Goal: Task Accomplishment & Management: Use online tool/utility

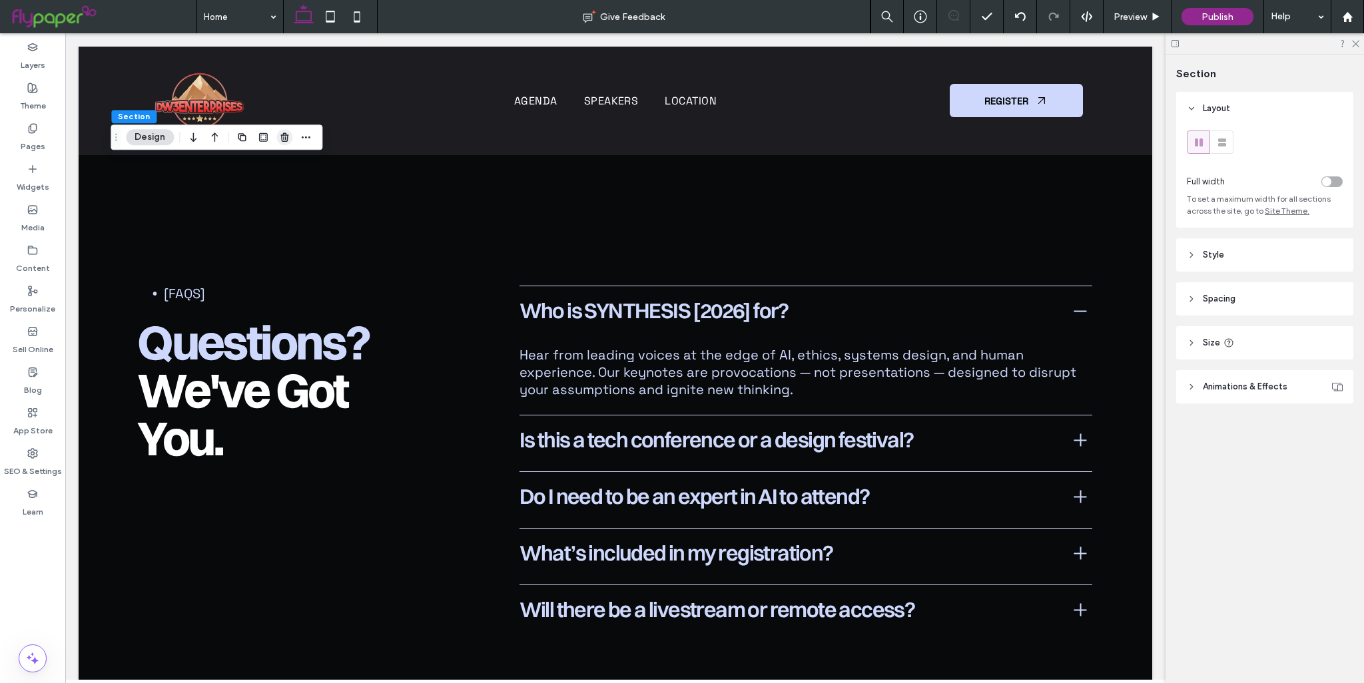
click at [288, 141] on icon "button" at bounding box center [284, 137] width 11 height 11
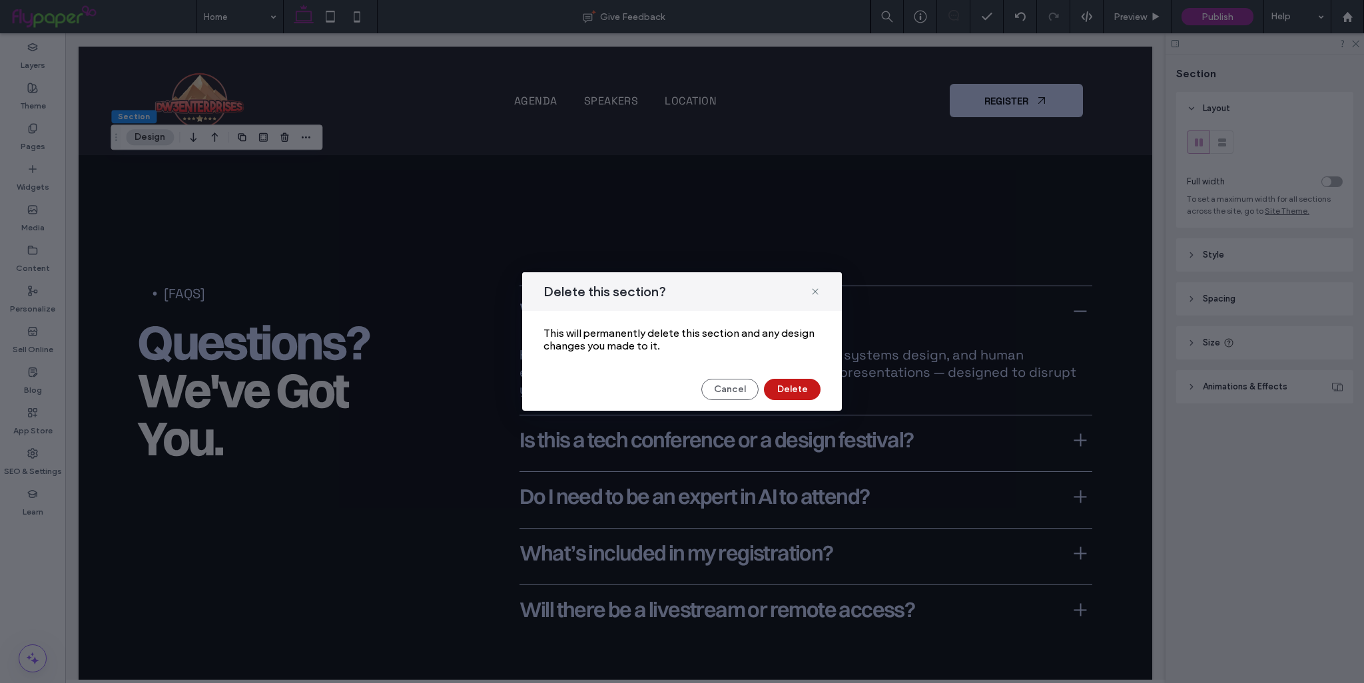
click at [780, 384] on button "Delete" at bounding box center [792, 389] width 57 height 21
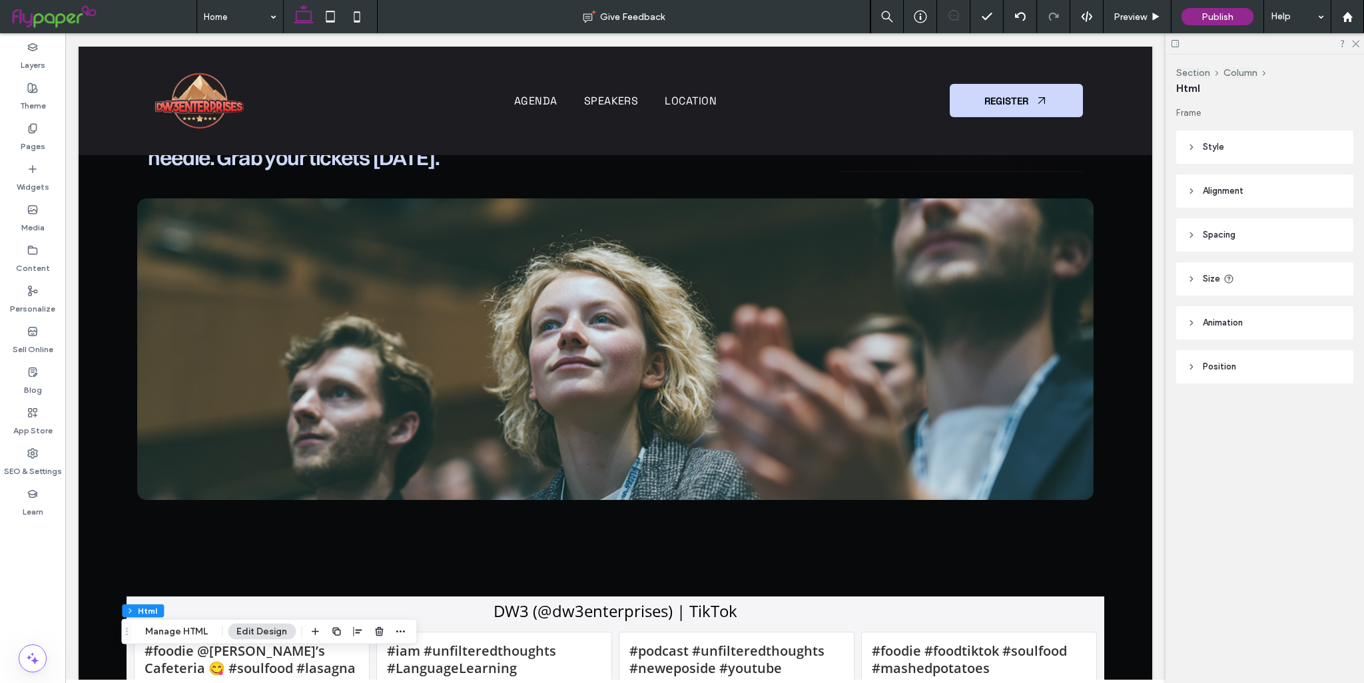
scroll to position [799, 0]
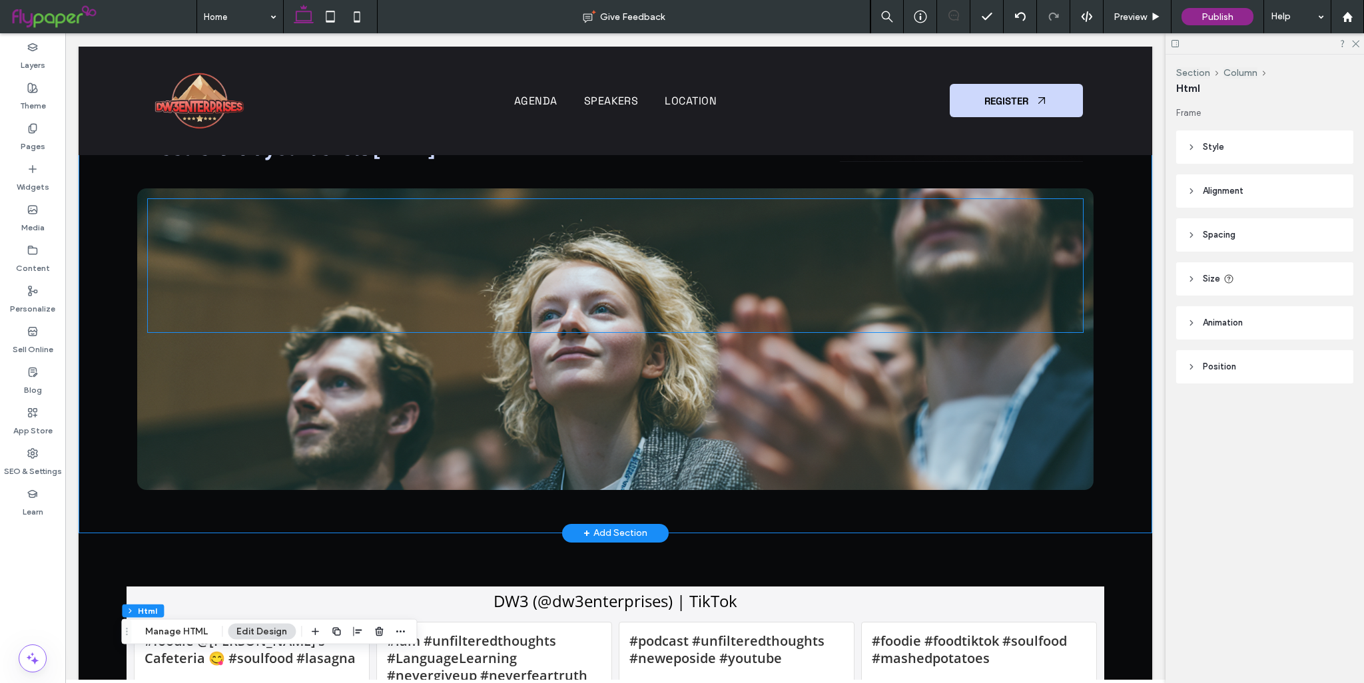
click at [479, 280] on div at bounding box center [615, 265] width 935 height 133
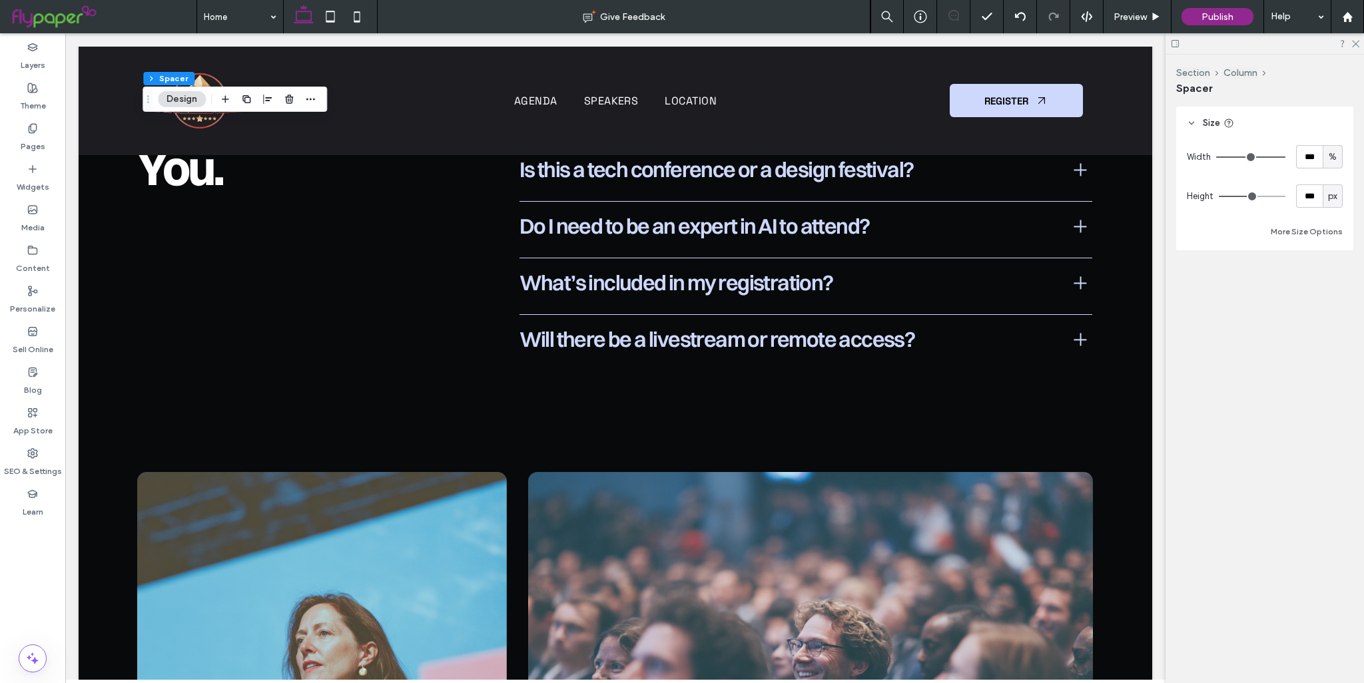
scroll to position [7058, 0]
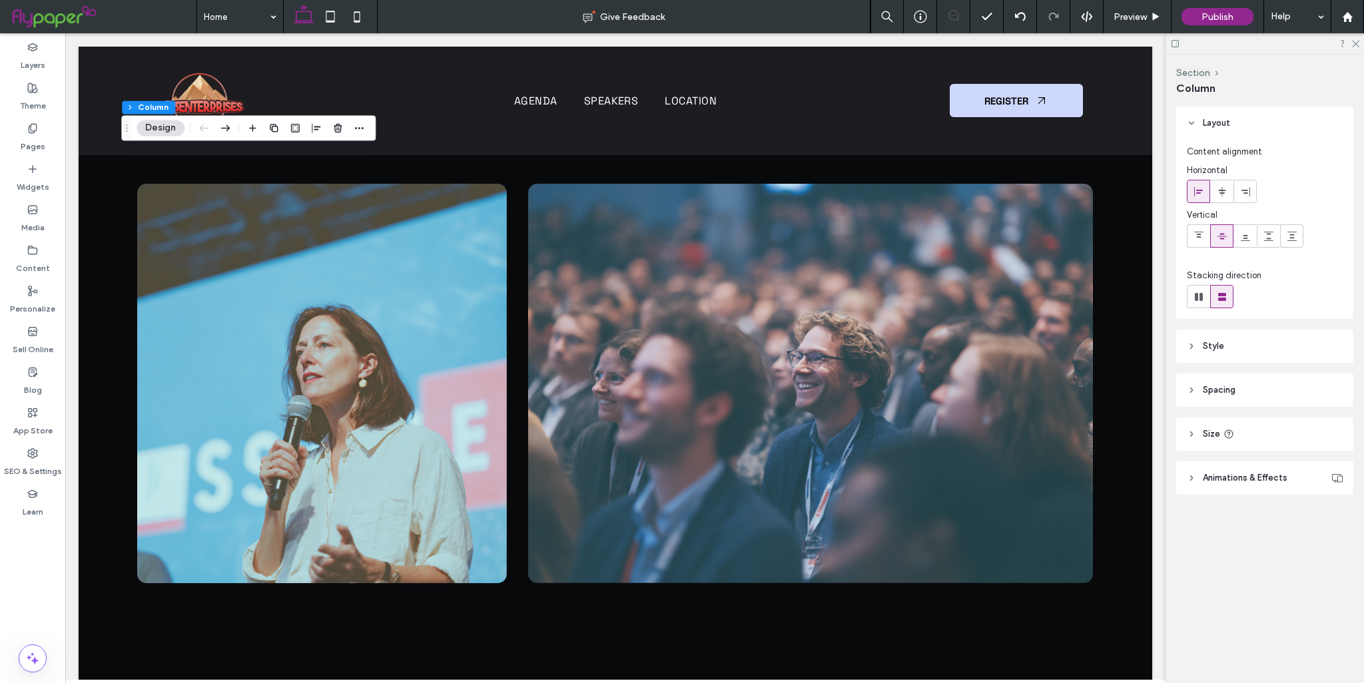
scroll to position [6792, 0]
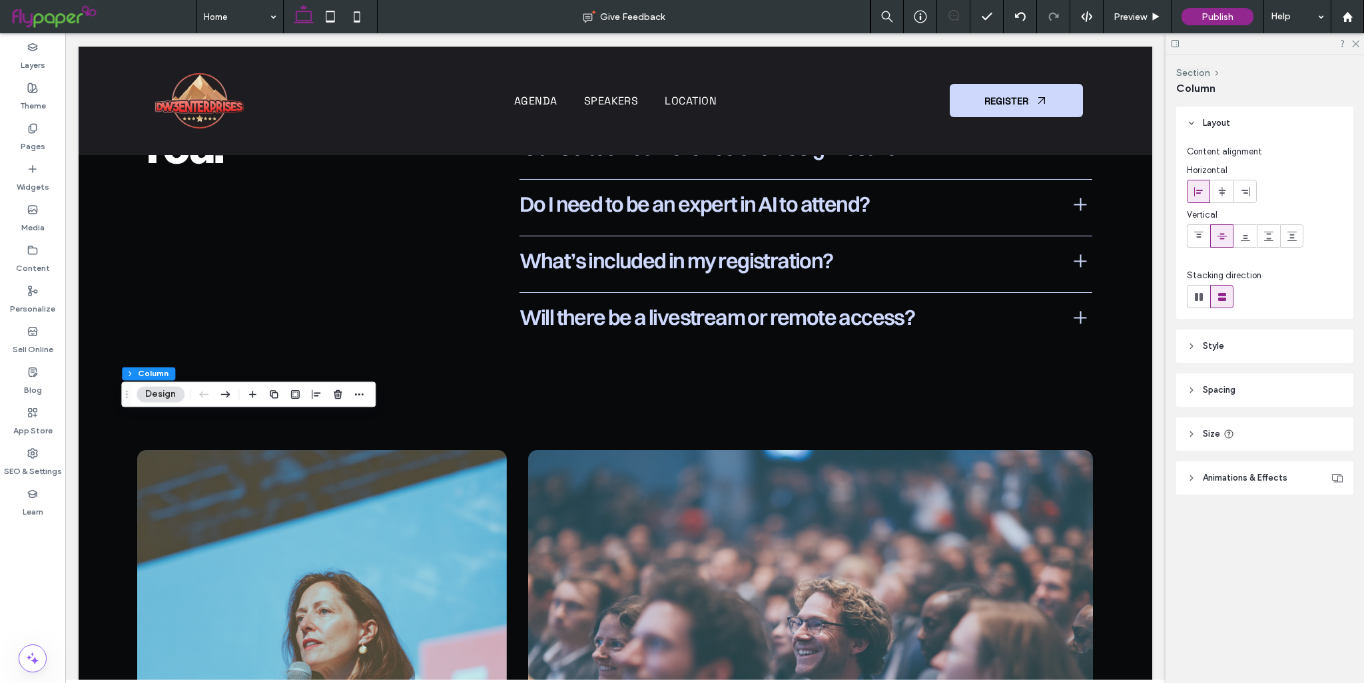
click at [123, 389] on div "Drag" at bounding box center [126, 394] width 9 height 24
click at [170, 398] on button "Design" at bounding box center [161, 394] width 48 height 16
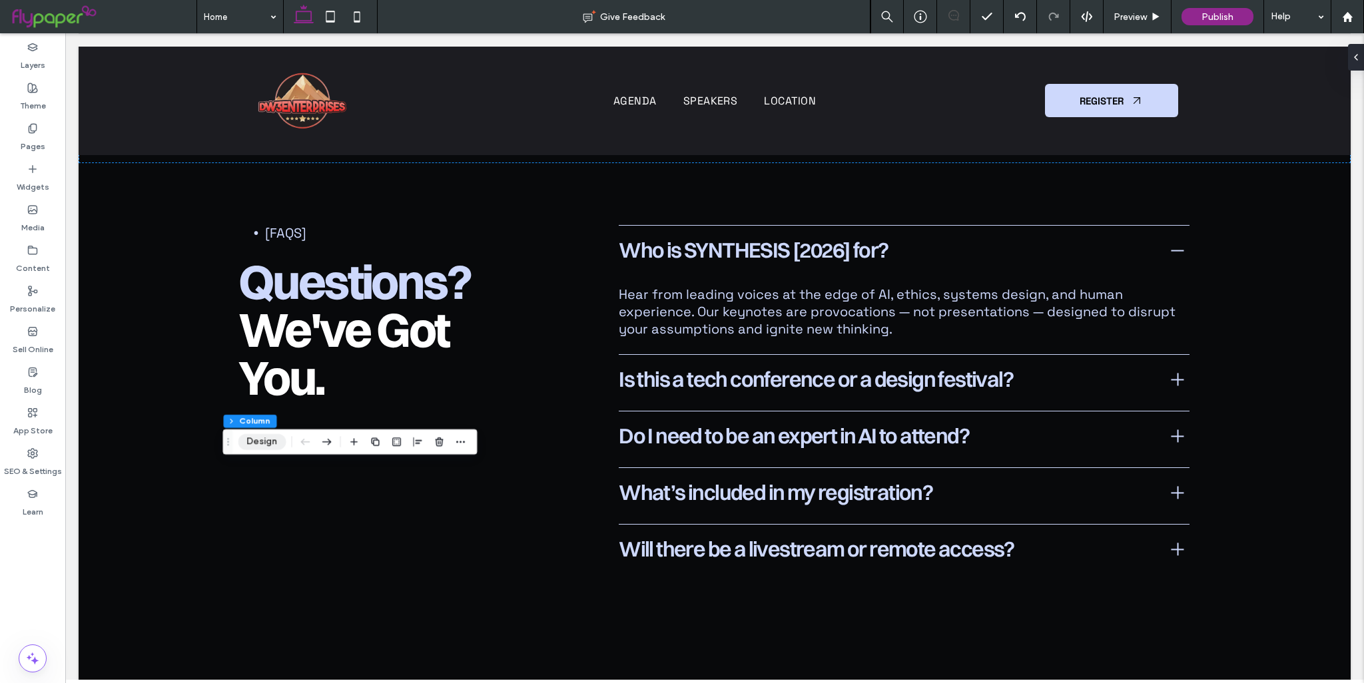
scroll to position [6935, 0]
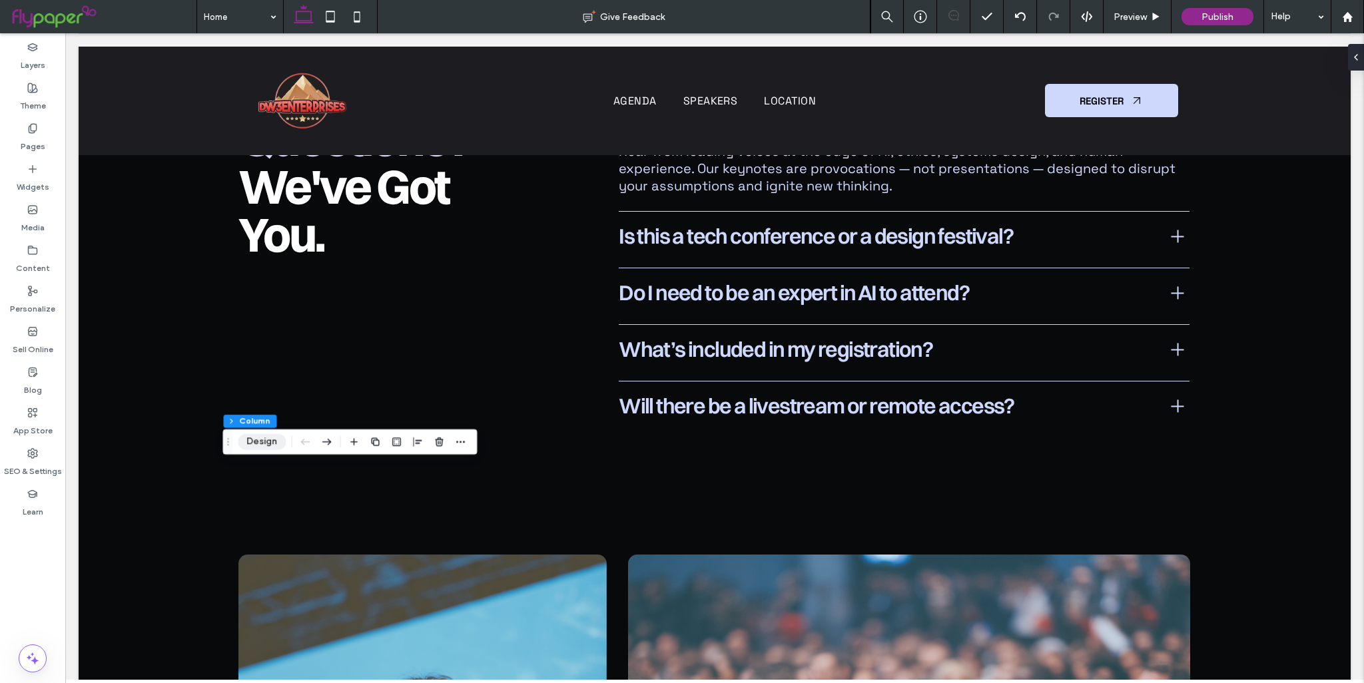
click at [264, 435] on button "Design" at bounding box center [262, 442] width 48 height 16
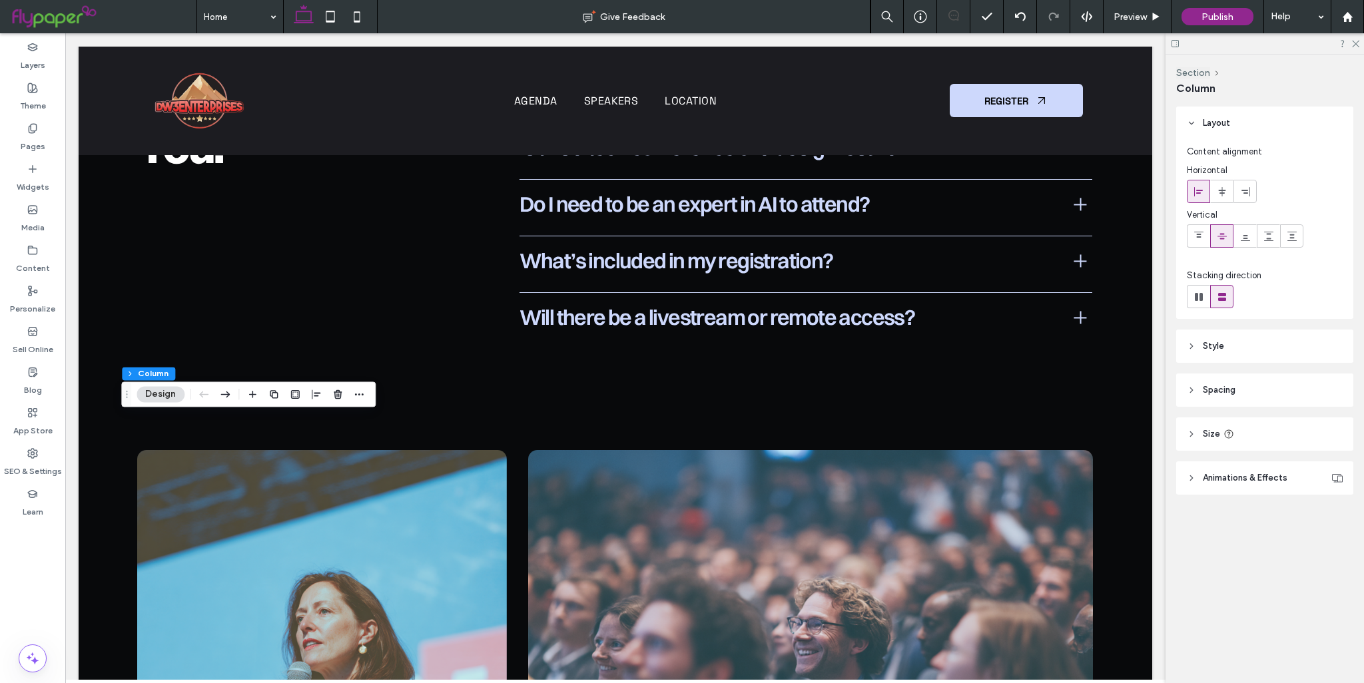
click at [1220, 359] on header "Style" at bounding box center [1264, 346] width 177 height 33
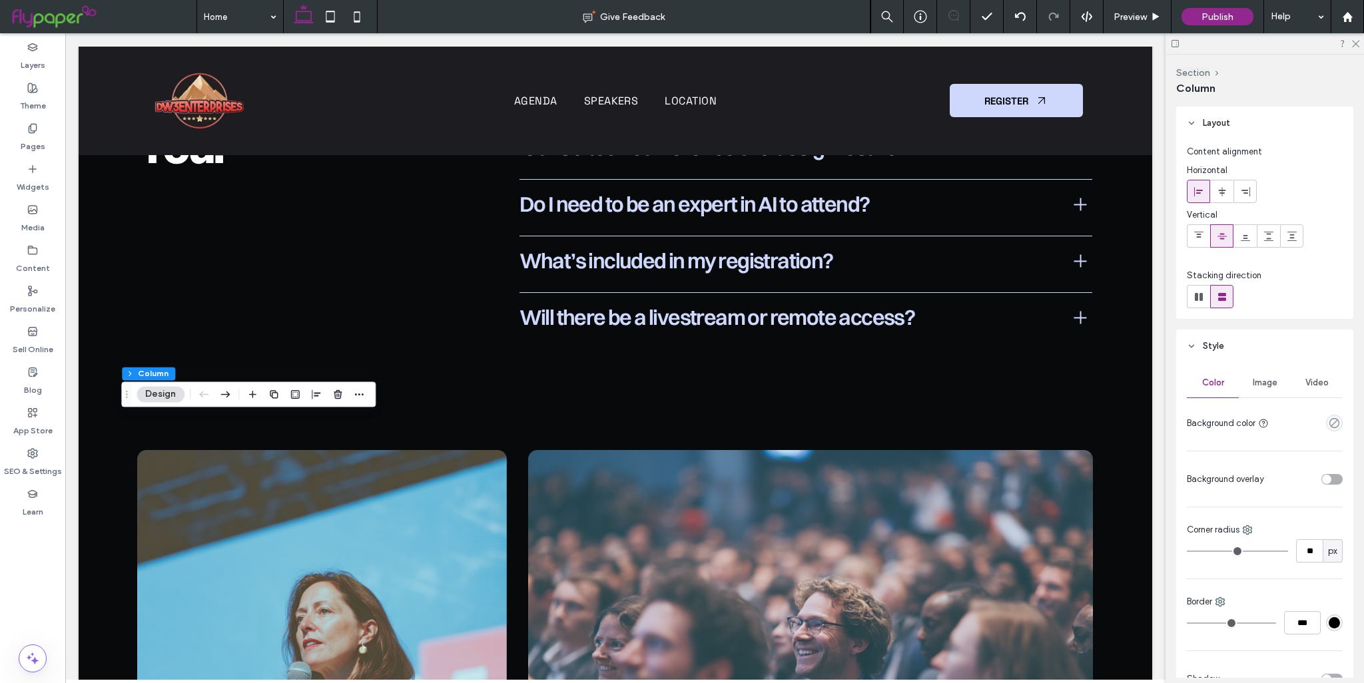
click at [1233, 355] on header "Style" at bounding box center [1264, 346] width 177 height 33
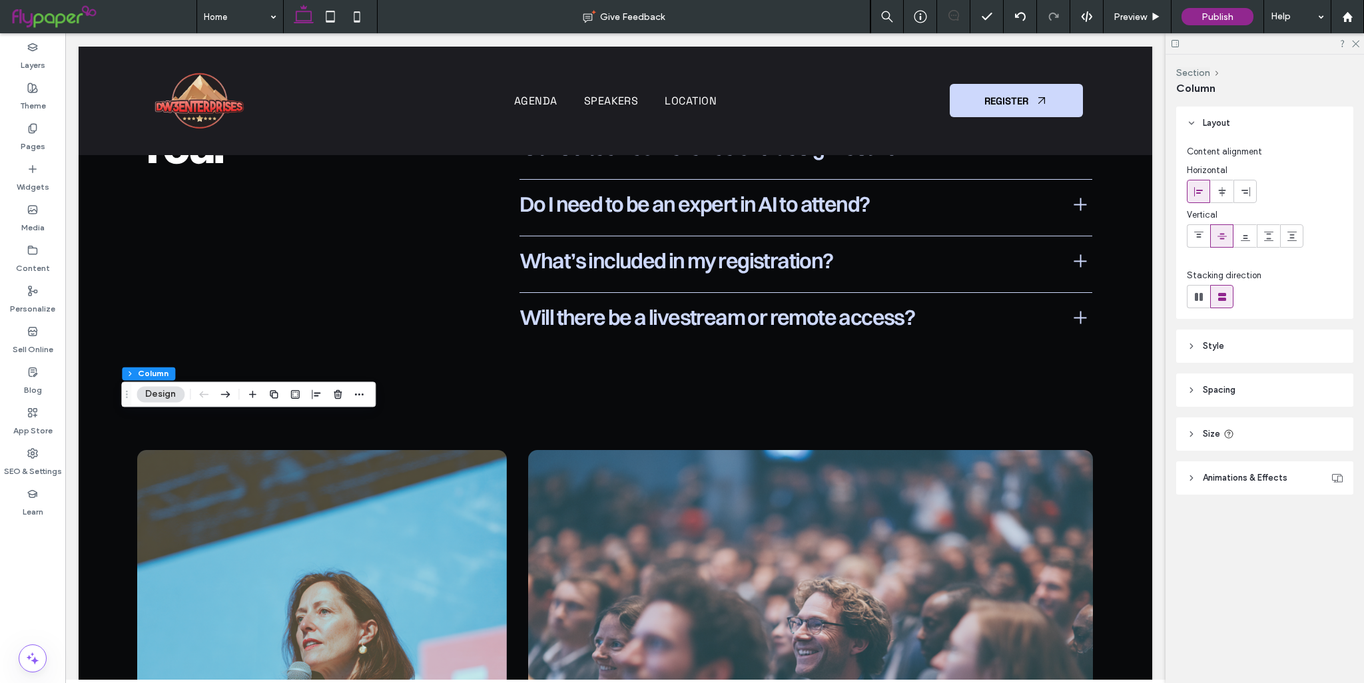
click at [1234, 356] on header "Style" at bounding box center [1264, 346] width 177 height 33
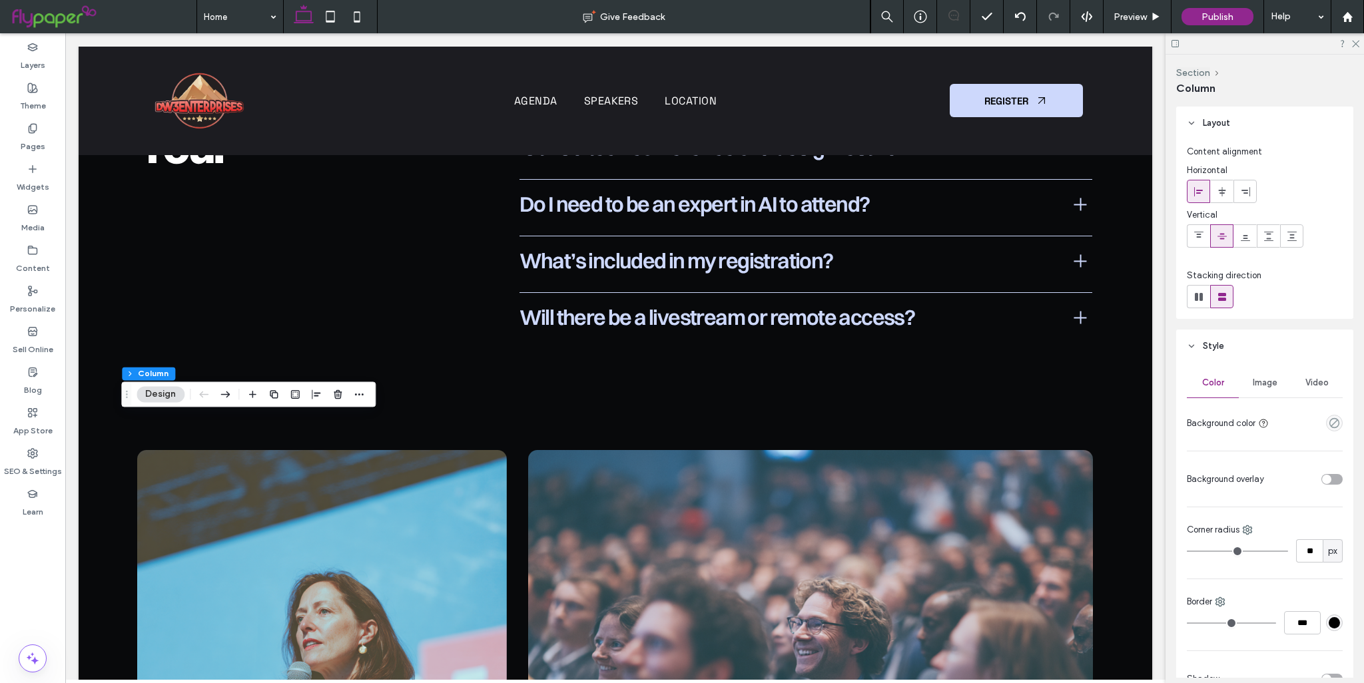
click at [1253, 387] on span "Image" at bounding box center [1265, 383] width 25 height 11
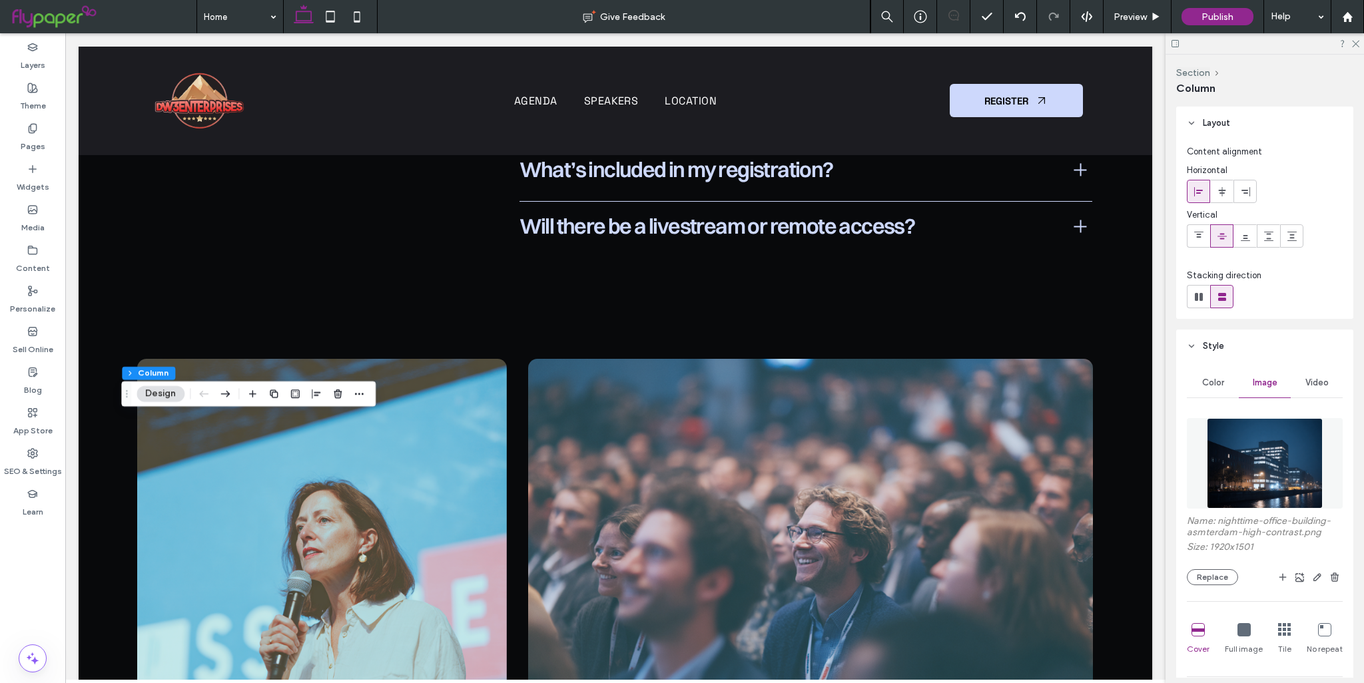
scroll to position [6925, 0]
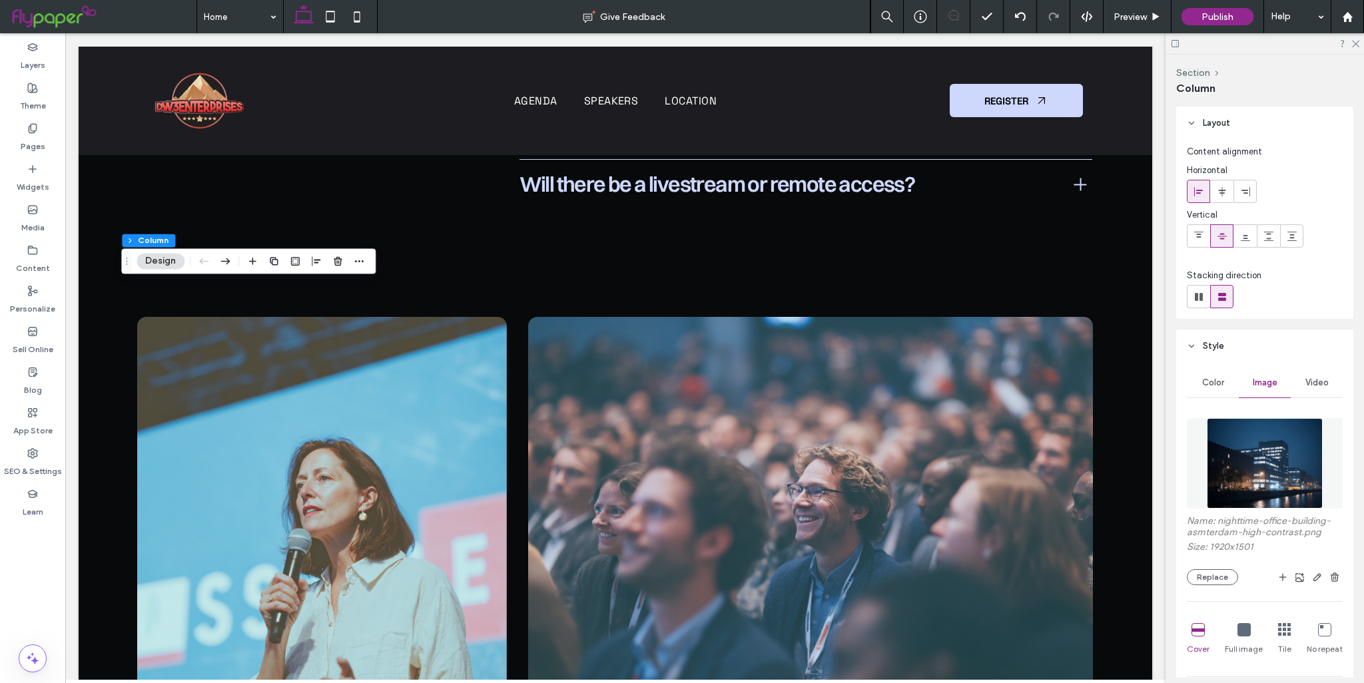
click at [1227, 451] on img at bounding box center [1264, 463] width 115 height 91
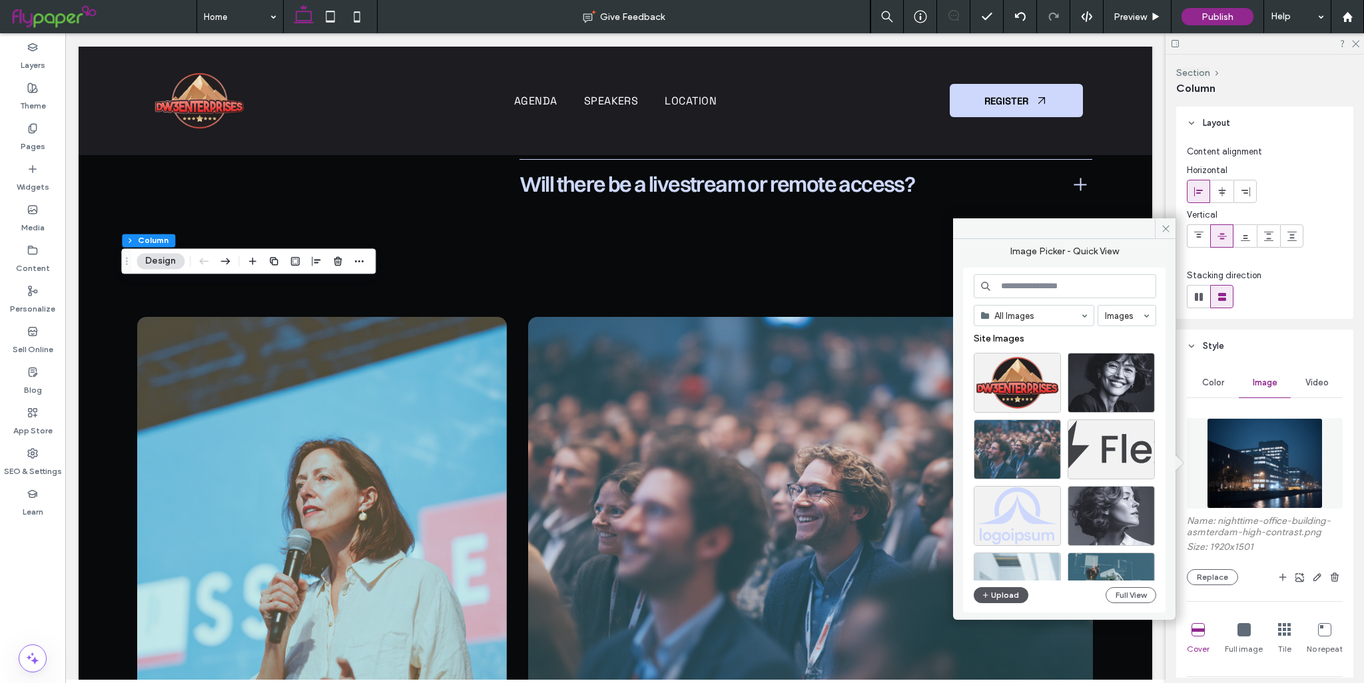
click at [997, 599] on button "Upload" at bounding box center [1001, 595] width 55 height 16
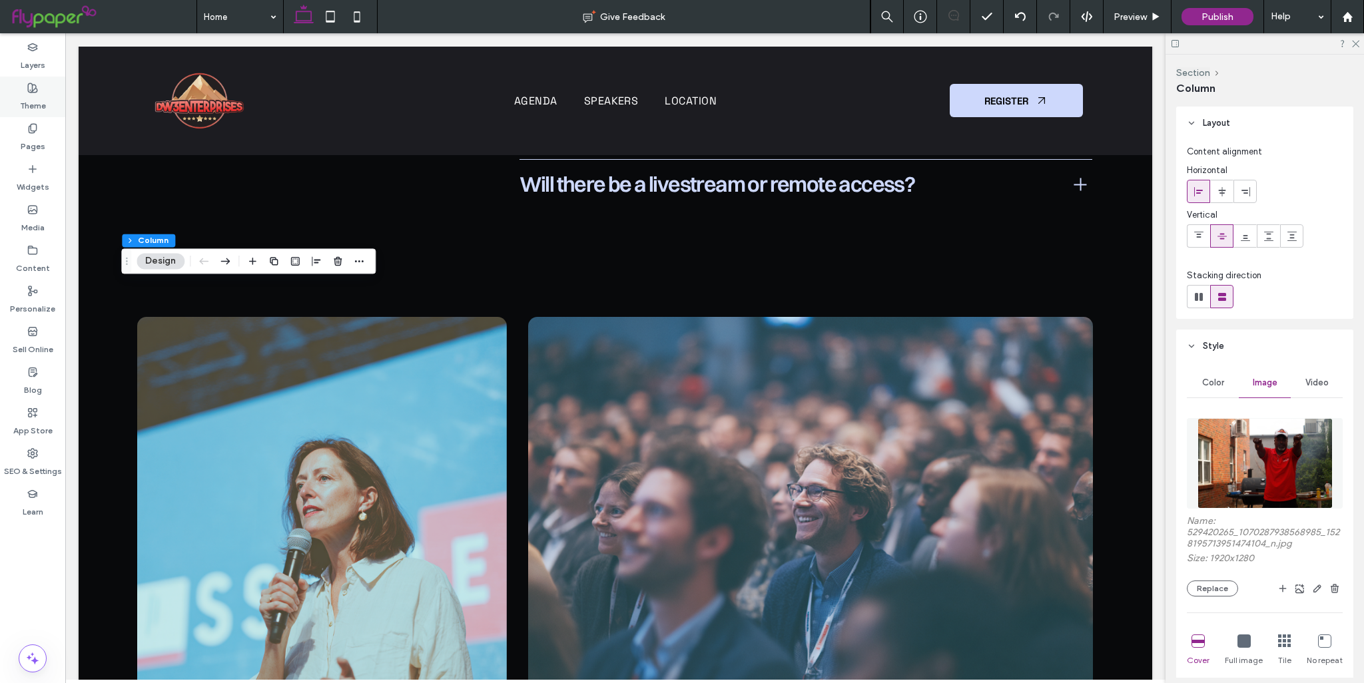
drag, startPoint x: 51, startPoint y: 119, endPoint x: 40, endPoint y: 99, distance: 23.2
click at [51, 119] on div "Pages" at bounding box center [32, 137] width 65 height 41
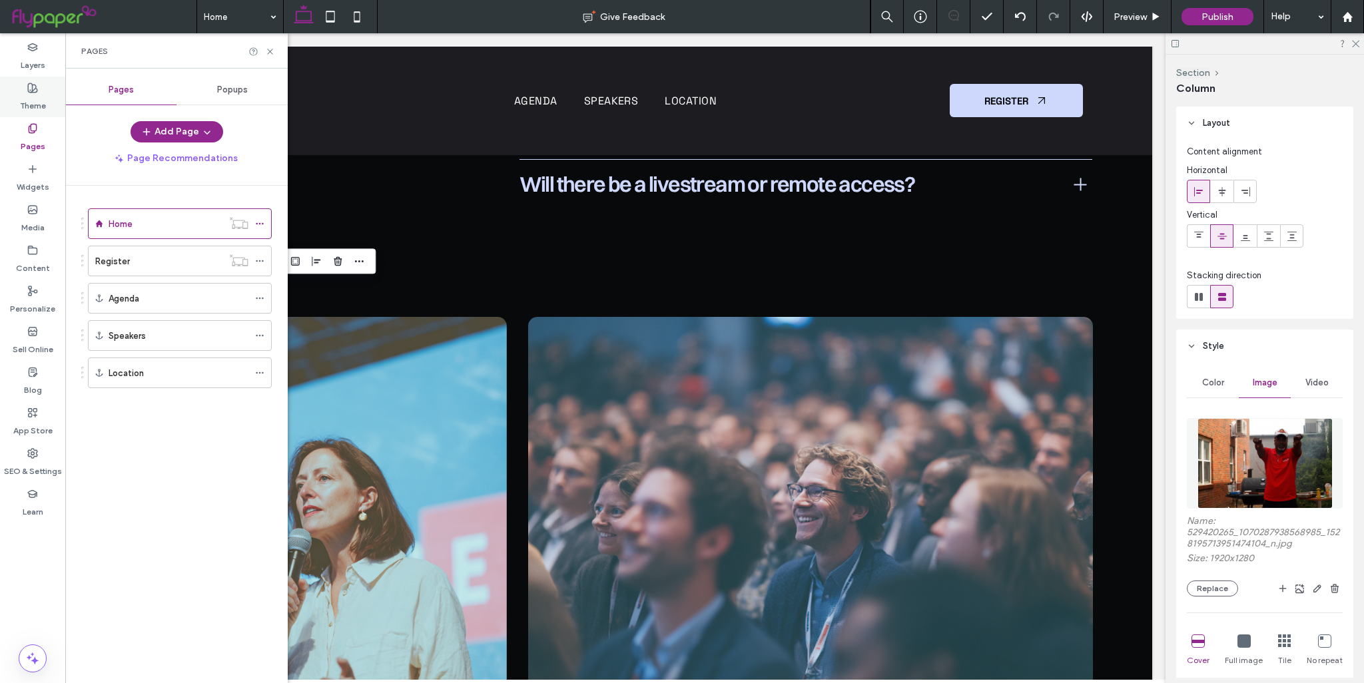
click at [40, 99] on label "Theme" at bounding box center [33, 102] width 26 height 19
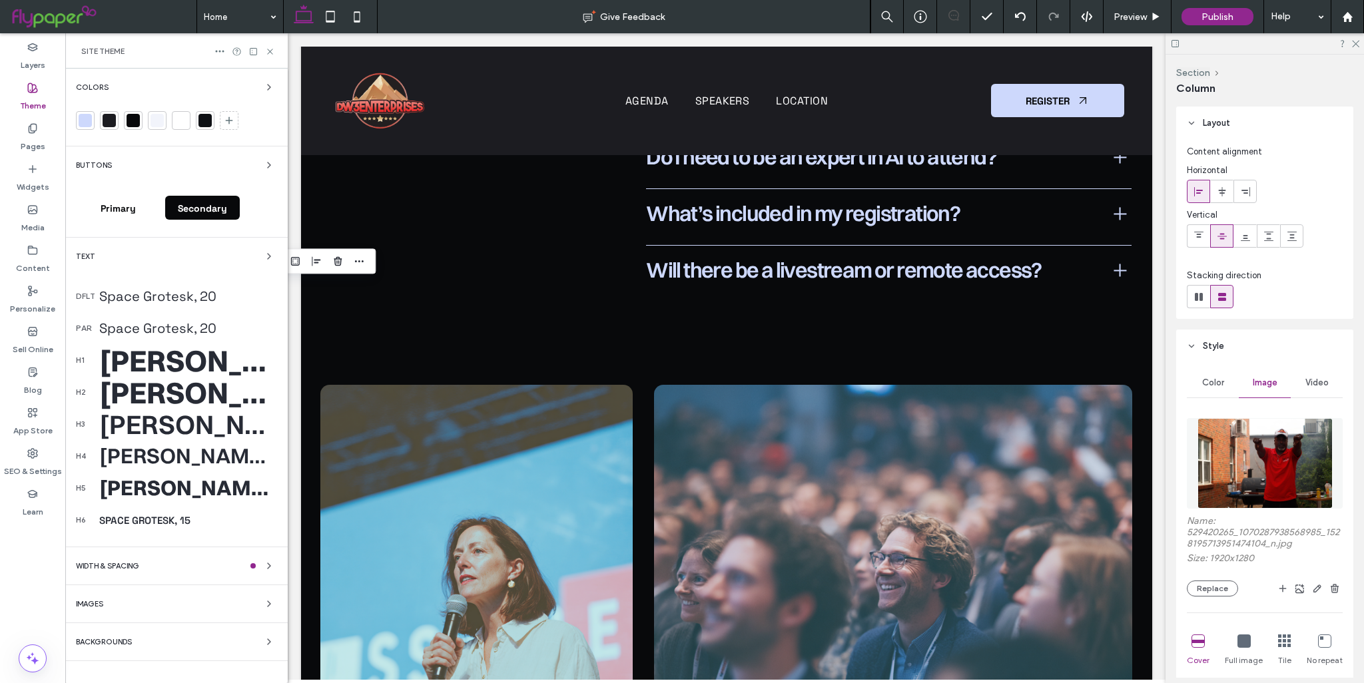
scroll to position [6769, 0]
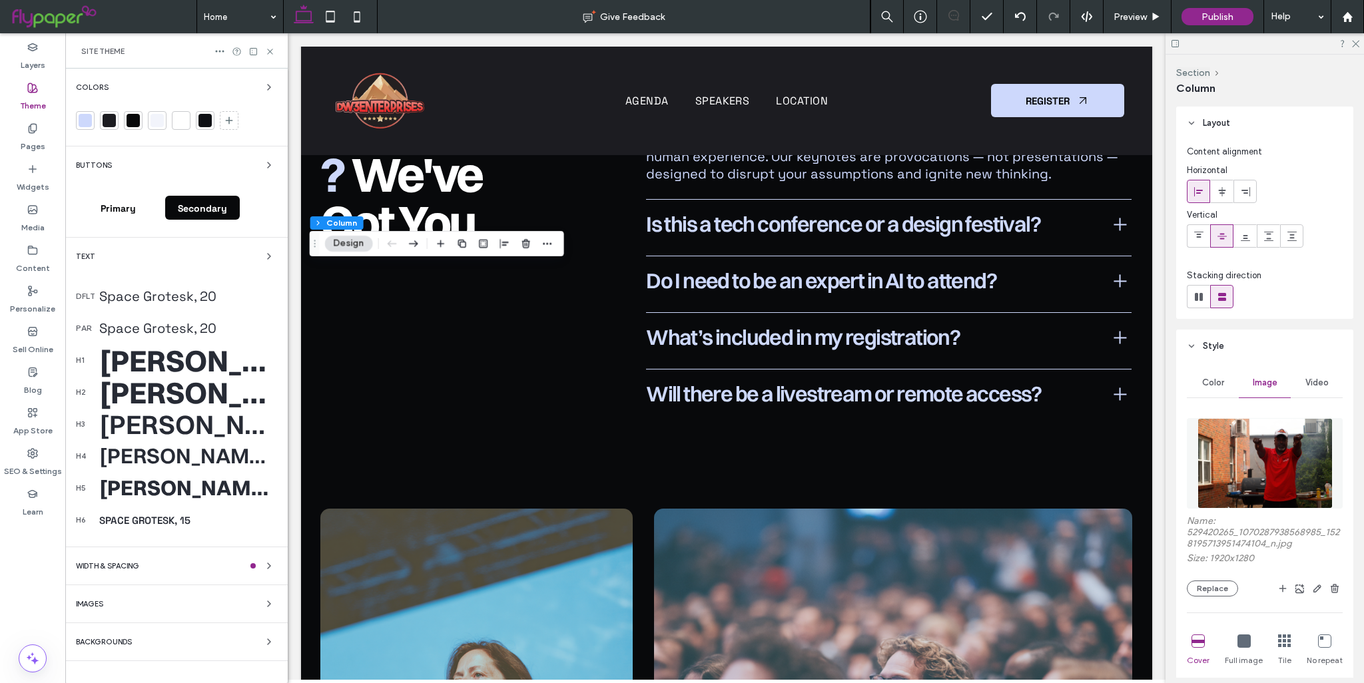
click at [81, 119] on div at bounding box center [85, 120] width 13 height 13
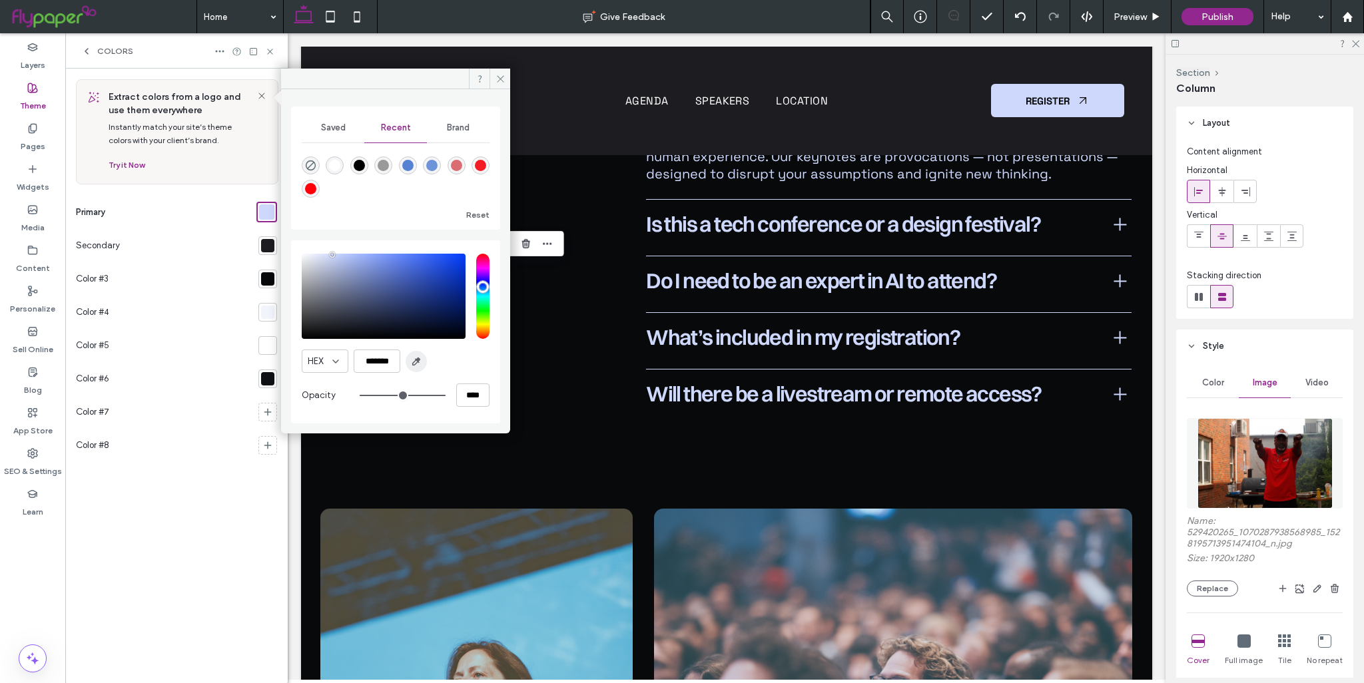
click at [412, 360] on icon "button" at bounding box center [416, 361] width 11 height 11
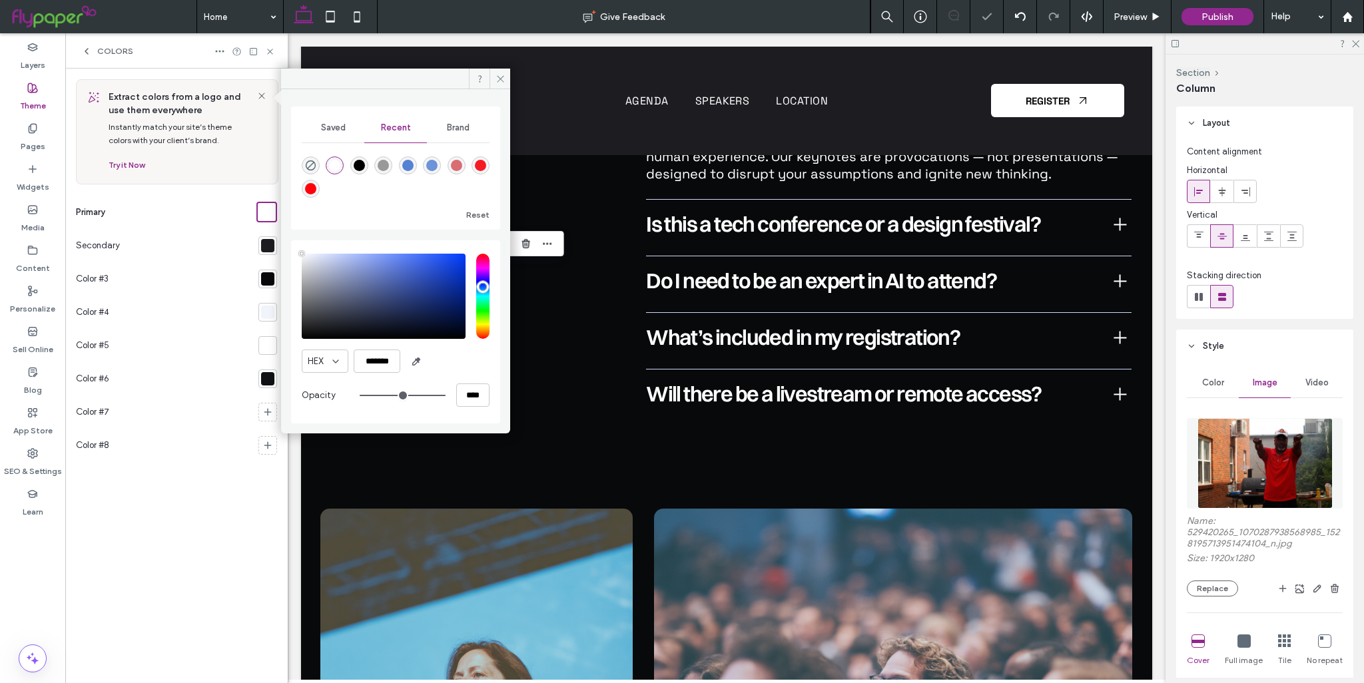
click at [478, 169] on div "rgba(245, 27, 36, 1)" at bounding box center [480, 165] width 11 height 11
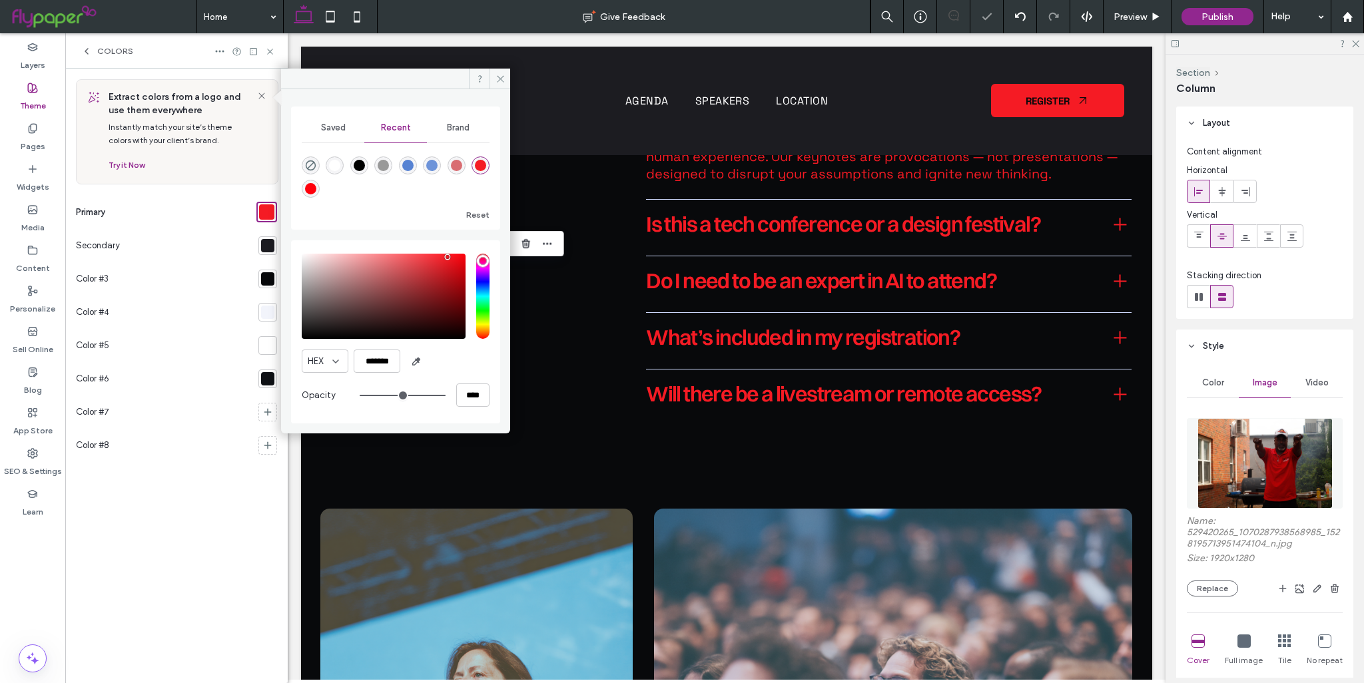
click at [453, 170] on div "rgba(217, 109, 114, 1)" at bounding box center [456, 165] width 11 height 11
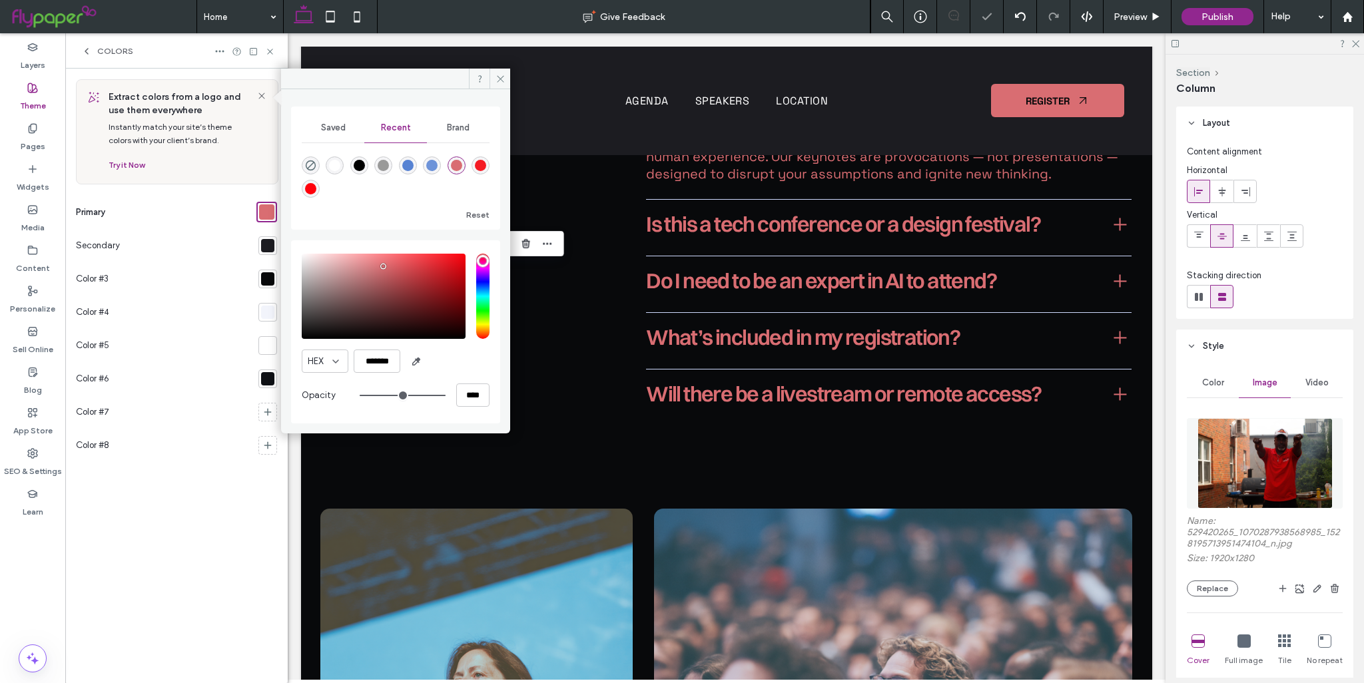
click at [476, 167] on div "rgba(245, 27, 36, 1)" at bounding box center [480, 165] width 11 height 11
type input "*******"
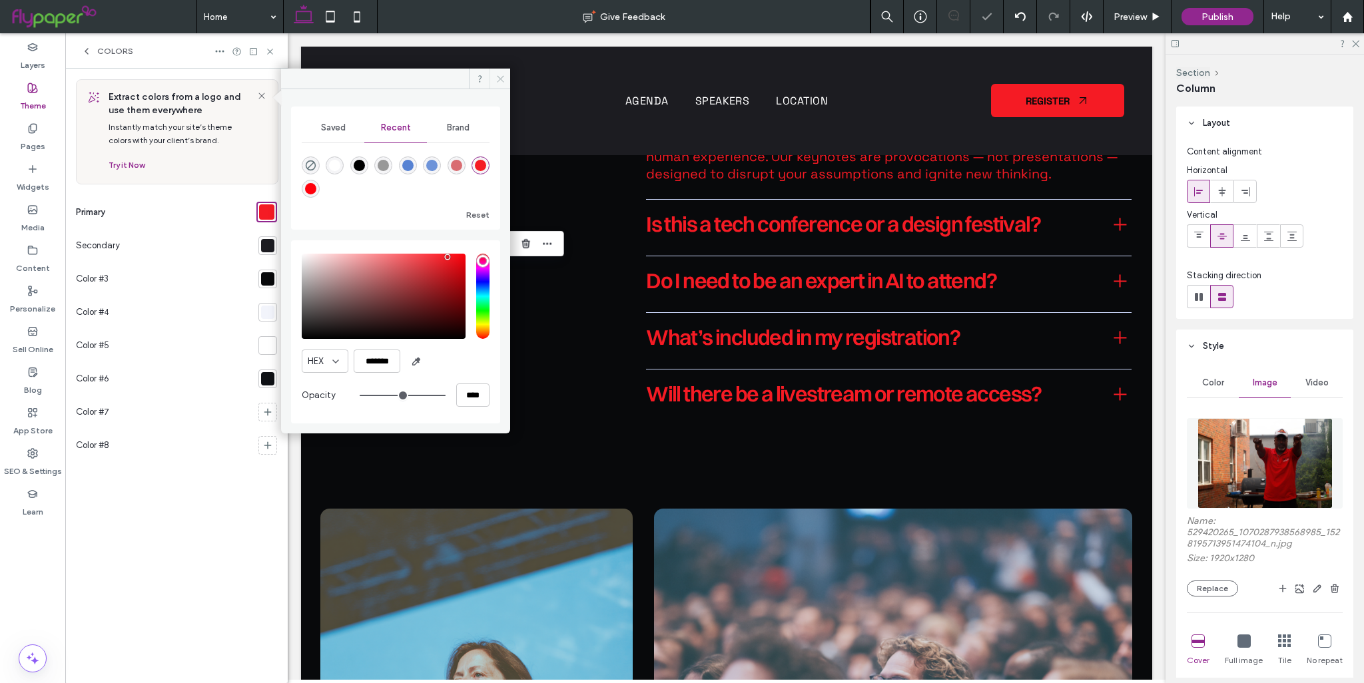
click at [499, 73] on span at bounding box center [499, 79] width 21 height 20
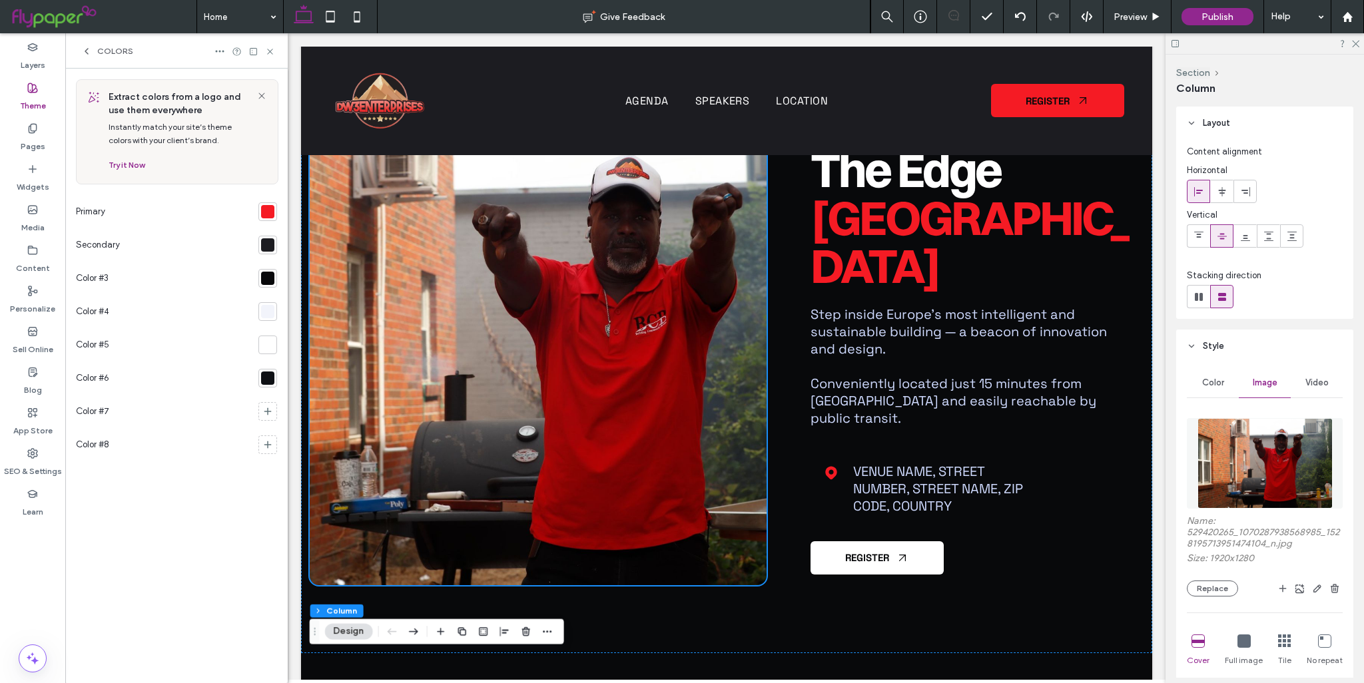
scroll to position [6436, 0]
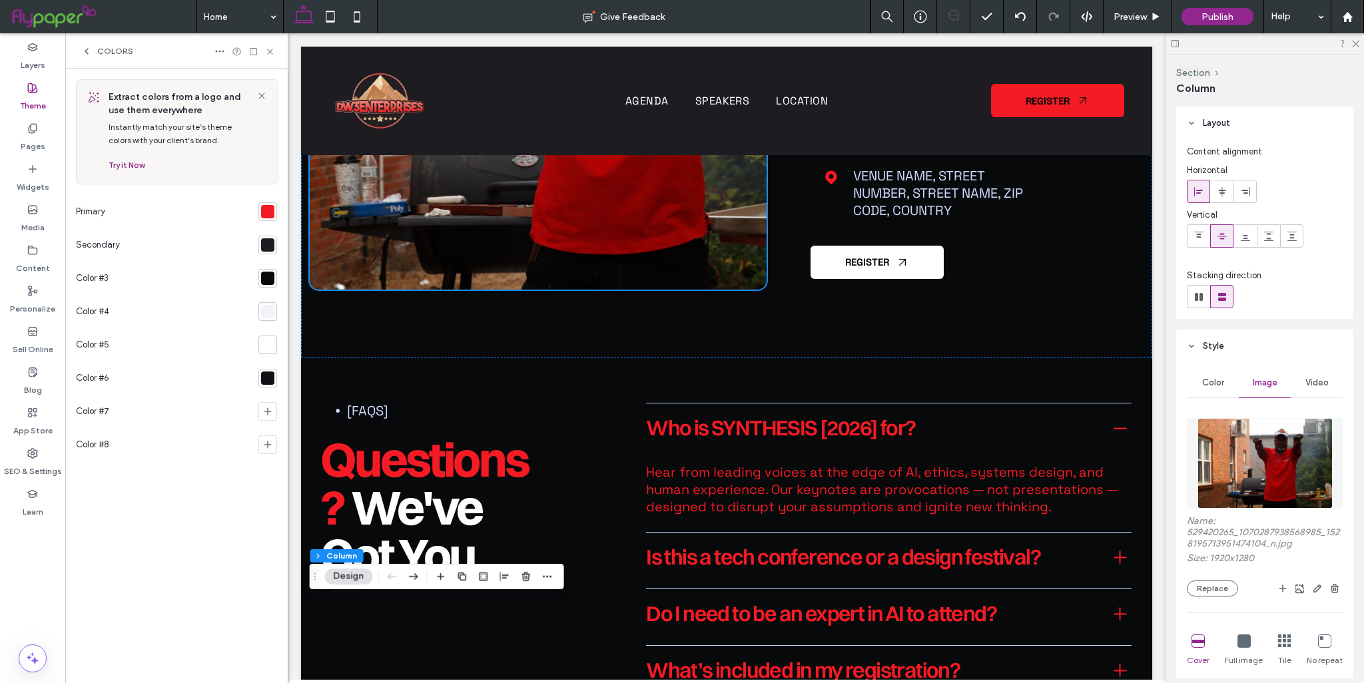
click at [256, 308] on section at bounding box center [265, 311] width 24 height 33
click at [266, 311] on div at bounding box center [267, 311] width 13 height 13
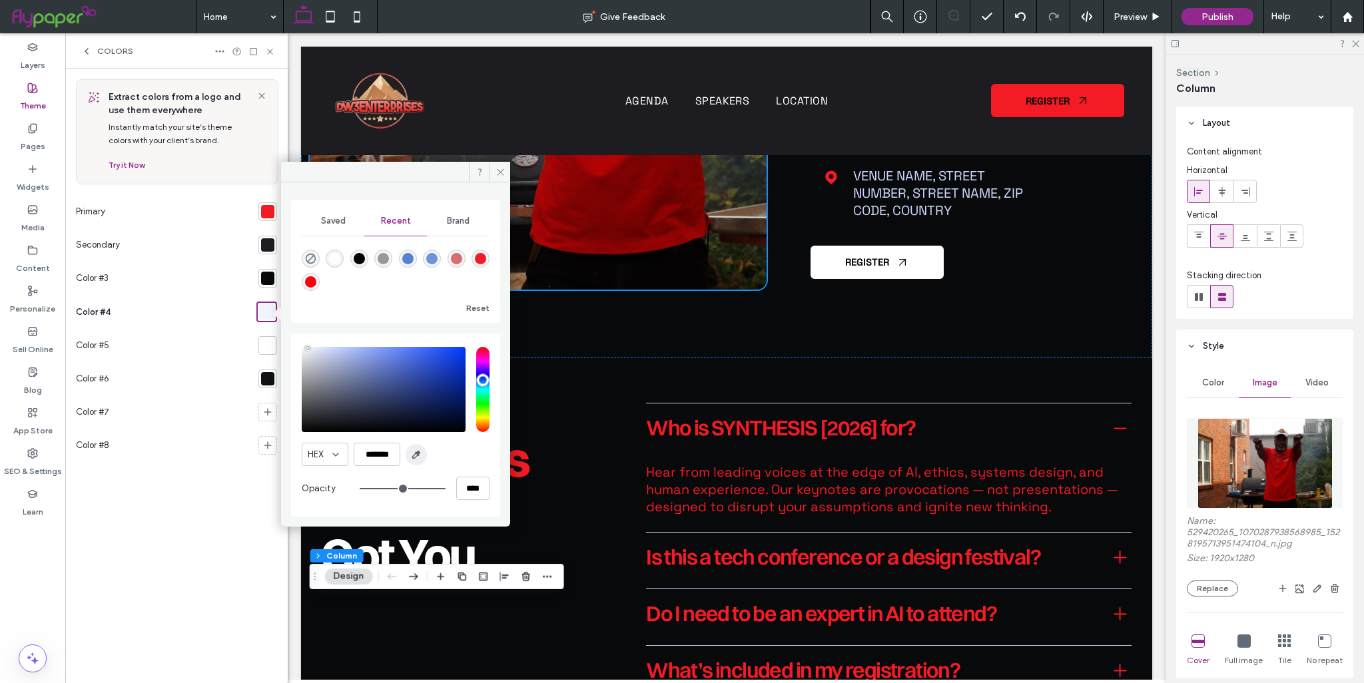
click at [416, 460] on span "button" at bounding box center [416, 454] width 21 height 21
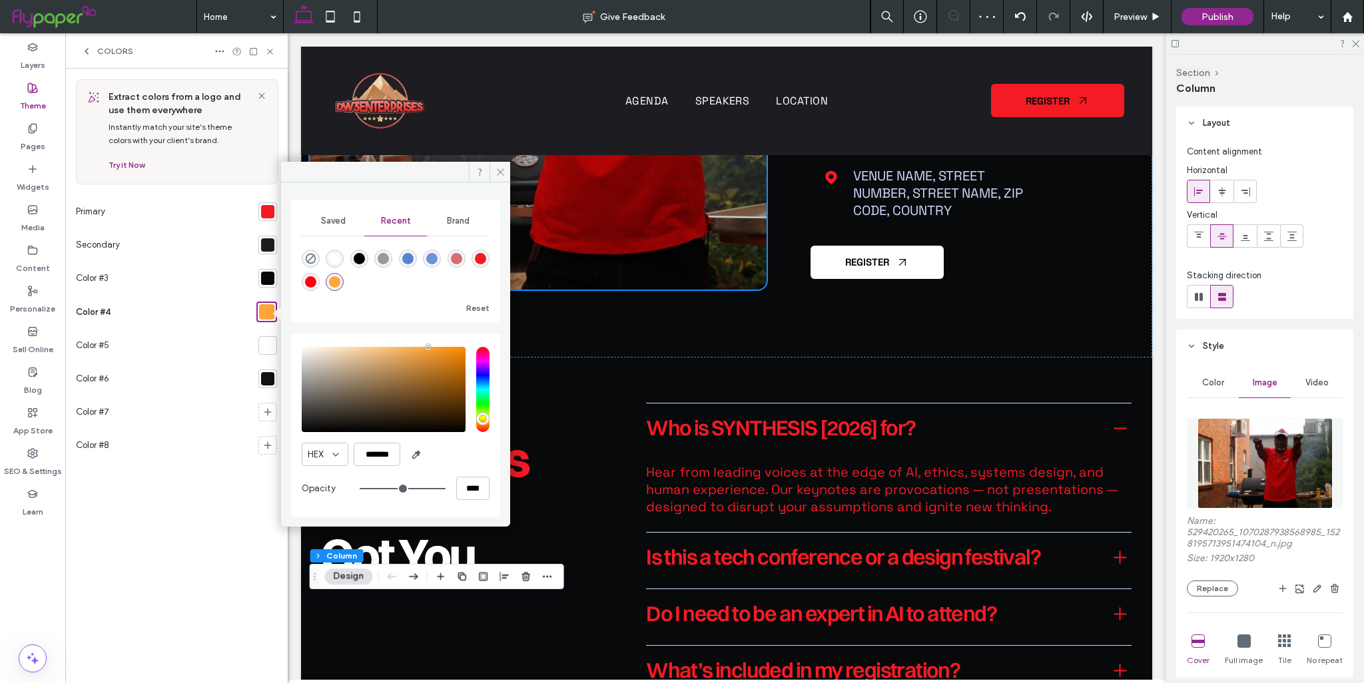
drag, startPoint x: 430, startPoint y: 344, endPoint x: 408, endPoint y: 344, distance: 22.0
click at [408, 344] on div "HEX ******* Opacity ****" at bounding box center [396, 425] width 188 height 170
drag, startPoint x: 424, startPoint y: 347, endPoint x: 408, endPoint y: 347, distance: 16.0
click at [418, 347] on div "pointer" at bounding box center [420, 348] width 4 height 4
type input "*******"
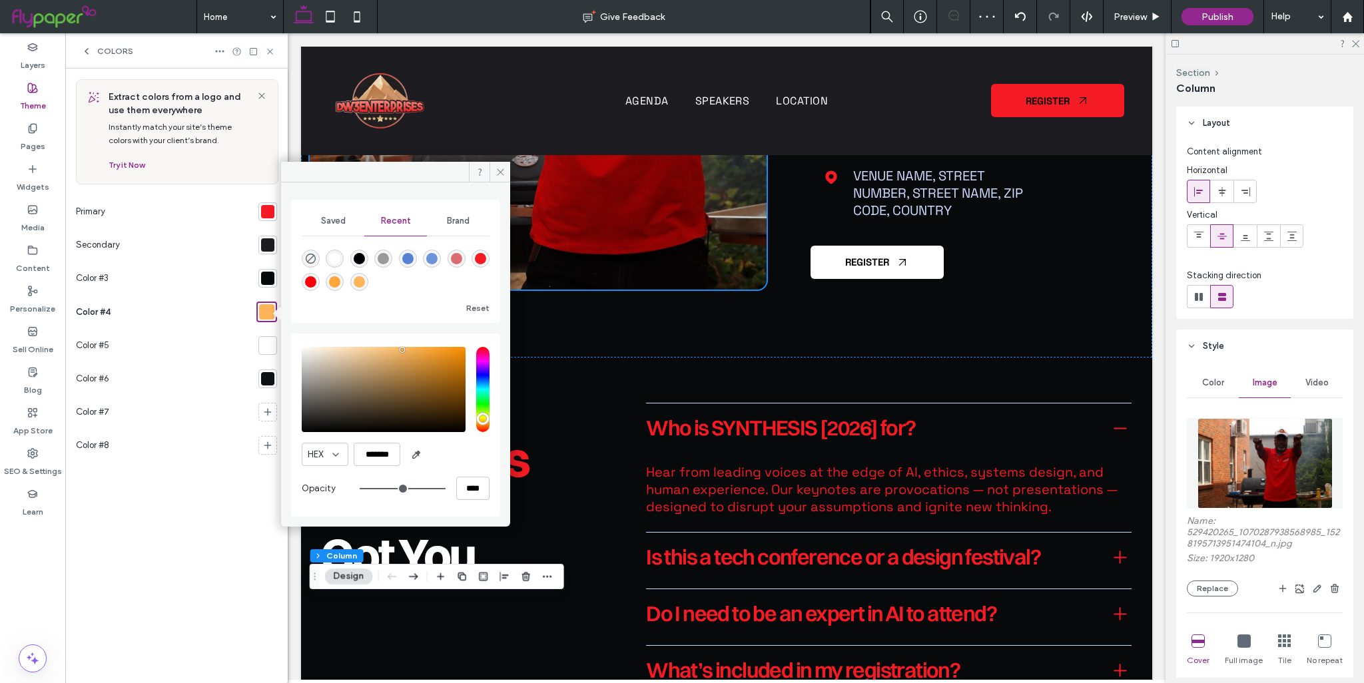
drag, startPoint x: 402, startPoint y: 350, endPoint x: 395, endPoint y: 351, distance: 6.7
click at [397, 351] on div "saturation and value" at bounding box center [384, 389] width 164 height 85
click at [495, 171] on span at bounding box center [499, 172] width 21 height 20
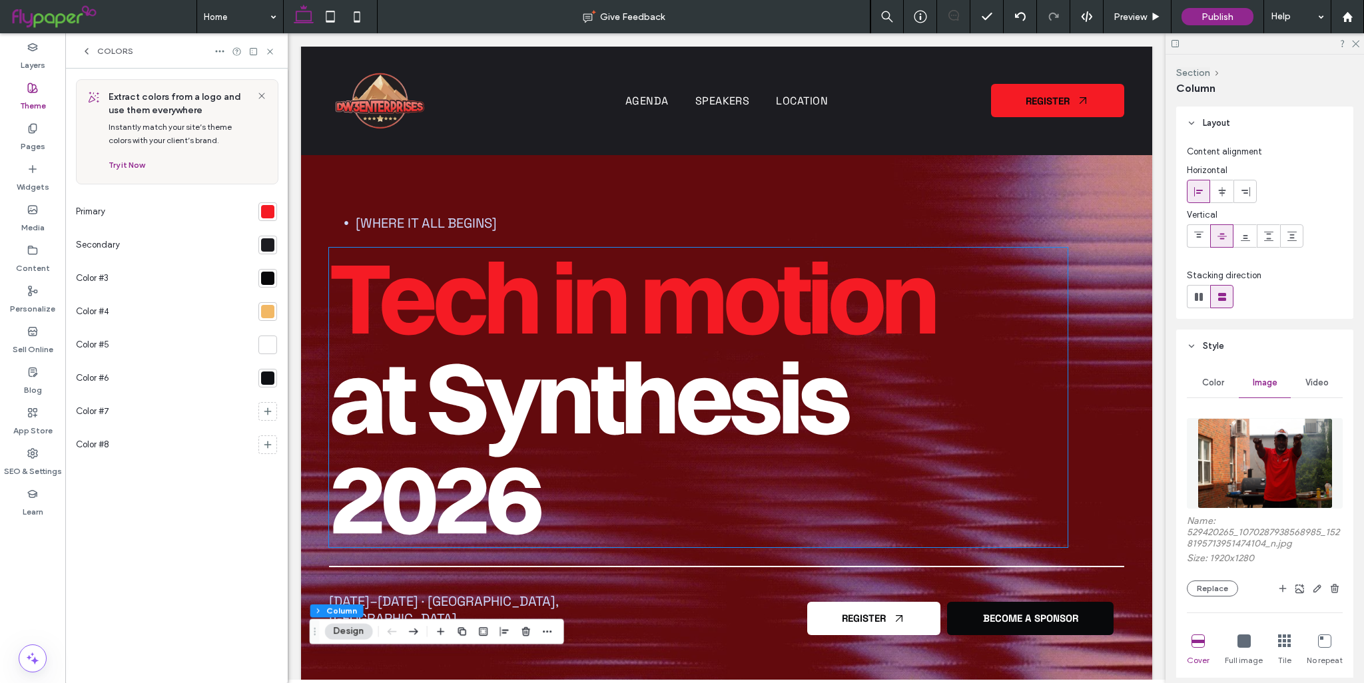
scroll to position [0, 0]
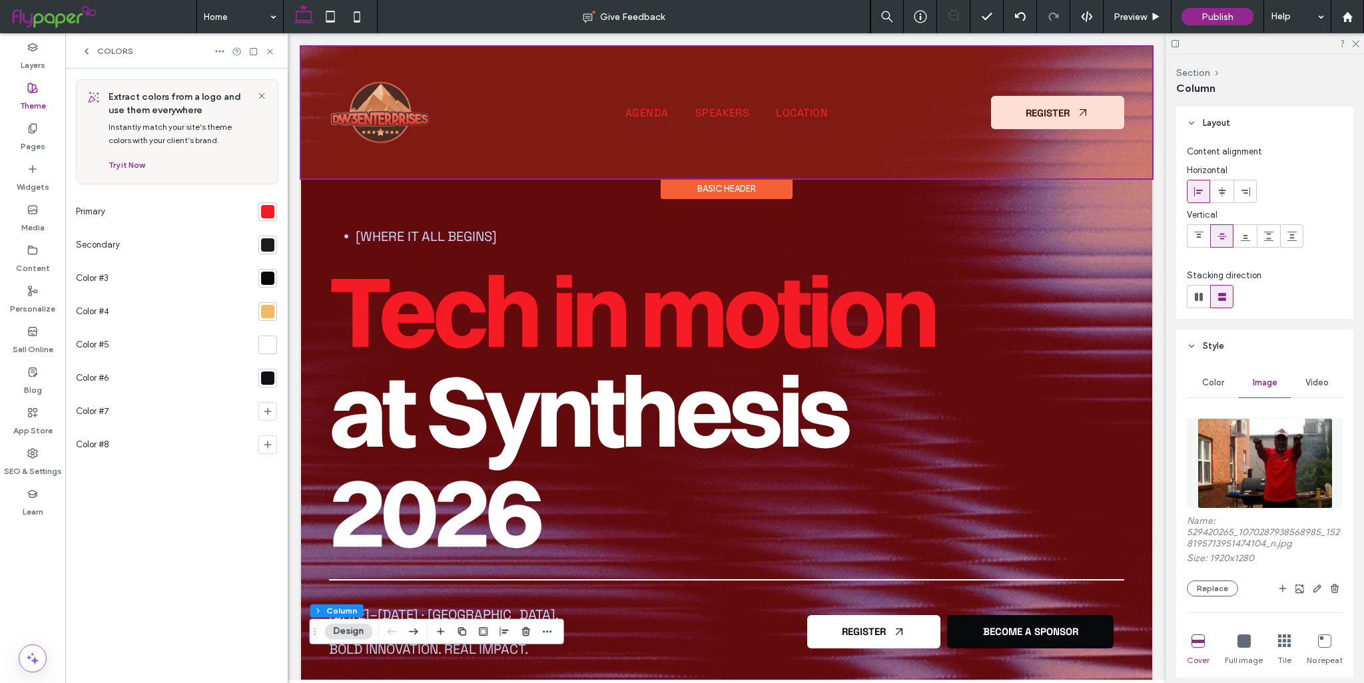
click at [709, 191] on div "Basic Header" at bounding box center [727, 188] width 132 height 21
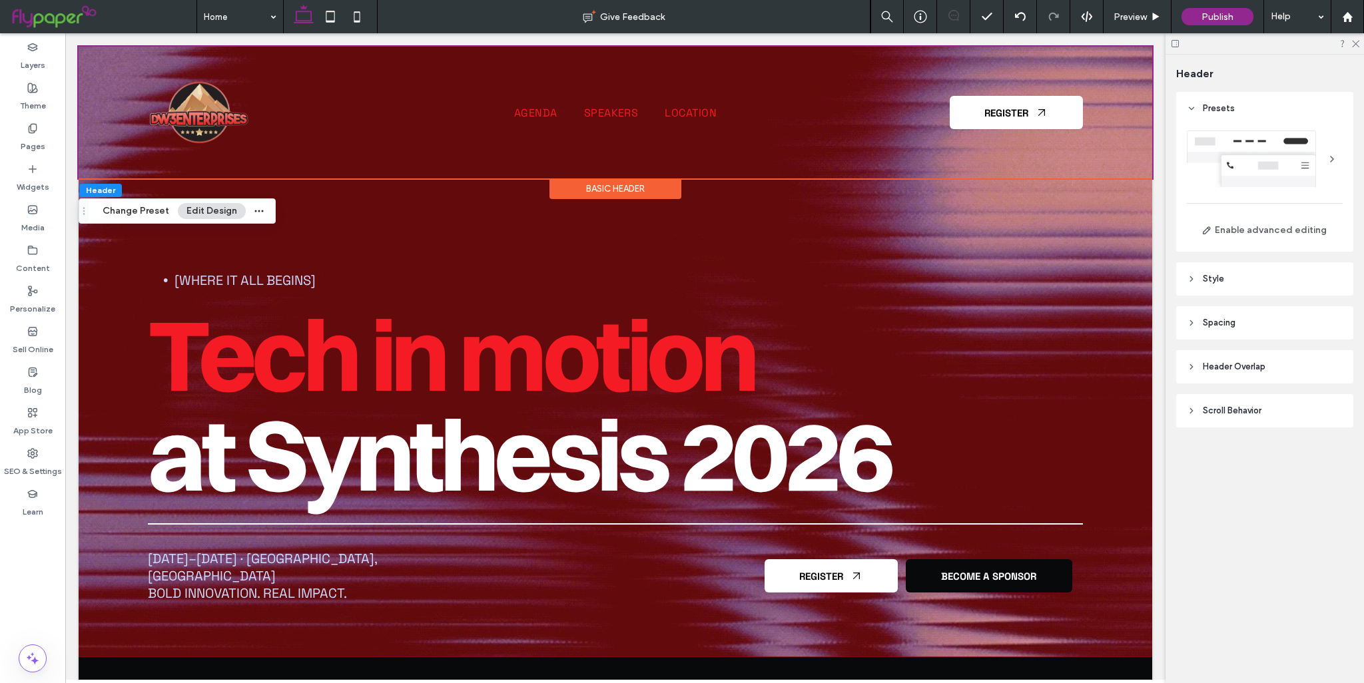
click at [1233, 376] on header "Header Overlap" at bounding box center [1264, 366] width 177 height 33
click at [1325, 400] on div "toggle" at bounding box center [1331, 401] width 21 height 11
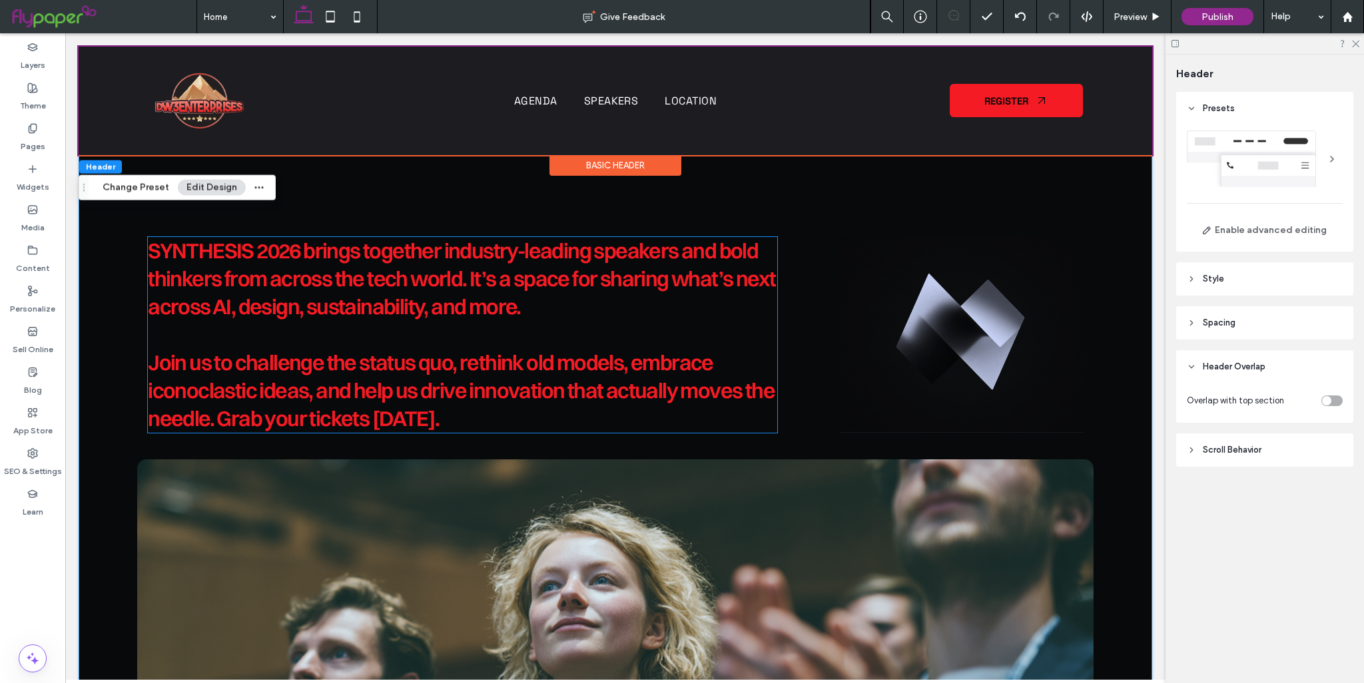
scroll to position [642, 0]
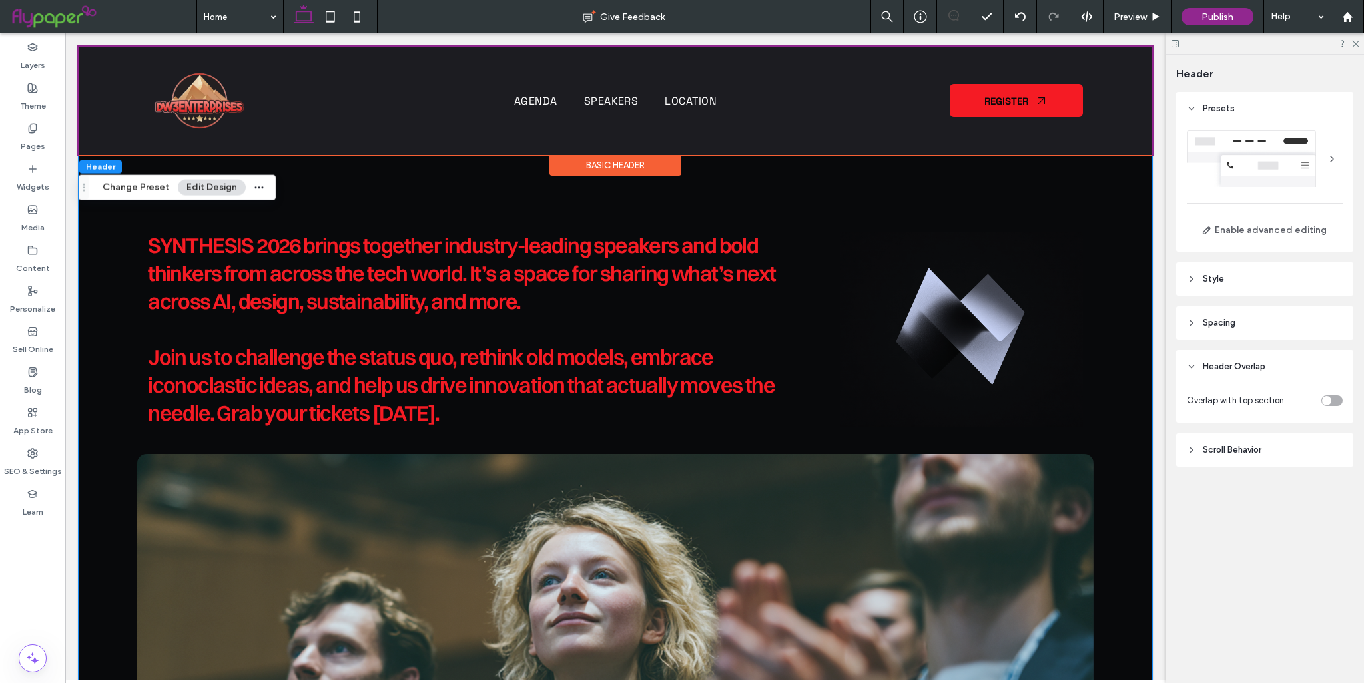
click at [659, 441] on div "[About] SYNTHESIS 2026 brings together industry-leading speakers and bold think…" at bounding box center [615, 460] width 999 height 675
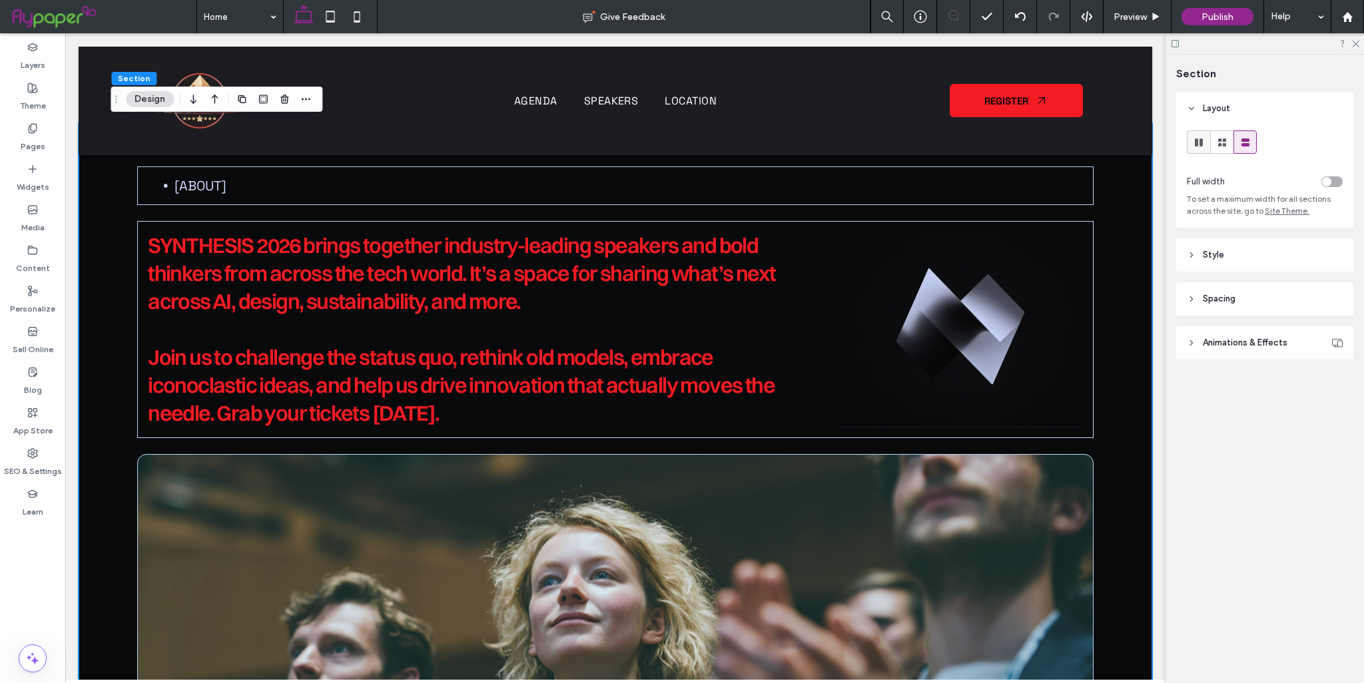
click at [1202, 143] on icon at bounding box center [1198, 142] width 13 height 13
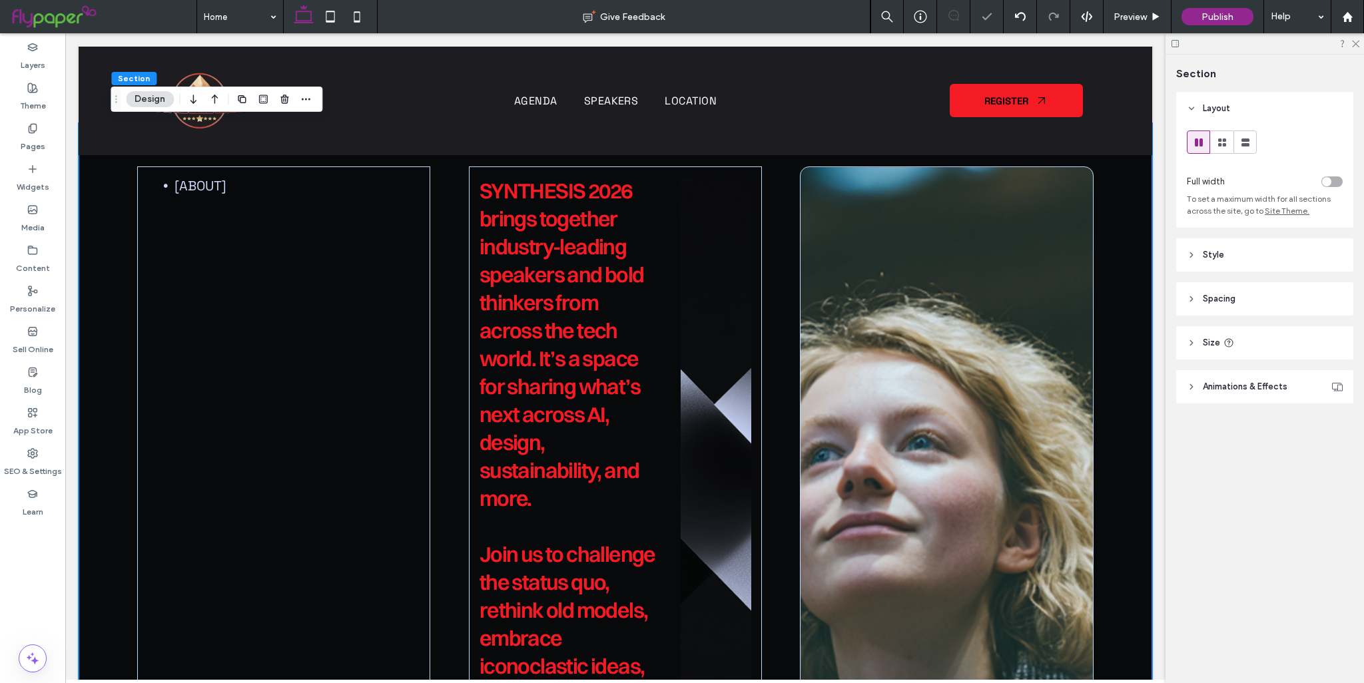
click at [800, 292] on div at bounding box center [946, 498] width 293 height 665
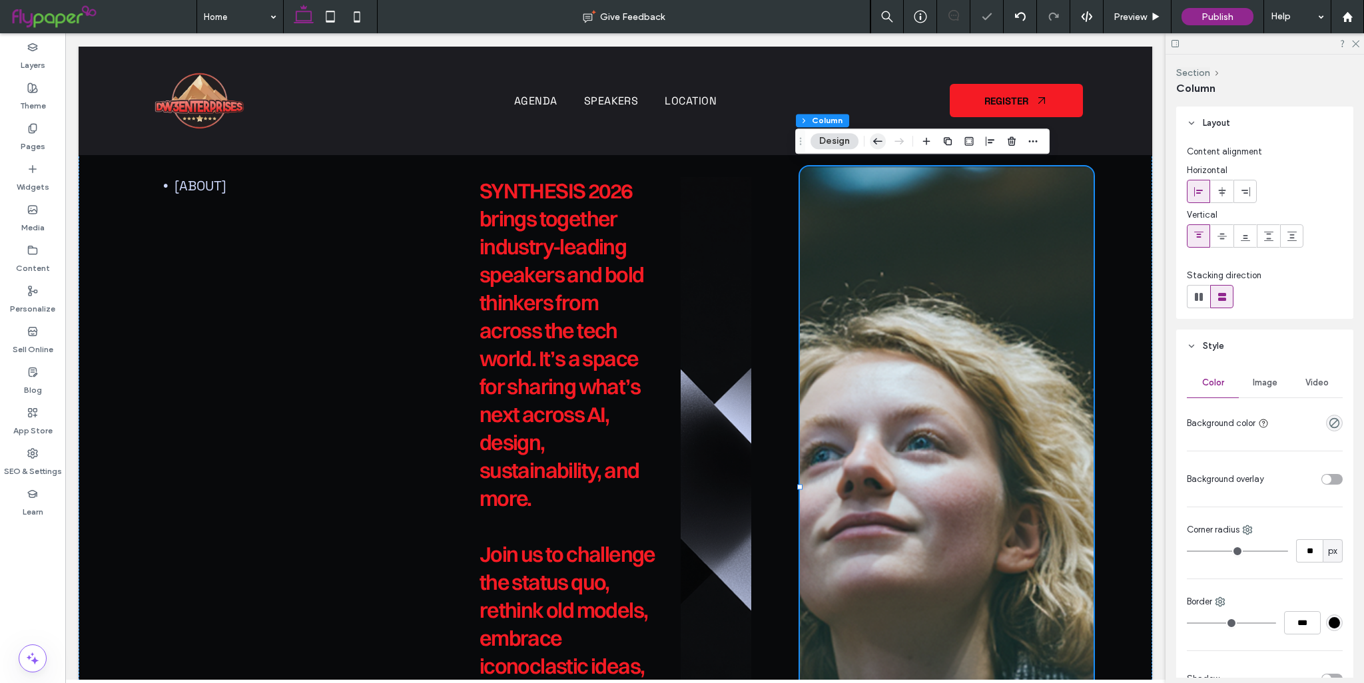
click at [883, 144] on icon "button" at bounding box center [878, 141] width 16 height 24
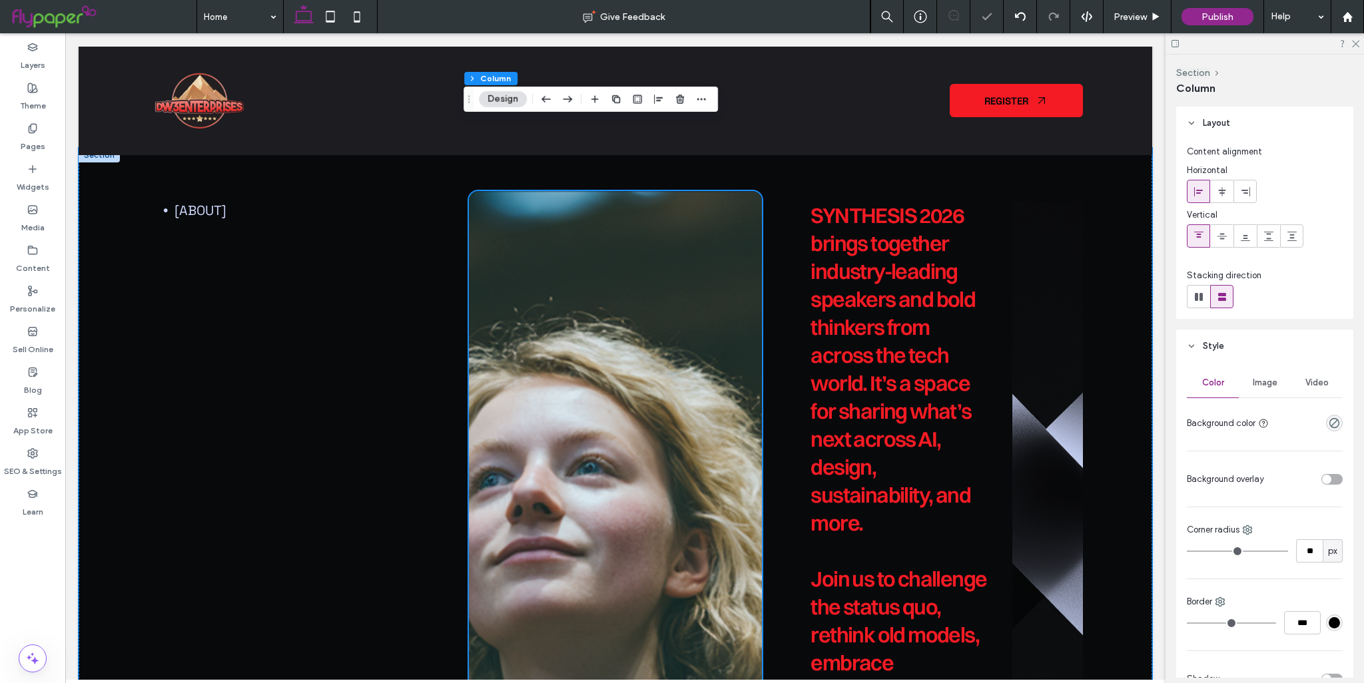
scroll to position [575, 0]
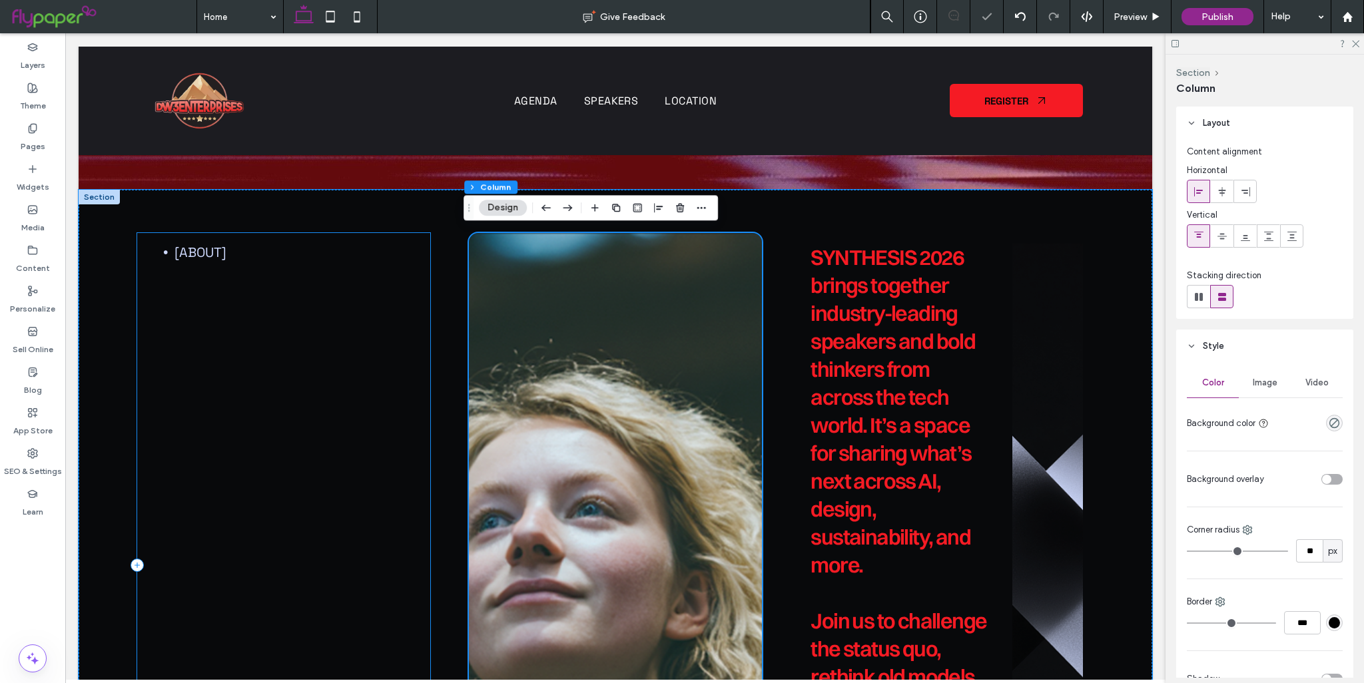
click at [304, 312] on div "[About]" at bounding box center [283, 565] width 293 height 665
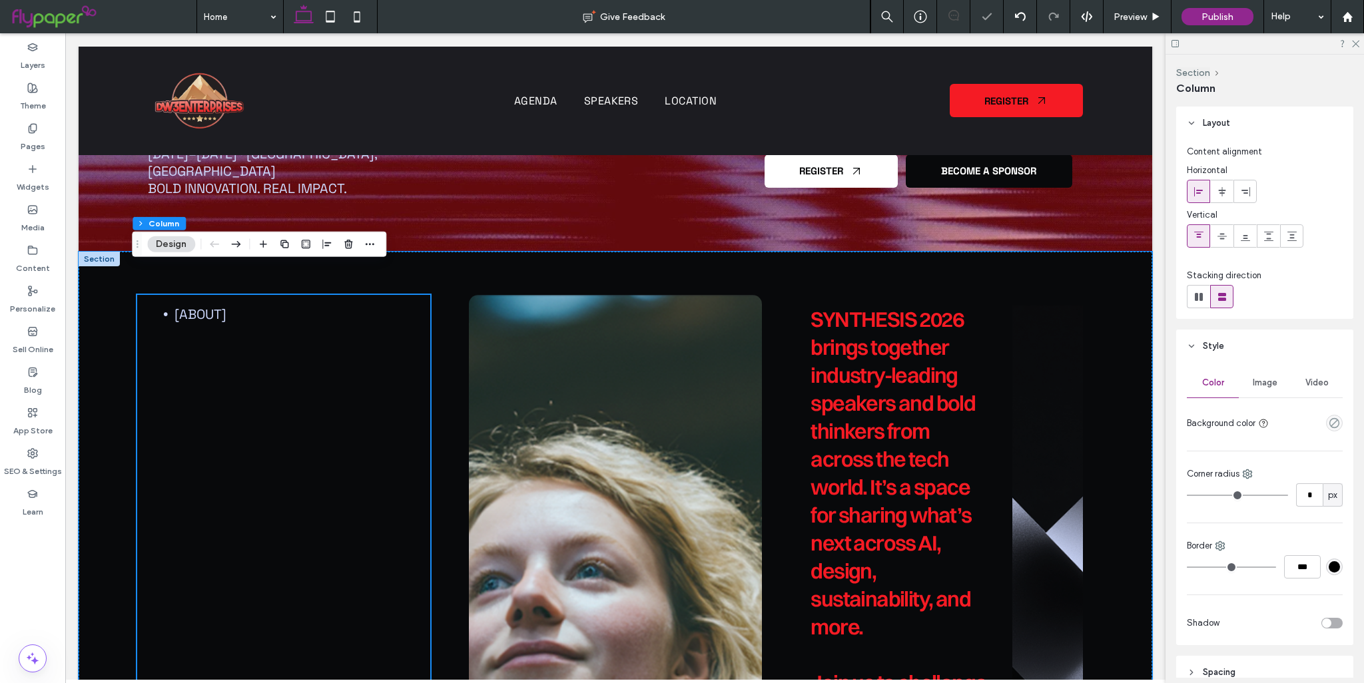
scroll to position [509, 0]
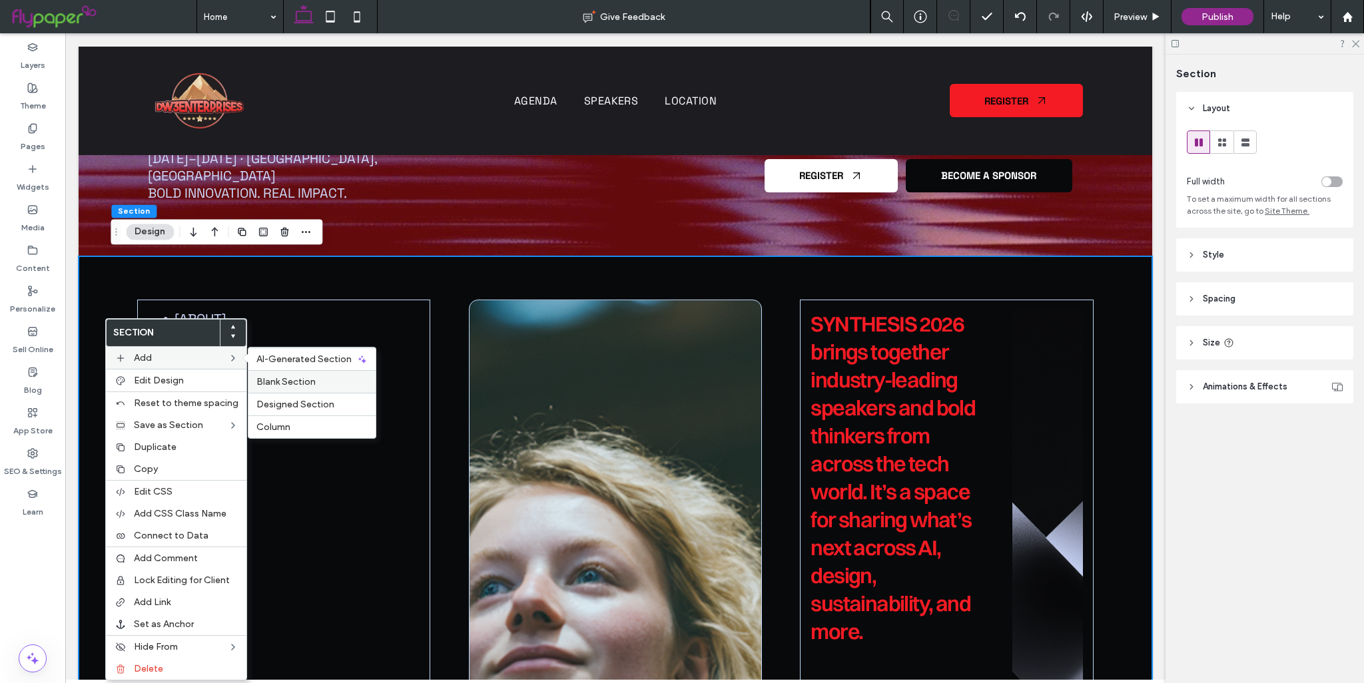
click at [290, 386] on span "Blank Section" at bounding box center [285, 381] width 59 height 11
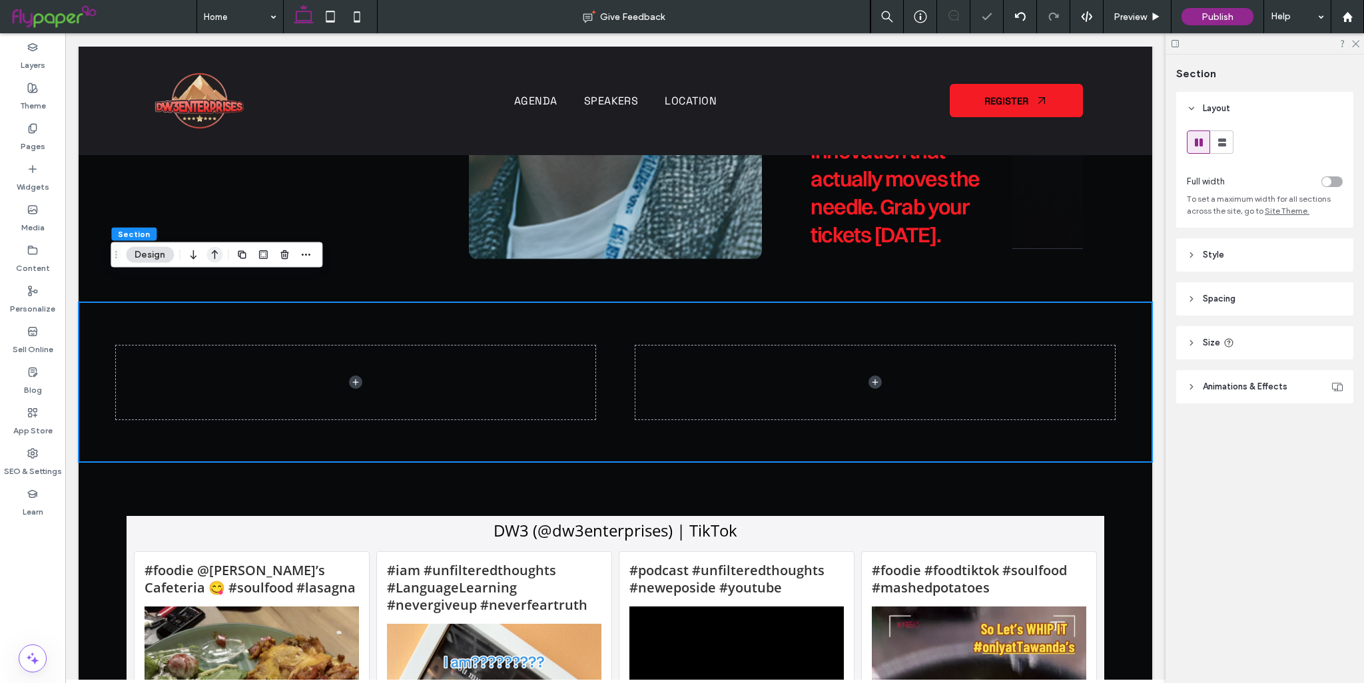
click at [210, 254] on icon "button" at bounding box center [214, 255] width 16 height 24
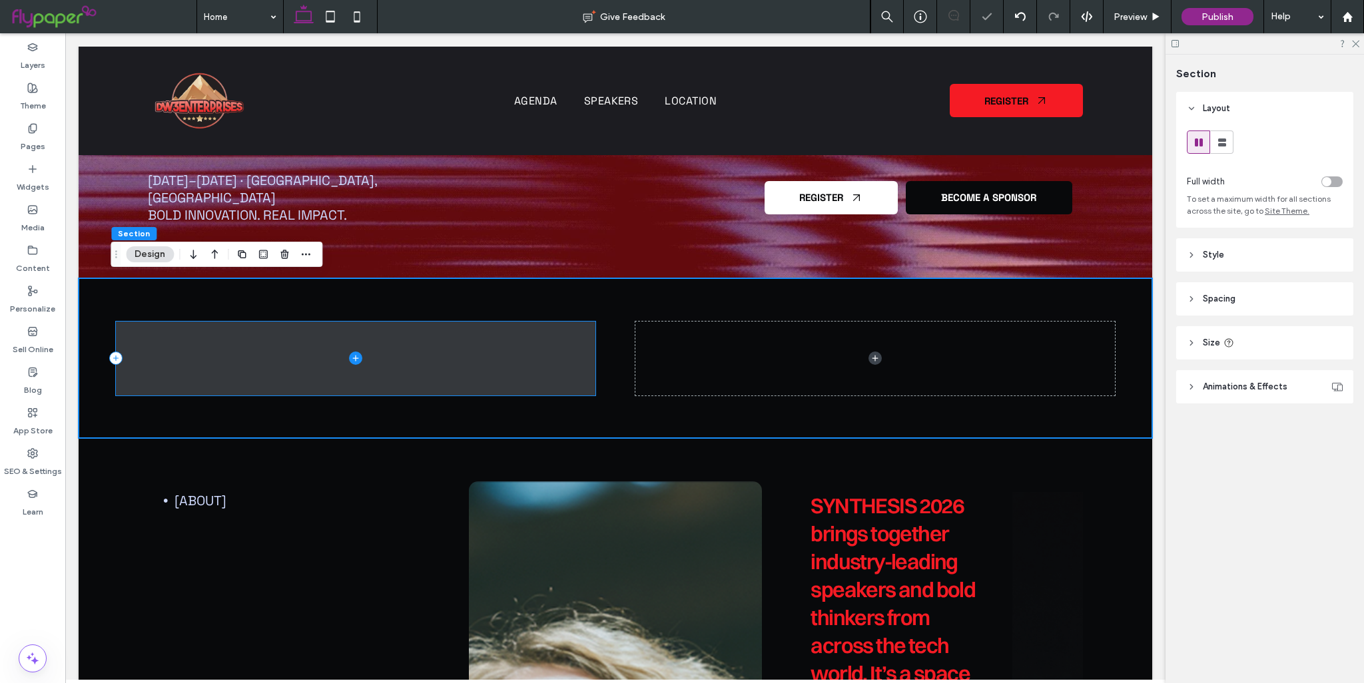
scroll to position [486, 0]
drag, startPoint x: 222, startPoint y: 492, endPoint x: 296, endPoint y: 371, distance: 142.0
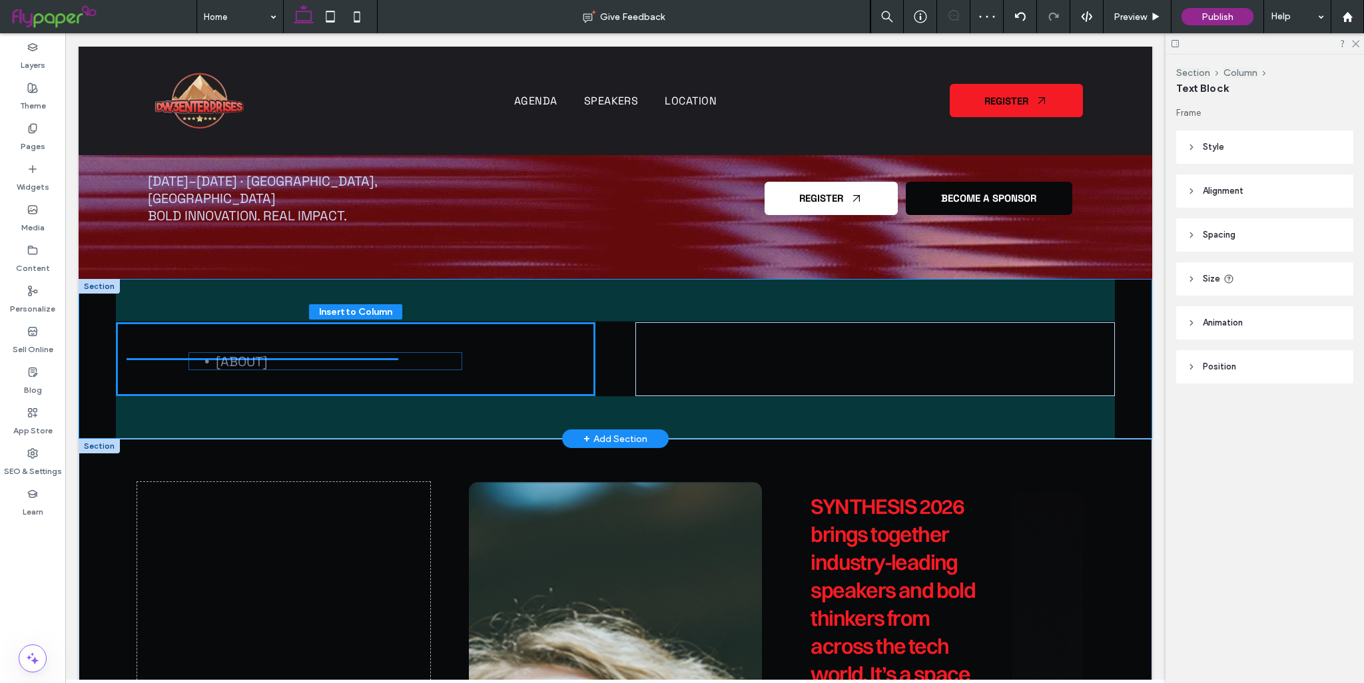
drag, startPoint x: 190, startPoint y: 496, endPoint x: 305, endPoint y: 406, distance: 145.6
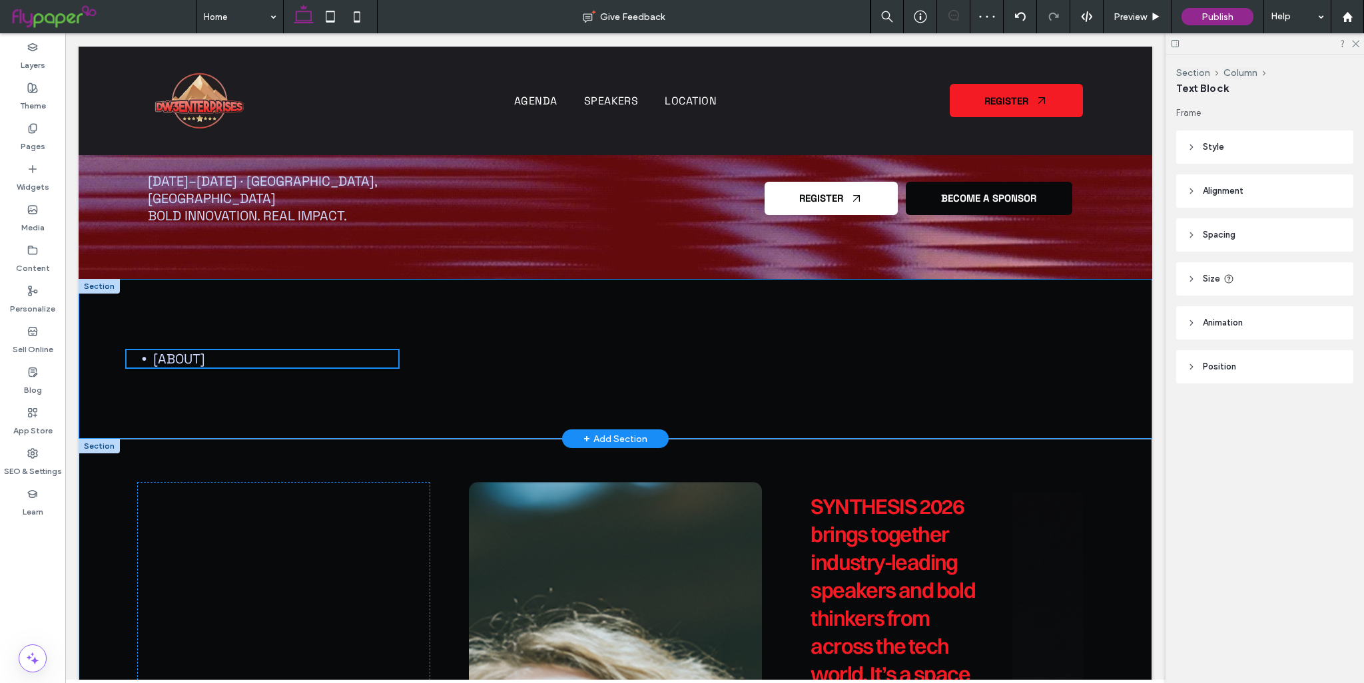
type input "**"
type input "****"
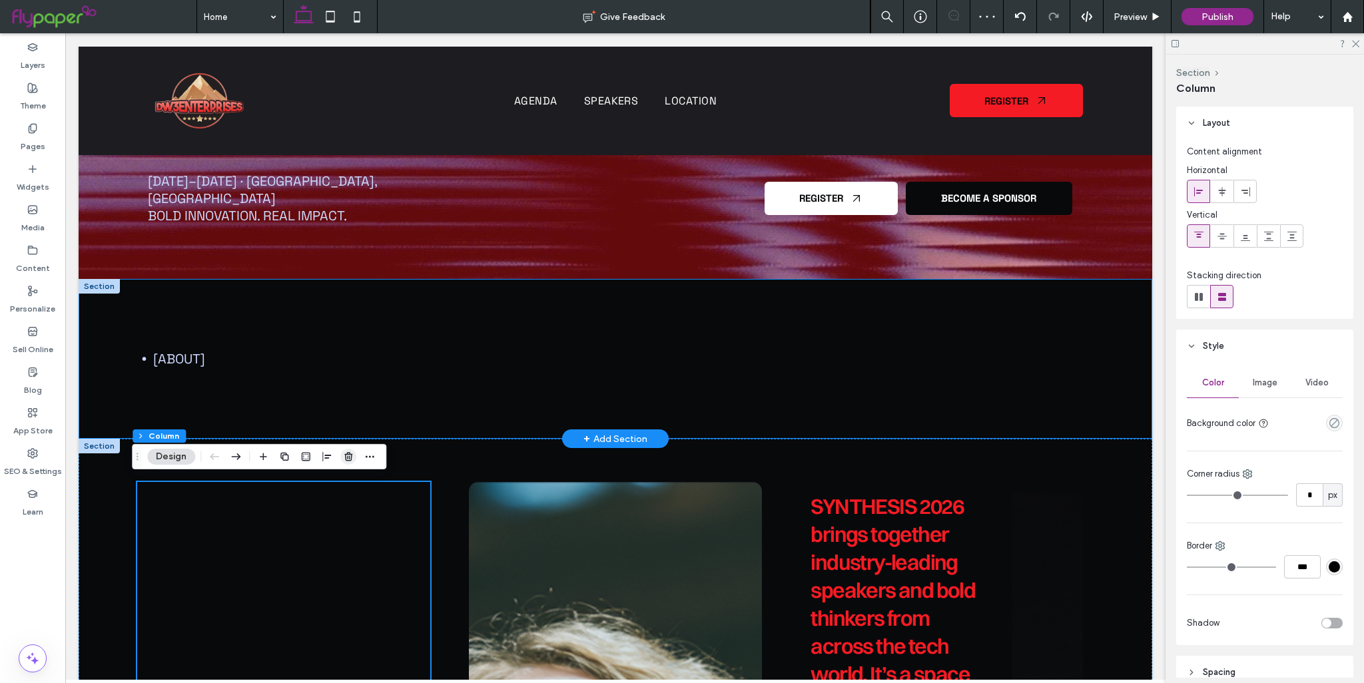
click at [344, 457] on icon "button" at bounding box center [348, 456] width 11 height 11
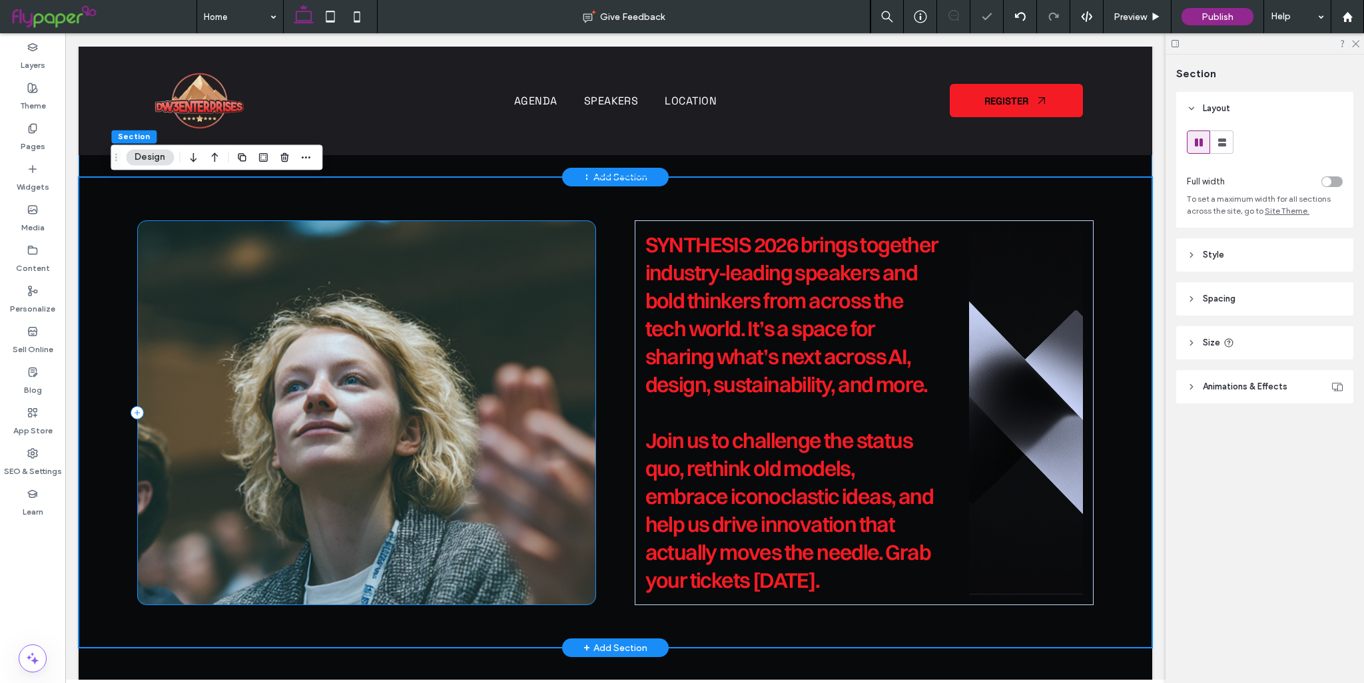
scroll to position [752, 0]
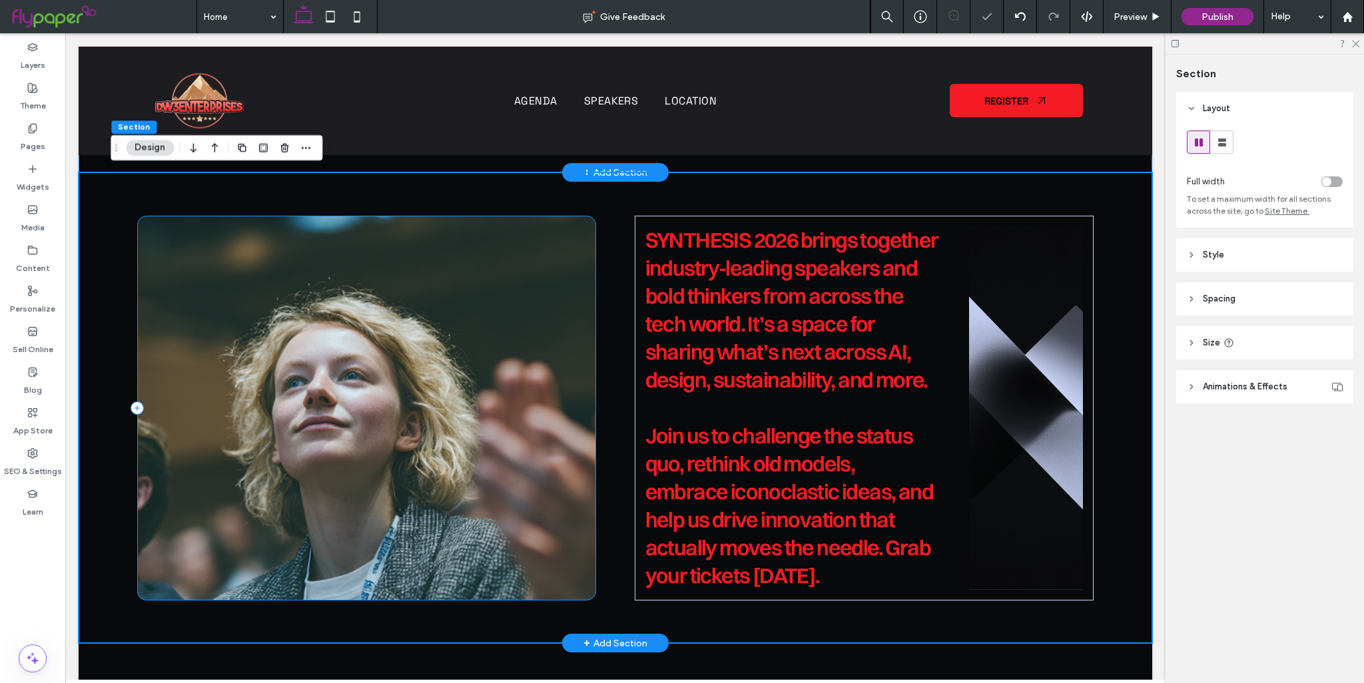
click at [493, 363] on div at bounding box center [366, 408] width 459 height 385
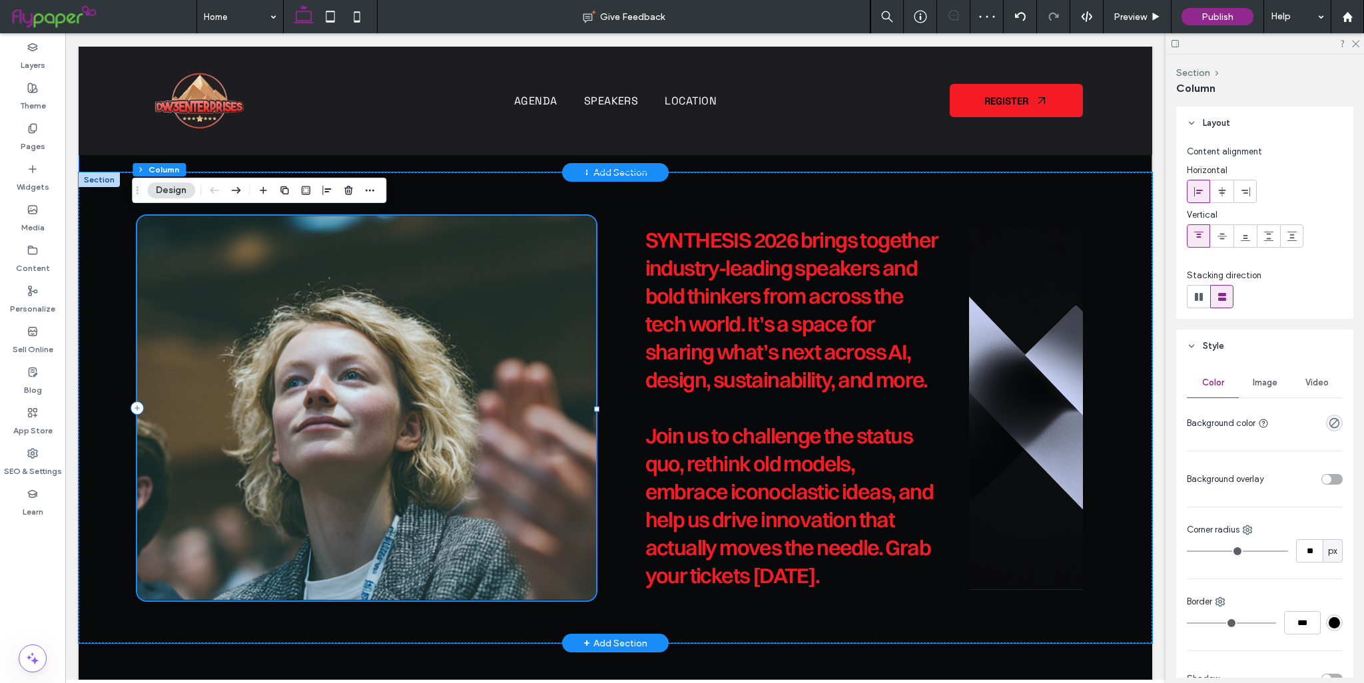
click at [282, 402] on div at bounding box center [366, 408] width 459 height 385
click at [287, 184] on span "button" at bounding box center [284, 190] width 16 height 16
type input "**"
type input "*****"
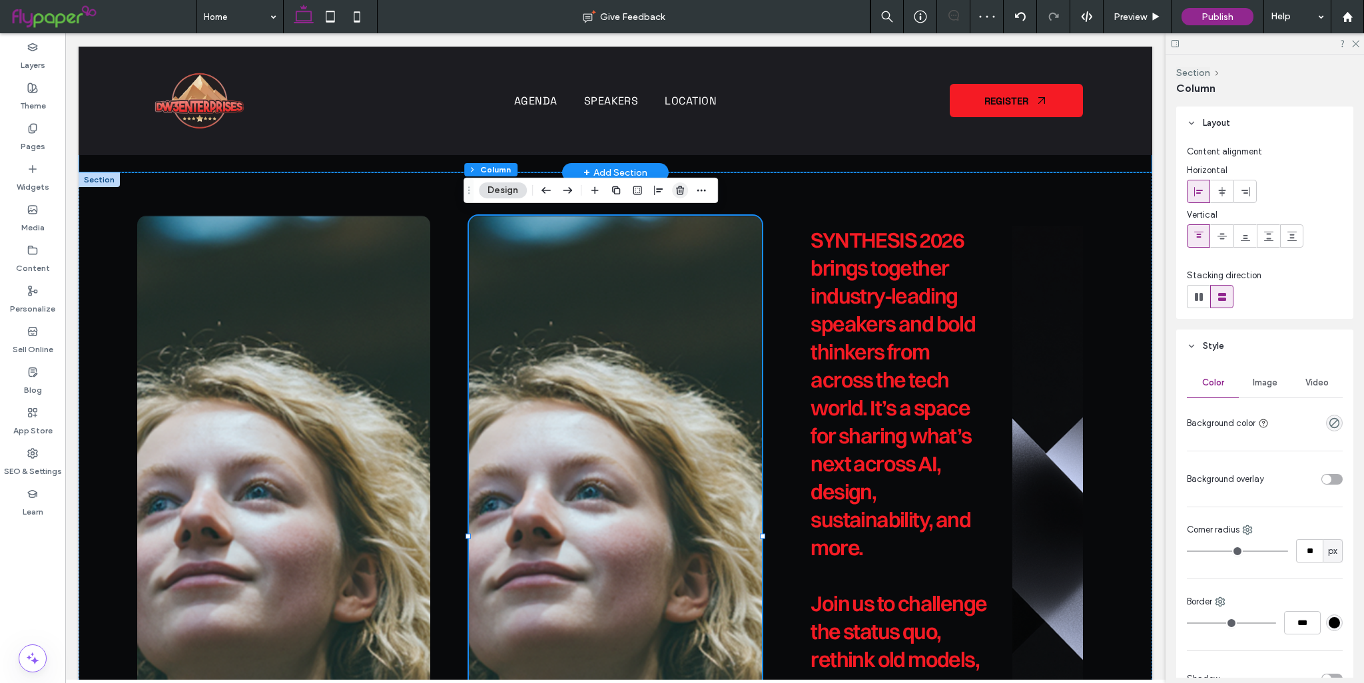
click at [677, 196] on span "button" at bounding box center [680, 190] width 16 height 16
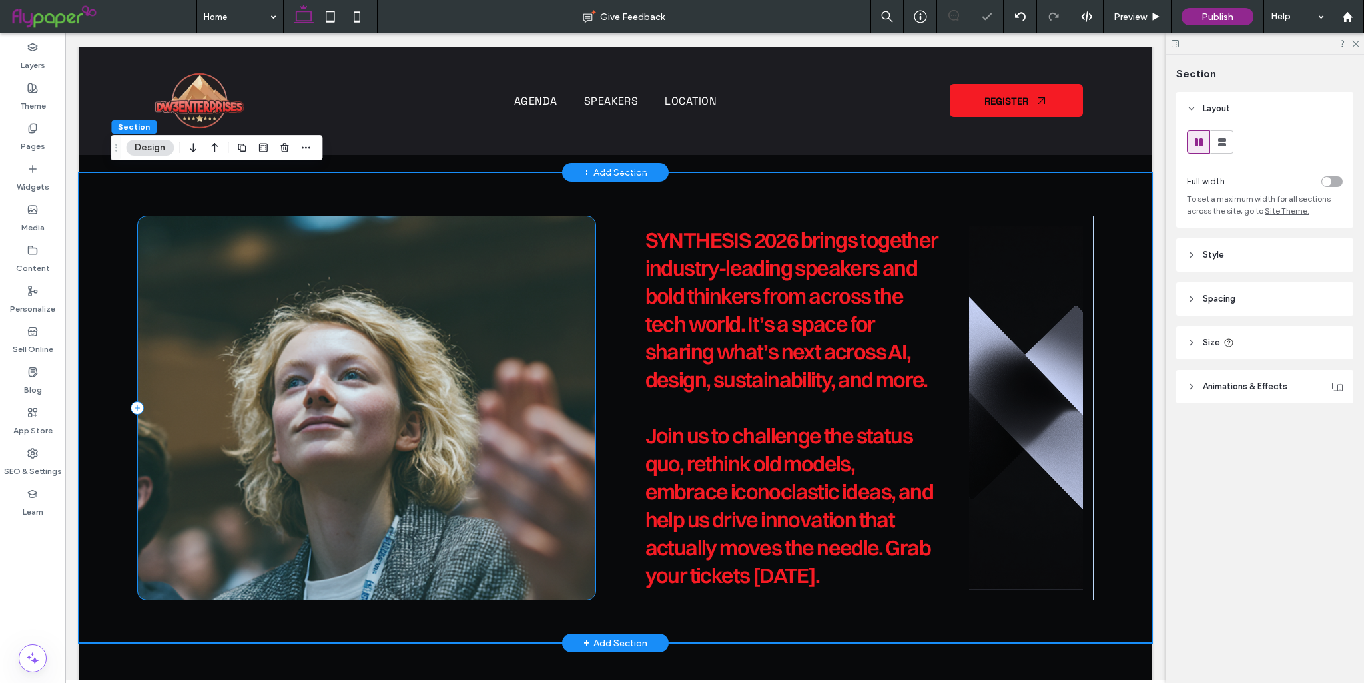
click at [316, 400] on div at bounding box center [366, 408] width 459 height 385
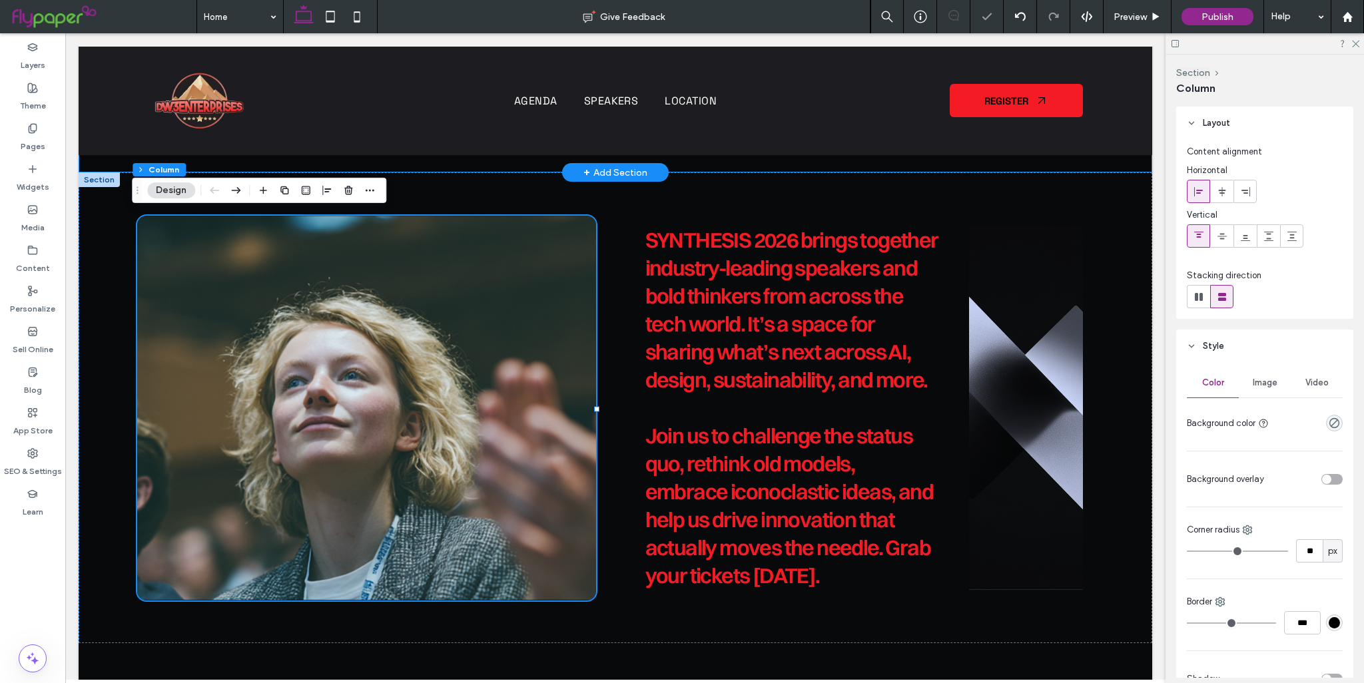
drag, startPoint x: 1253, startPoint y: 386, endPoint x: 1260, endPoint y: 389, distance: 8.0
click at [1256, 388] on span "Image" at bounding box center [1265, 383] width 25 height 11
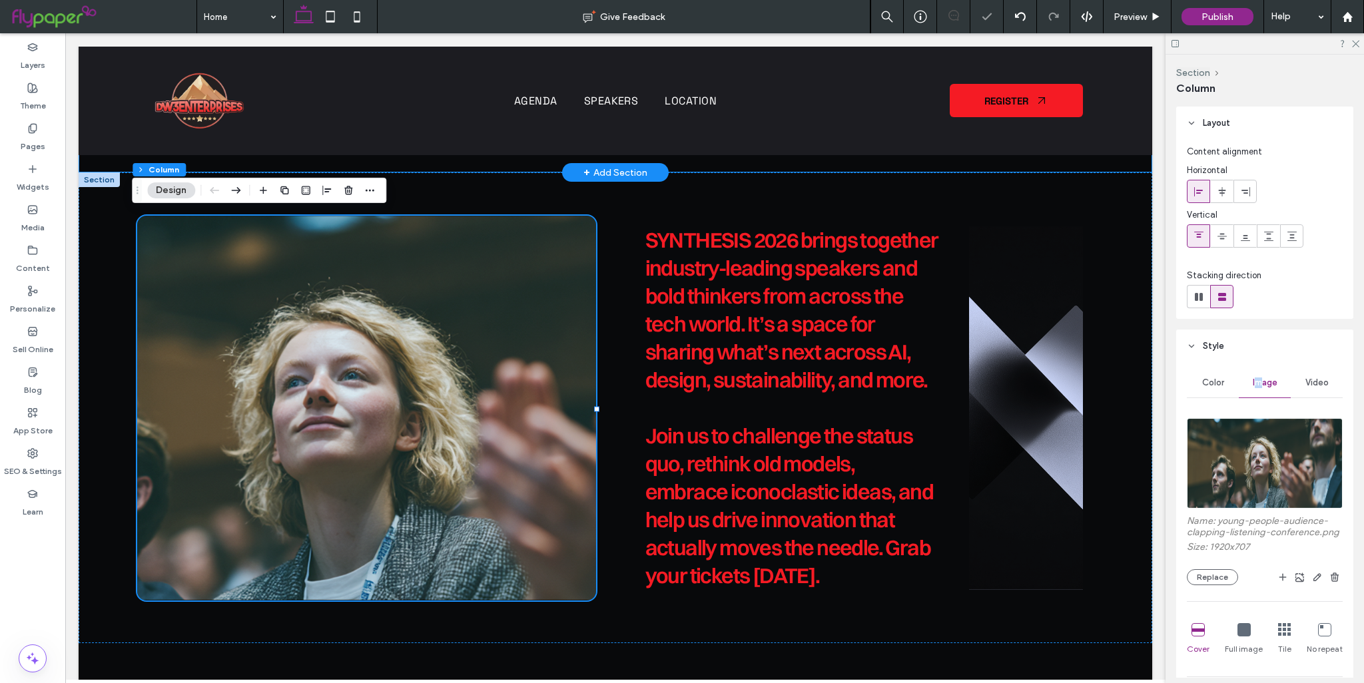
click at [1204, 479] on img at bounding box center [1265, 463] width 156 height 91
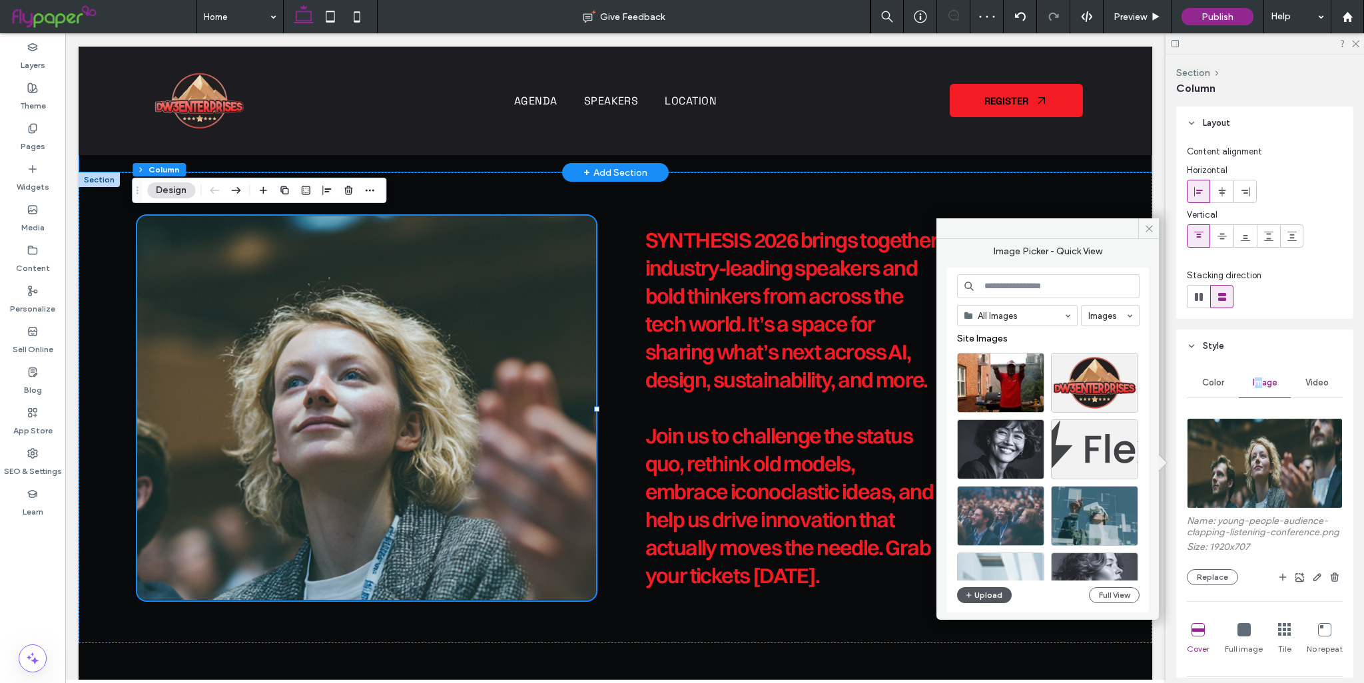
click at [984, 597] on button "Upload" at bounding box center [984, 595] width 55 height 16
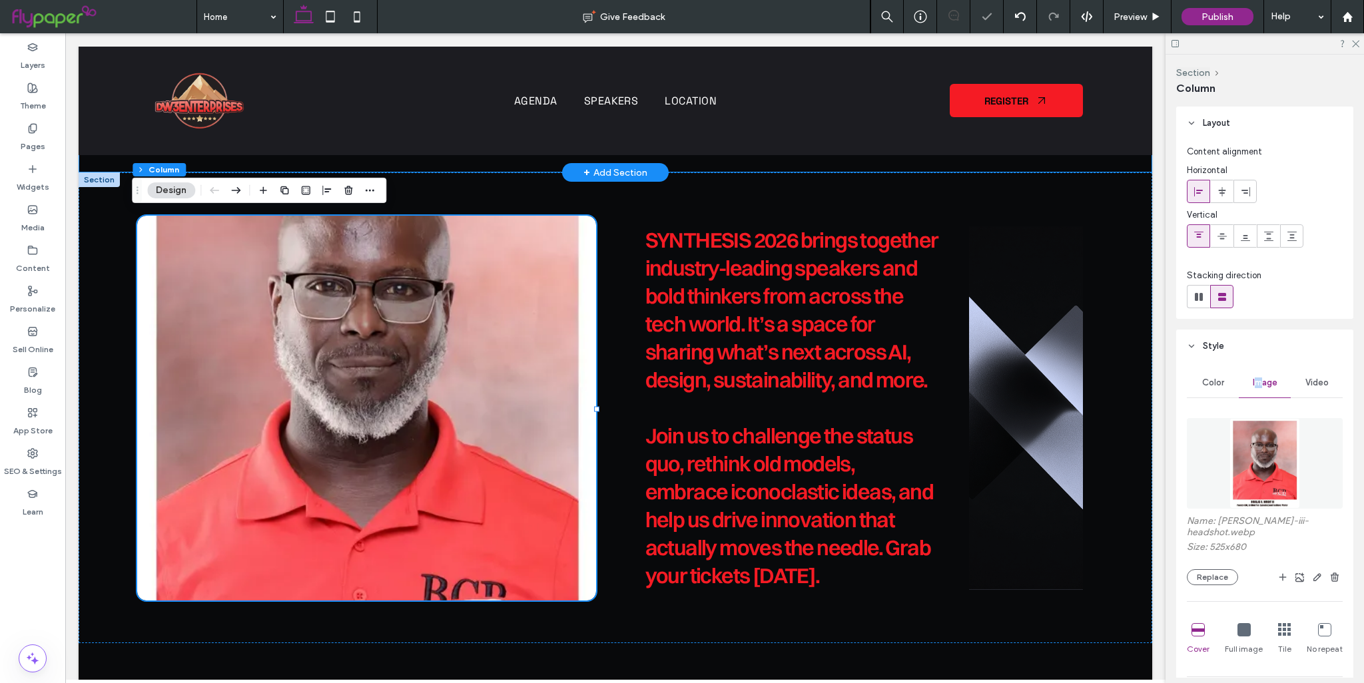
click at [1245, 629] on icon at bounding box center [1243, 629] width 13 height 13
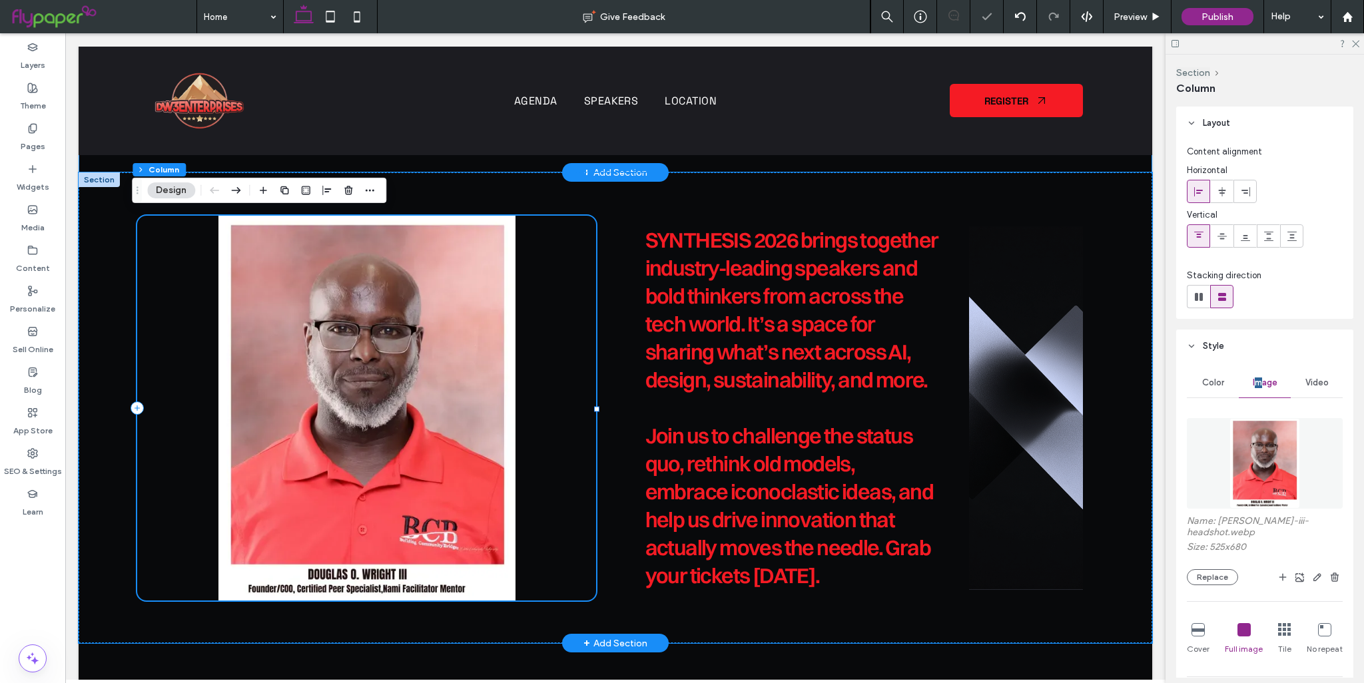
click at [566, 469] on div at bounding box center [366, 408] width 459 height 385
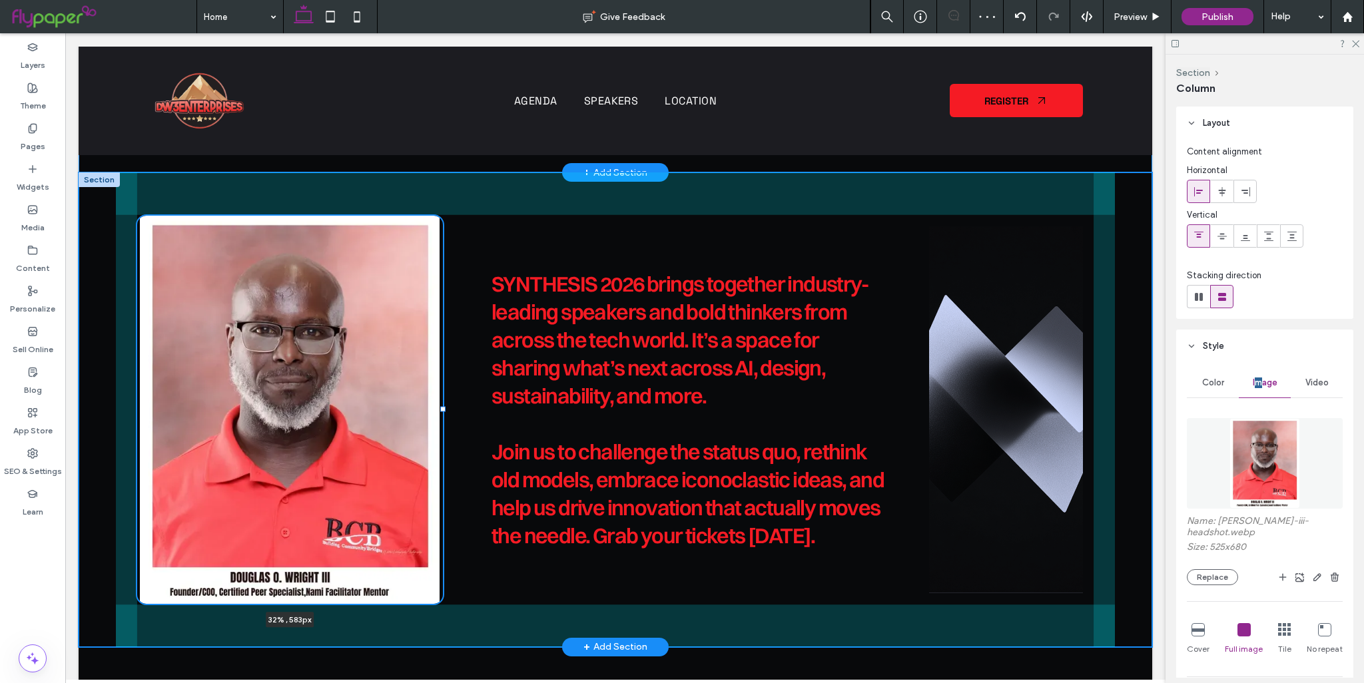
drag, startPoint x: 575, startPoint y: 407, endPoint x: 437, endPoint y: 406, distance: 137.2
click at [440, 407] on div at bounding box center [442, 409] width 5 height 5
type input "**"
type input "*****"
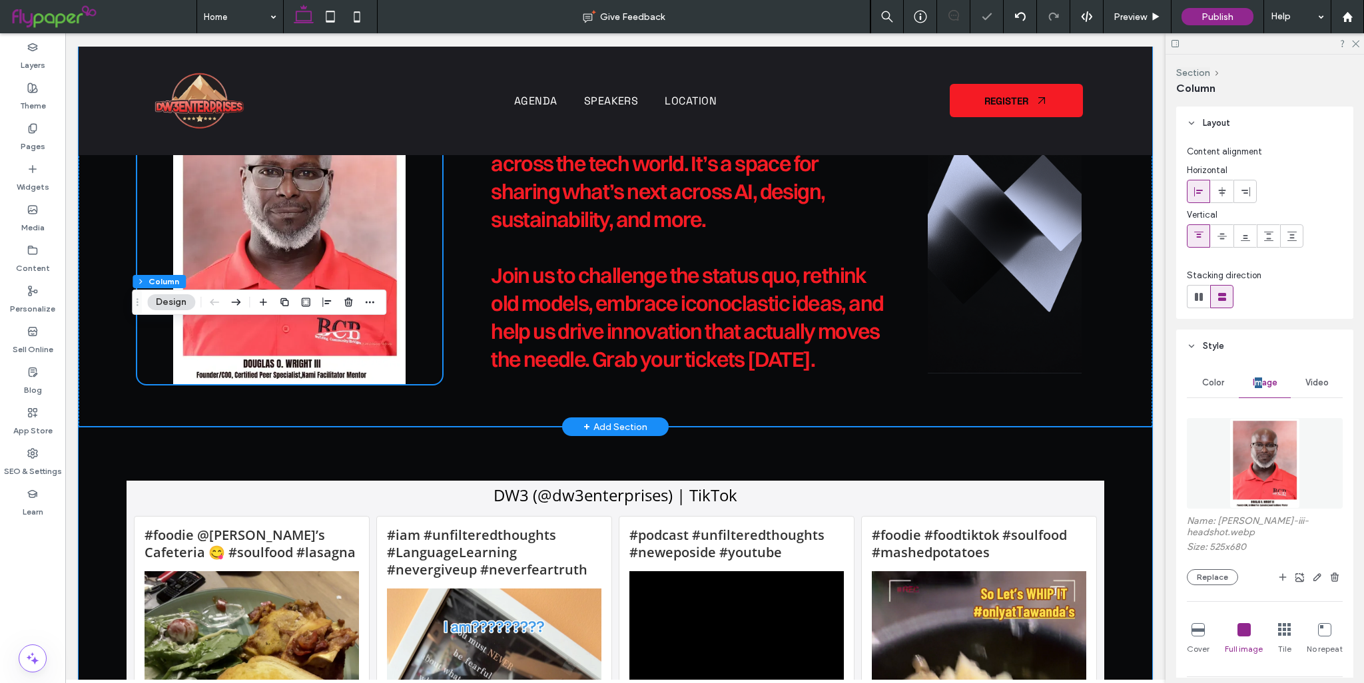
scroll to position [886, 0]
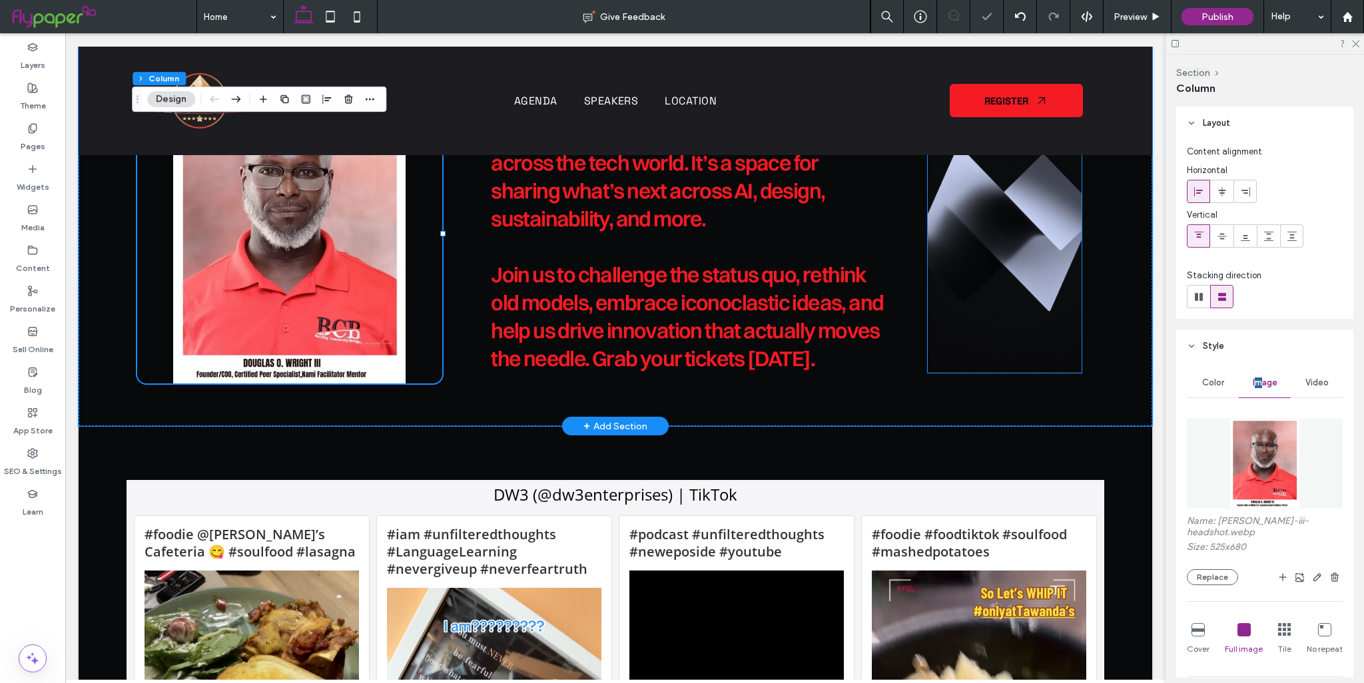
click at [1014, 274] on img at bounding box center [1005, 233] width 154 height 280
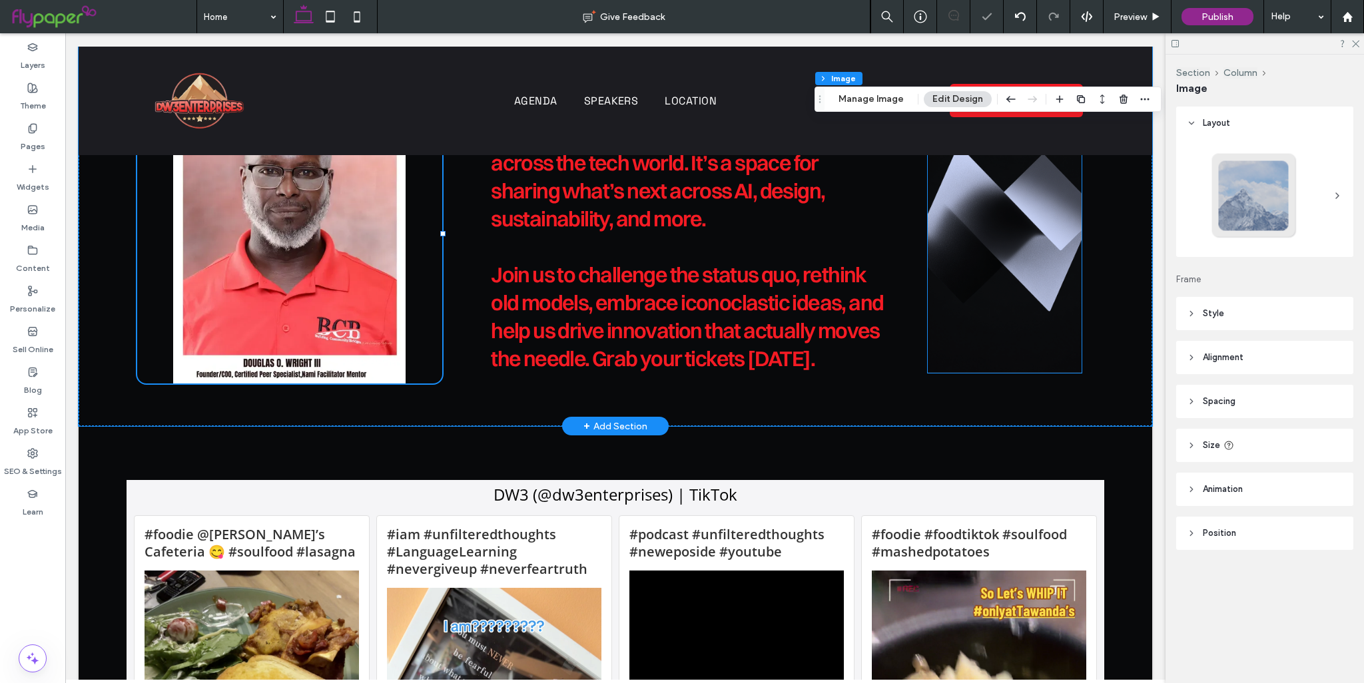
type input "**"
type input "****"
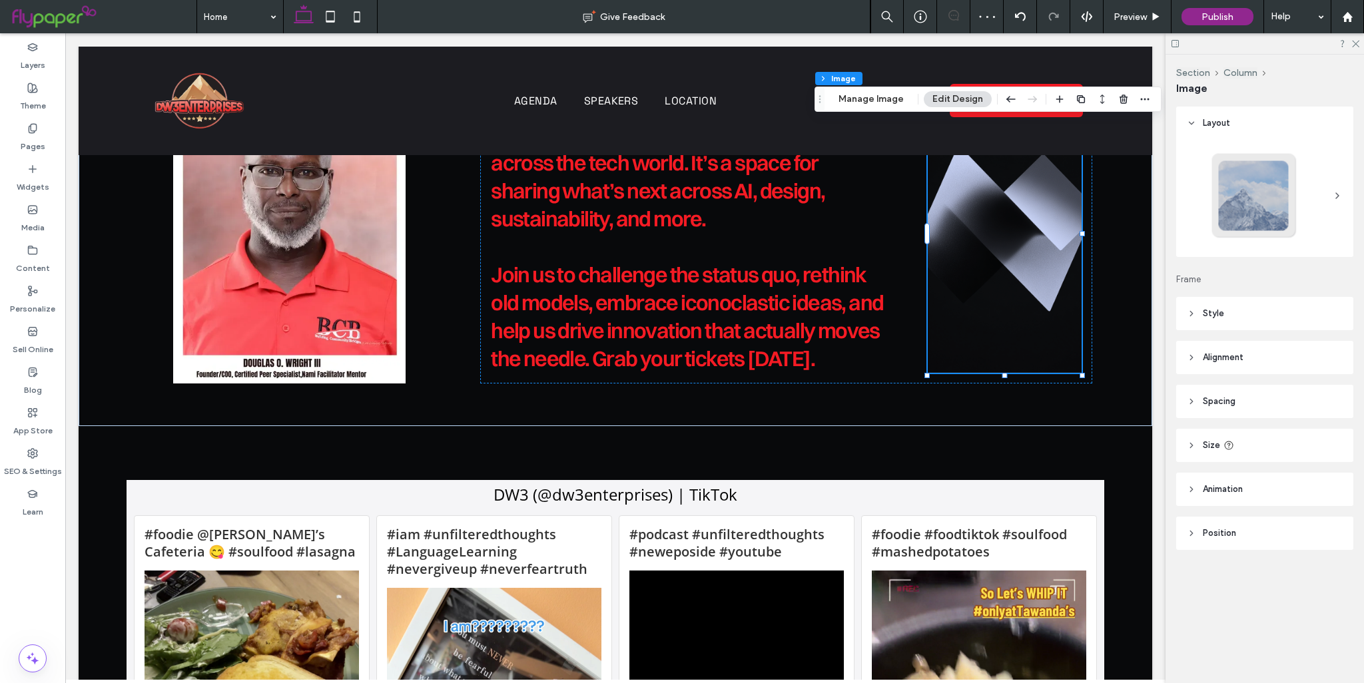
click at [1240, 409] on header "Spacing" at bounding box center [1264, 401] width 177 height 33
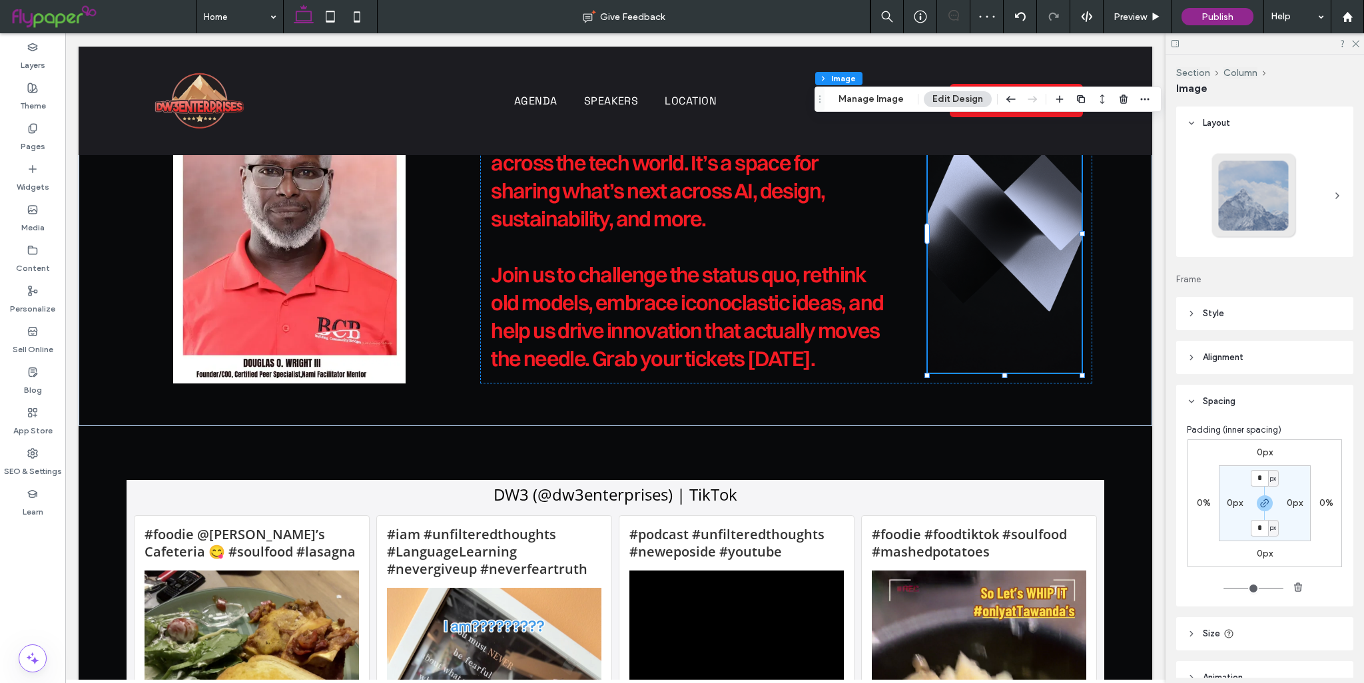
click at [1240, 405] on header "Spacing" at bounding box center [1264, 401] width 177 height 33
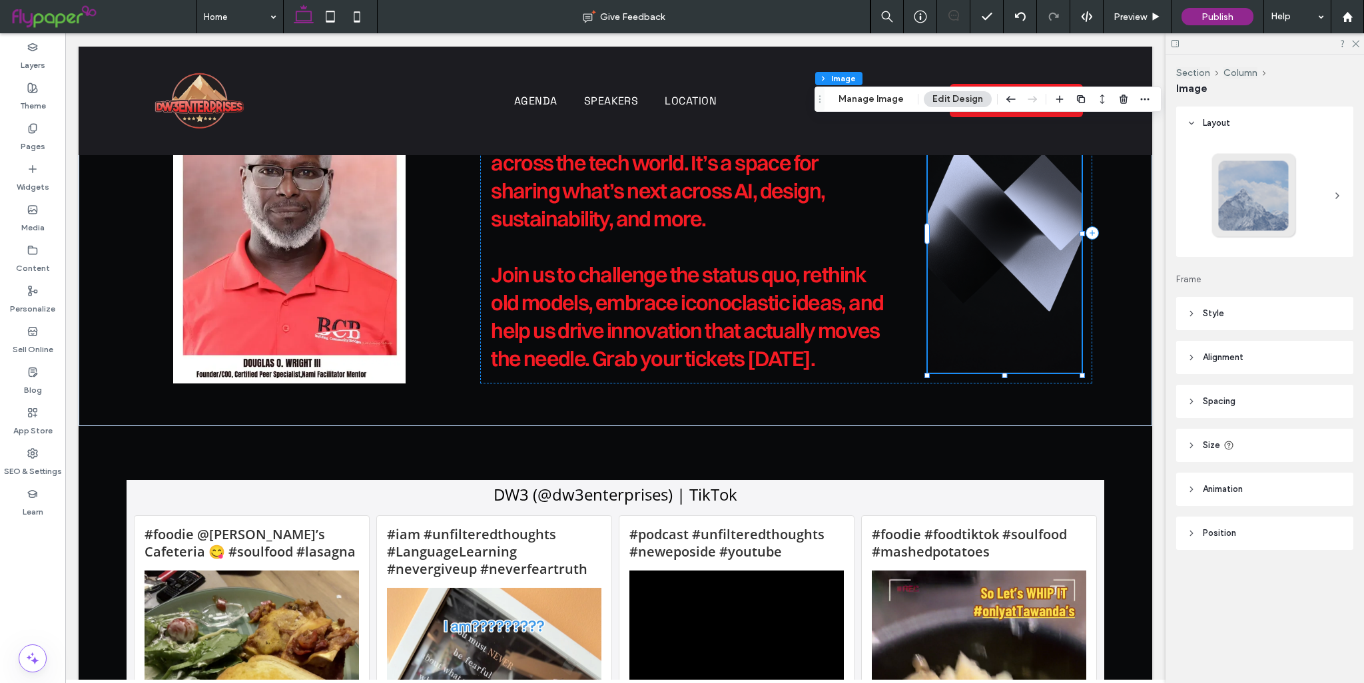
click at [979, 246] on img at bounding box center [1005, 233] width 154 height 280
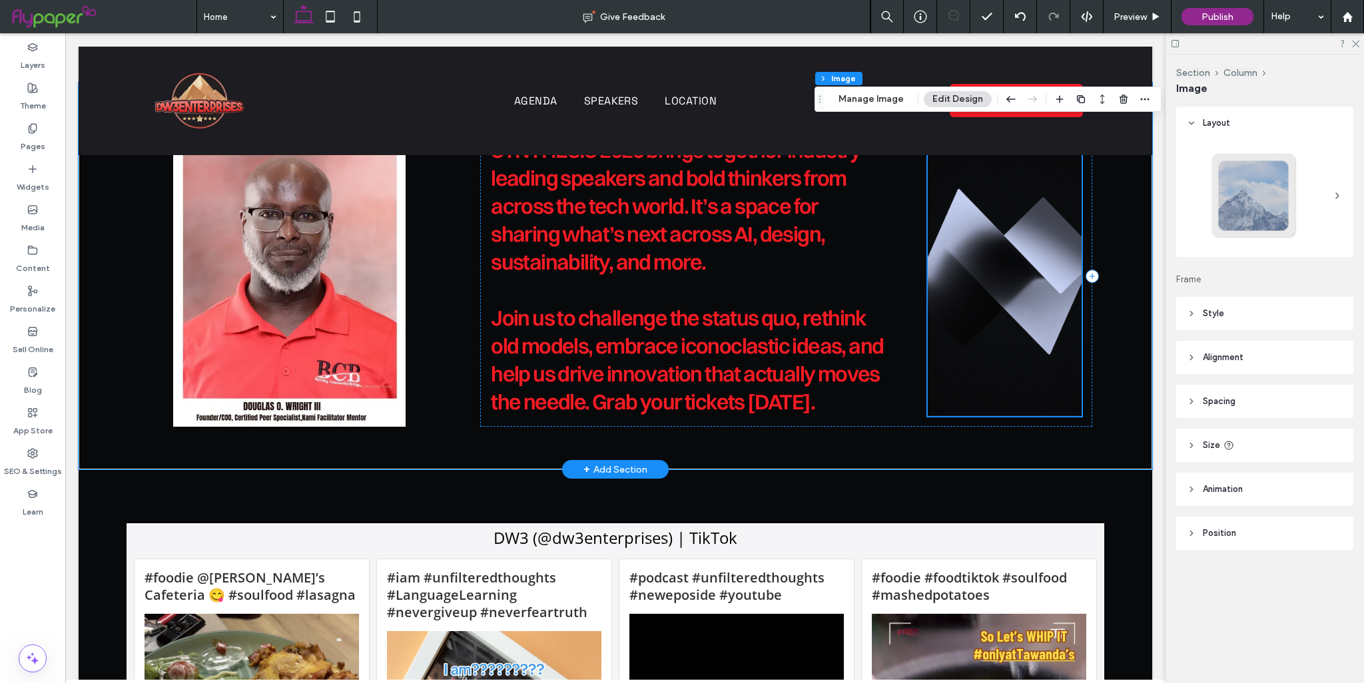
scroll to position [752, 0]
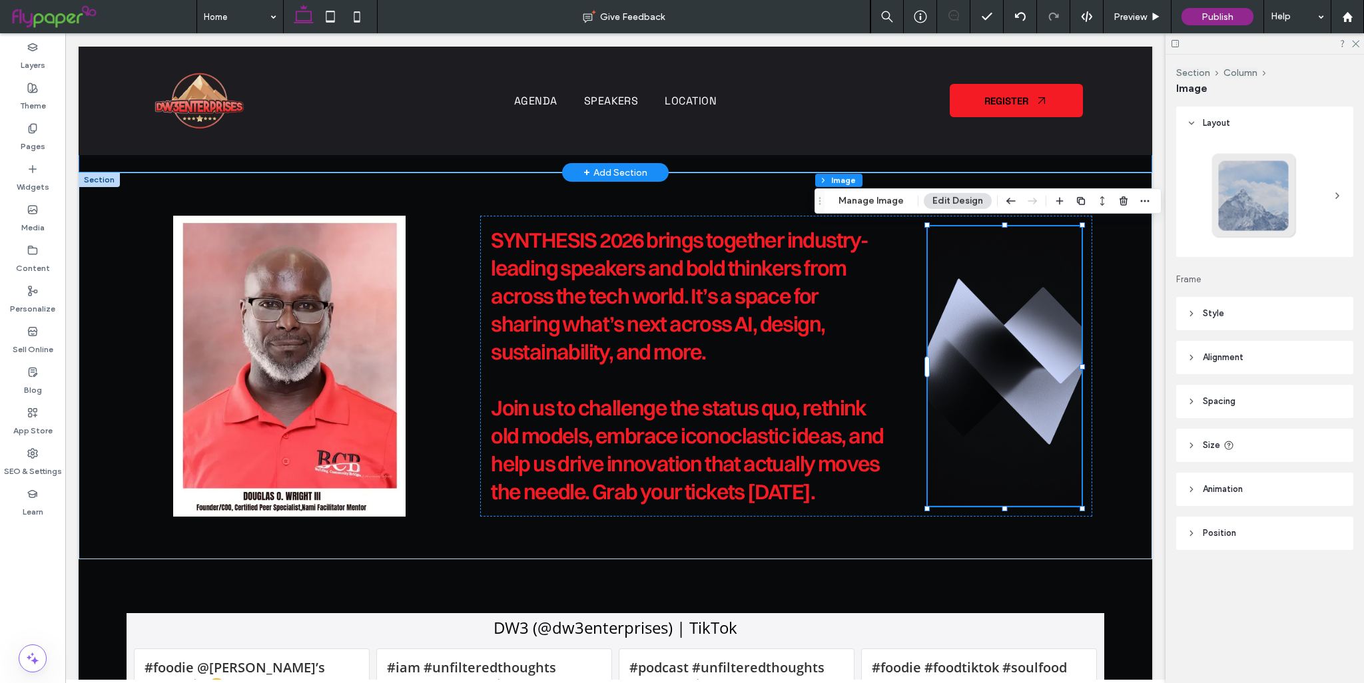
click at [1225, 323] on header "Style" at bounding box center [1264, 313] width 177 height 33
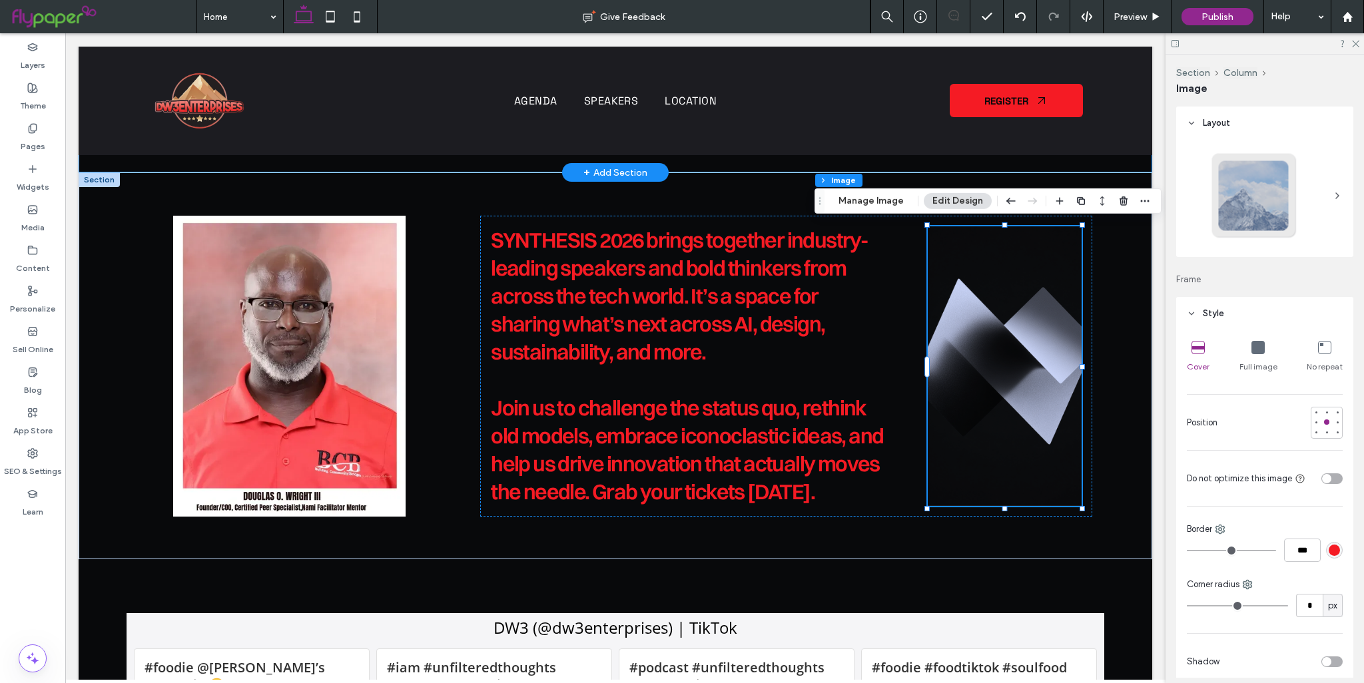
click at [1261, 348] on div "Full image" at bounding box center [1258, 357] width 38 height 43
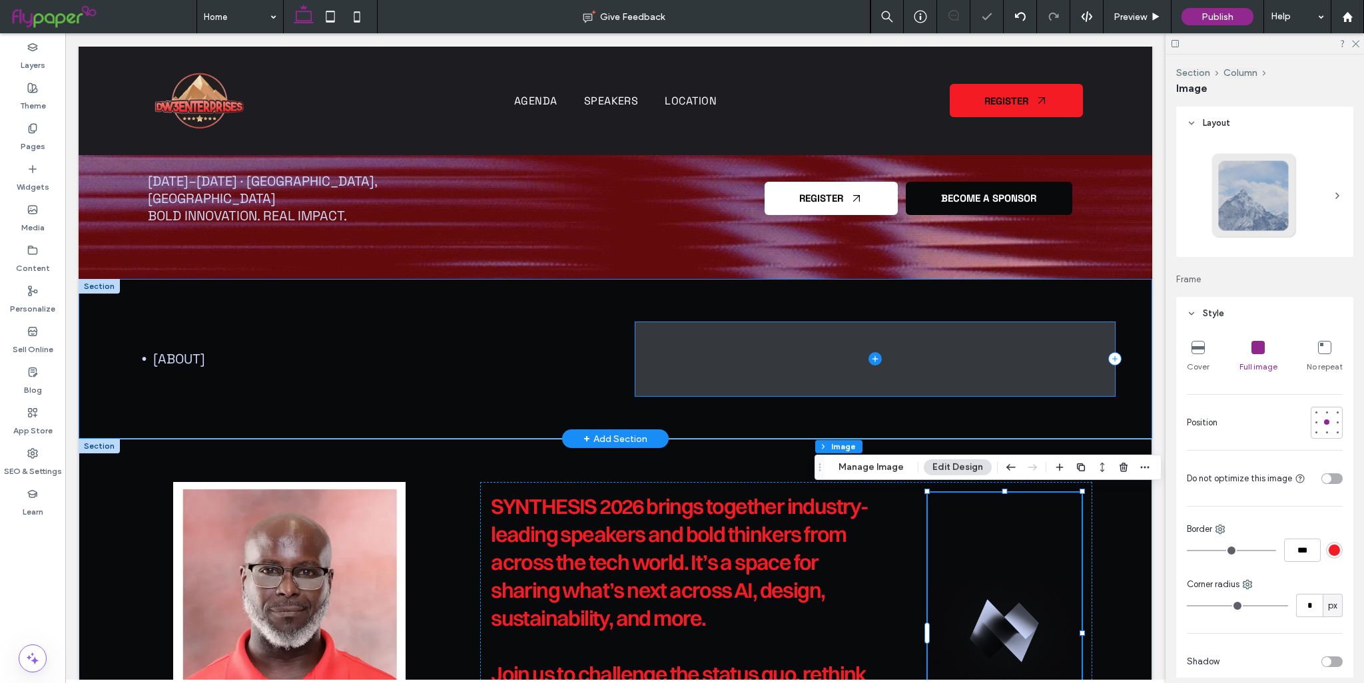
click at [719, 373] on span at bounding box center [874, 359] width 479 height 74
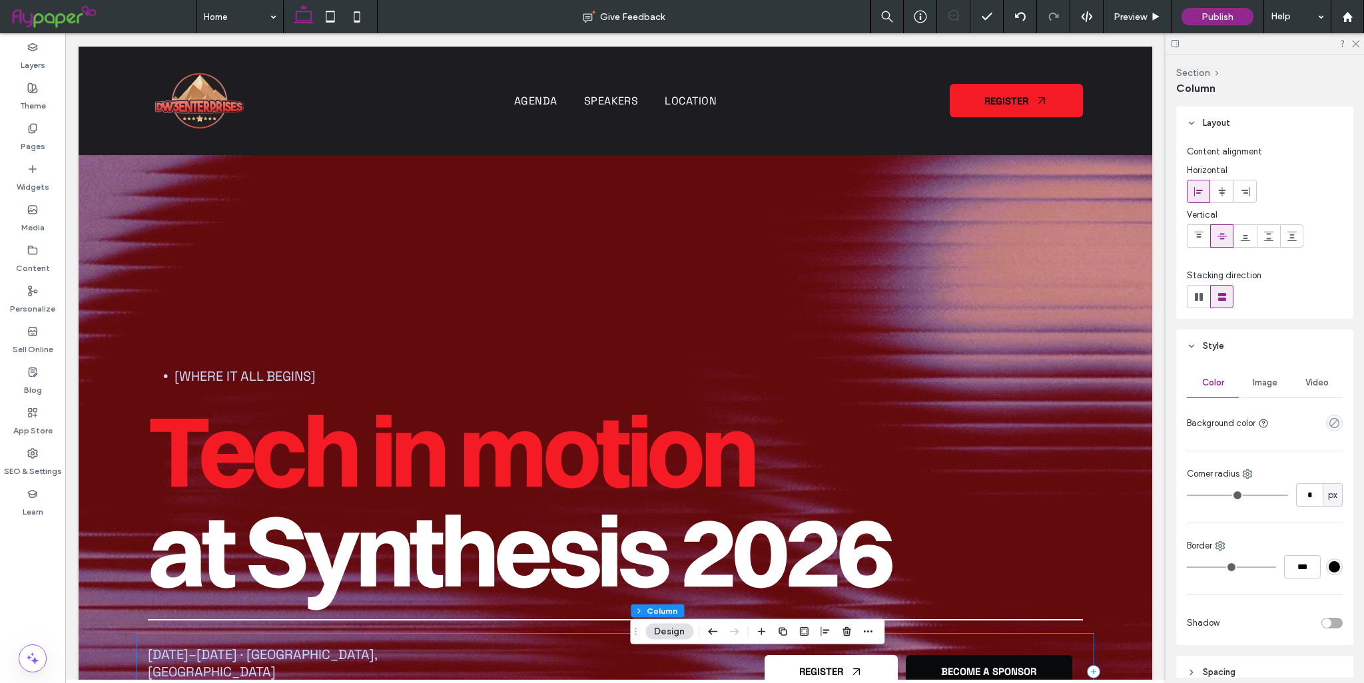
scroll to position [0, 0]
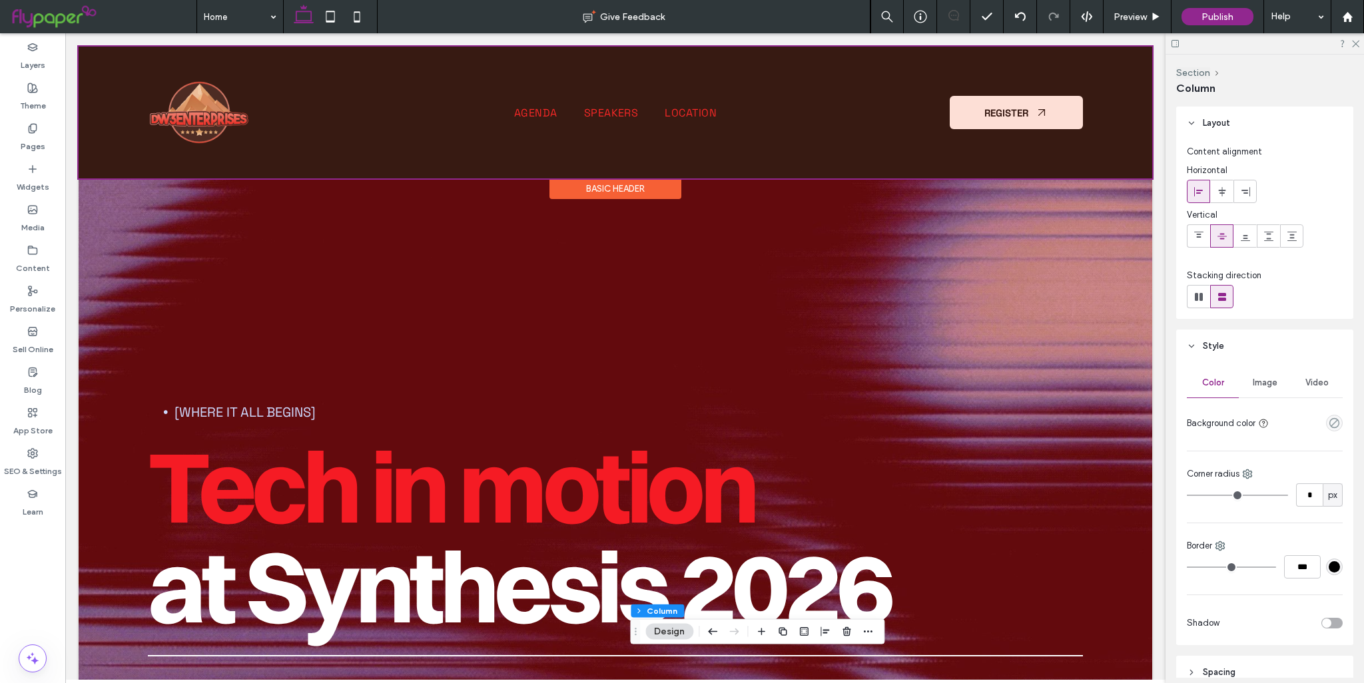
click at [210, 129] on div at bounding box center [615, 113] width 1073 height 132
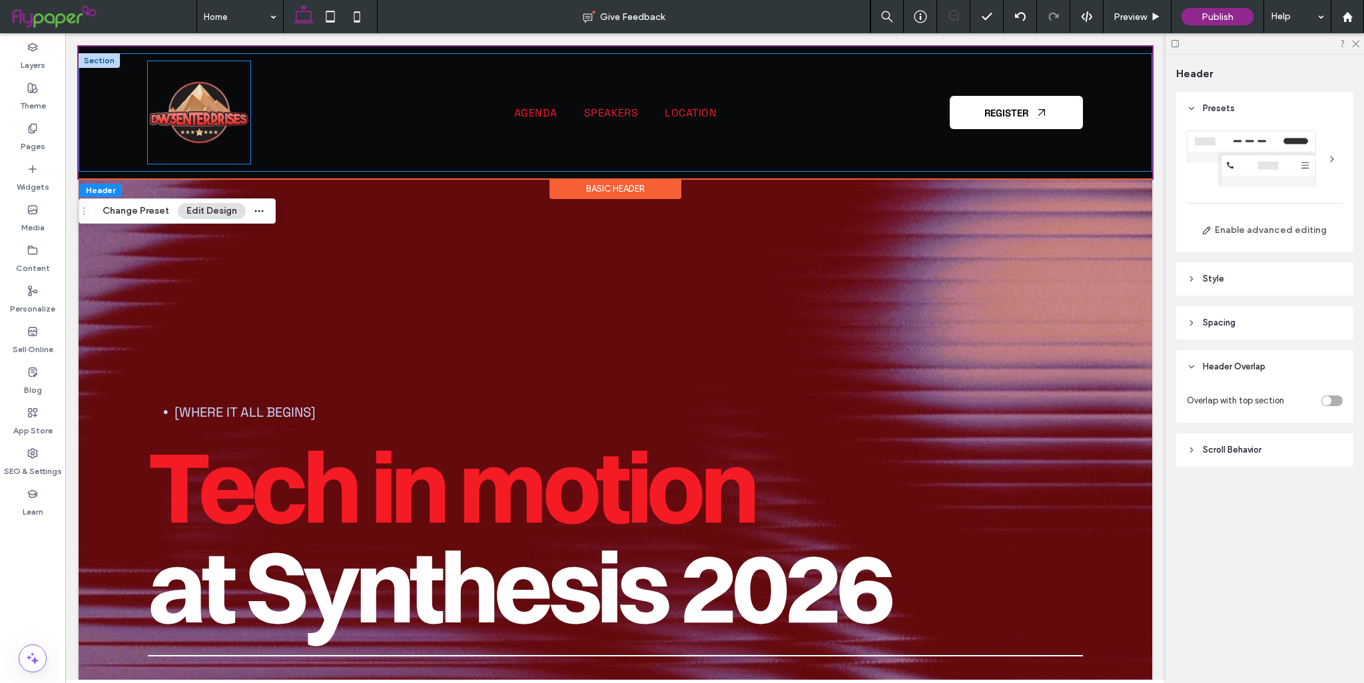
click at [220, 152] on img at bounding box center [199, 112] width 103 height 103
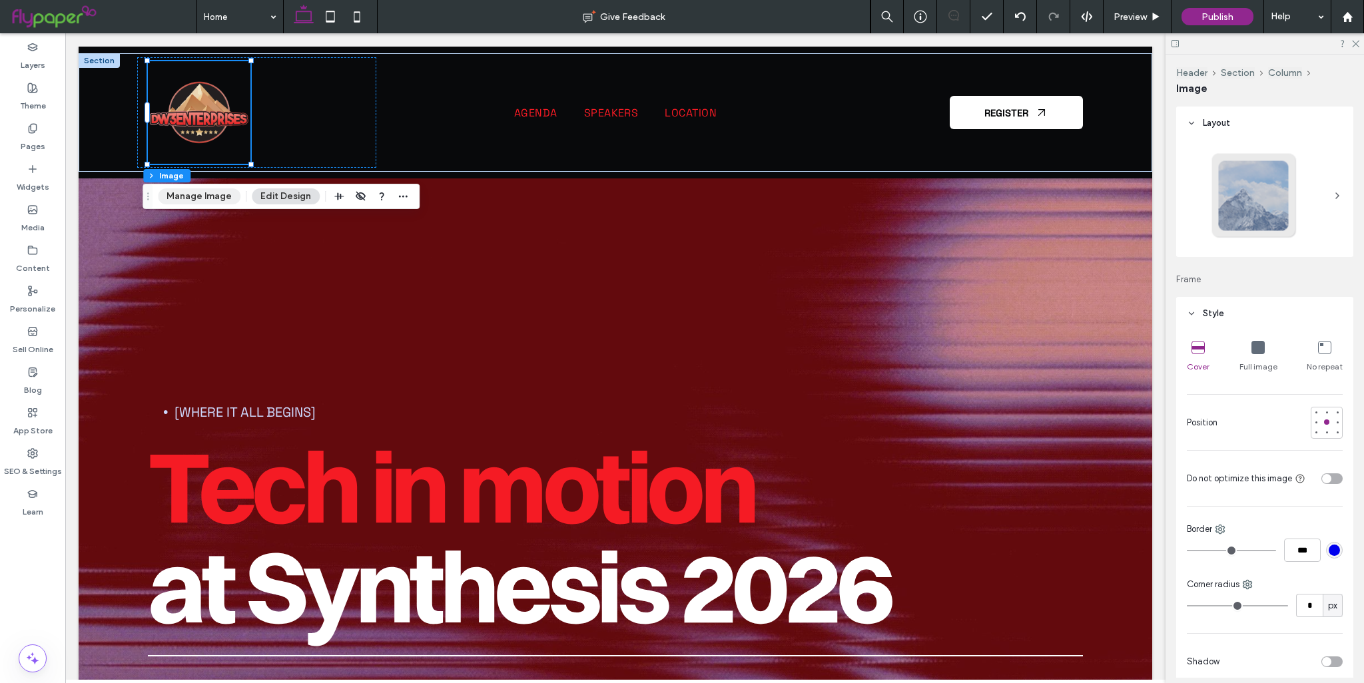
click at [216, 198] on button "Manage Image" at bounding box center [199, 196] width 83 height 16
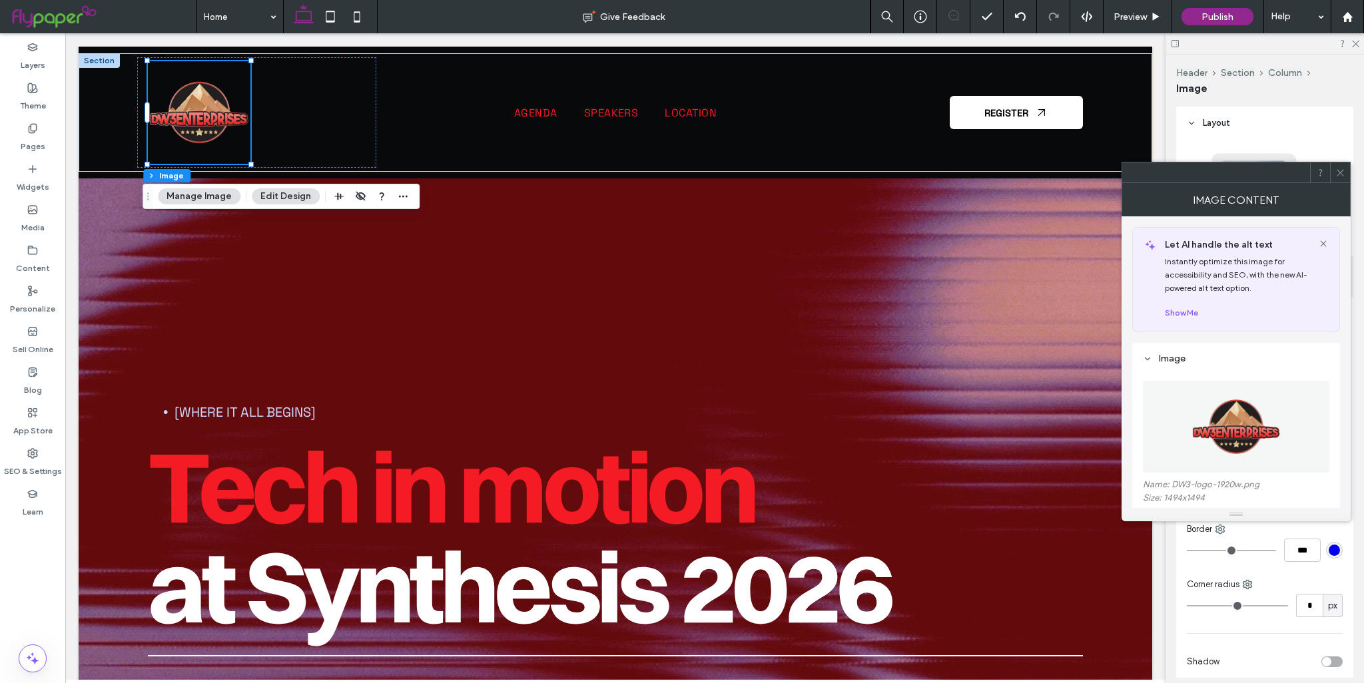
click at [1246, 413] on figure at bounding box center [1236, 427] width 186 height 92
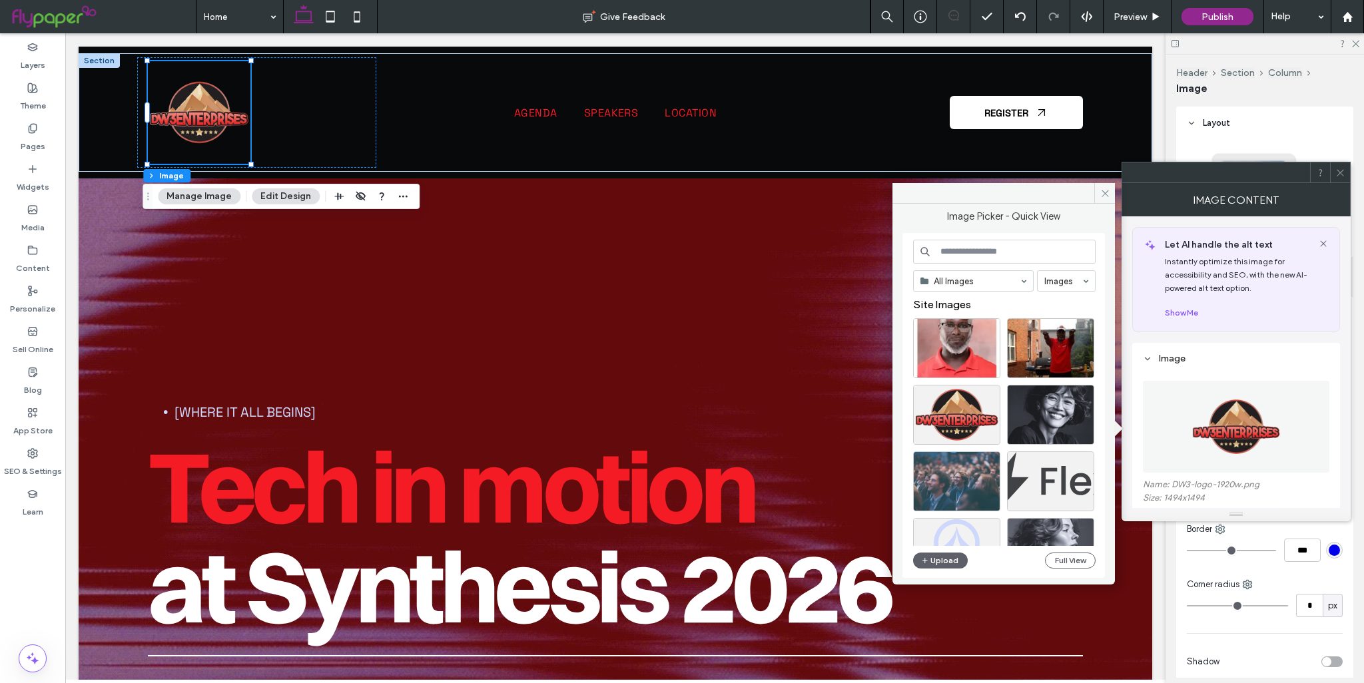
click at [1240, 416] on img at bounding box center [1236, 427] width 92 height 92
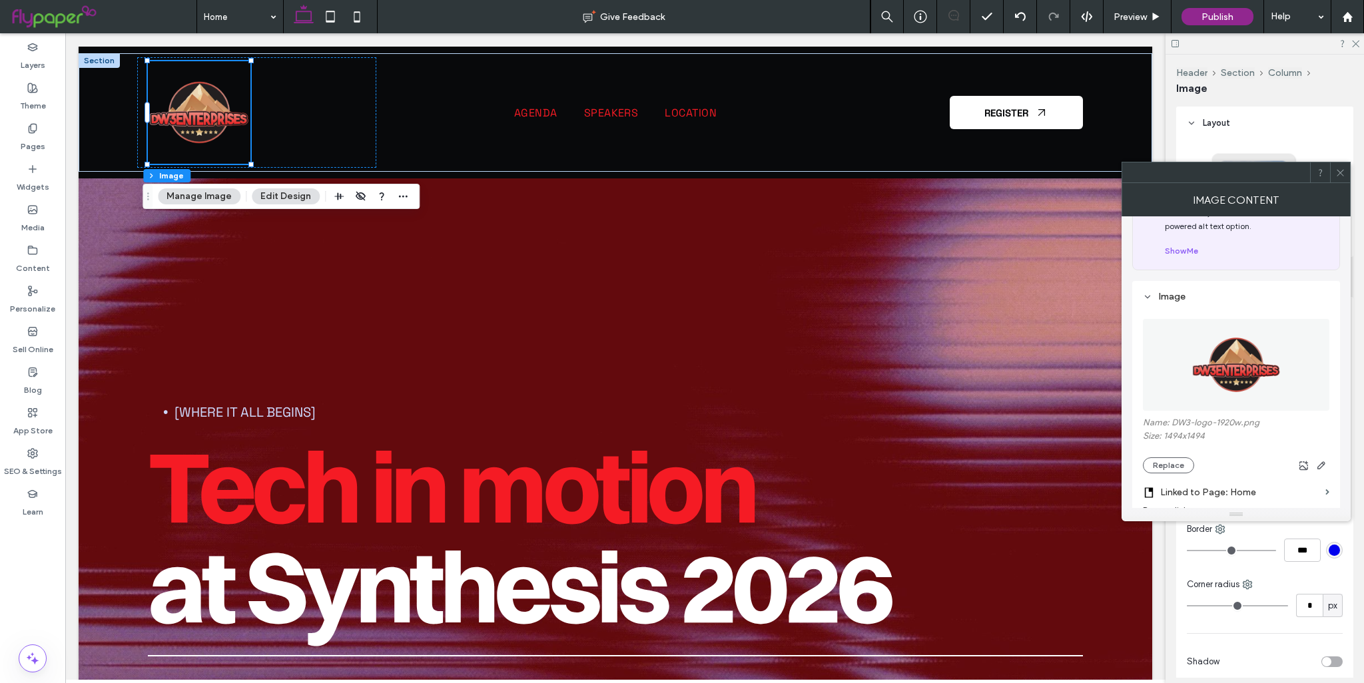
scroll to position [67, 0]
click at [1316, 464] on icon "button" at bounding box center [1321, 460] width 11 height 11
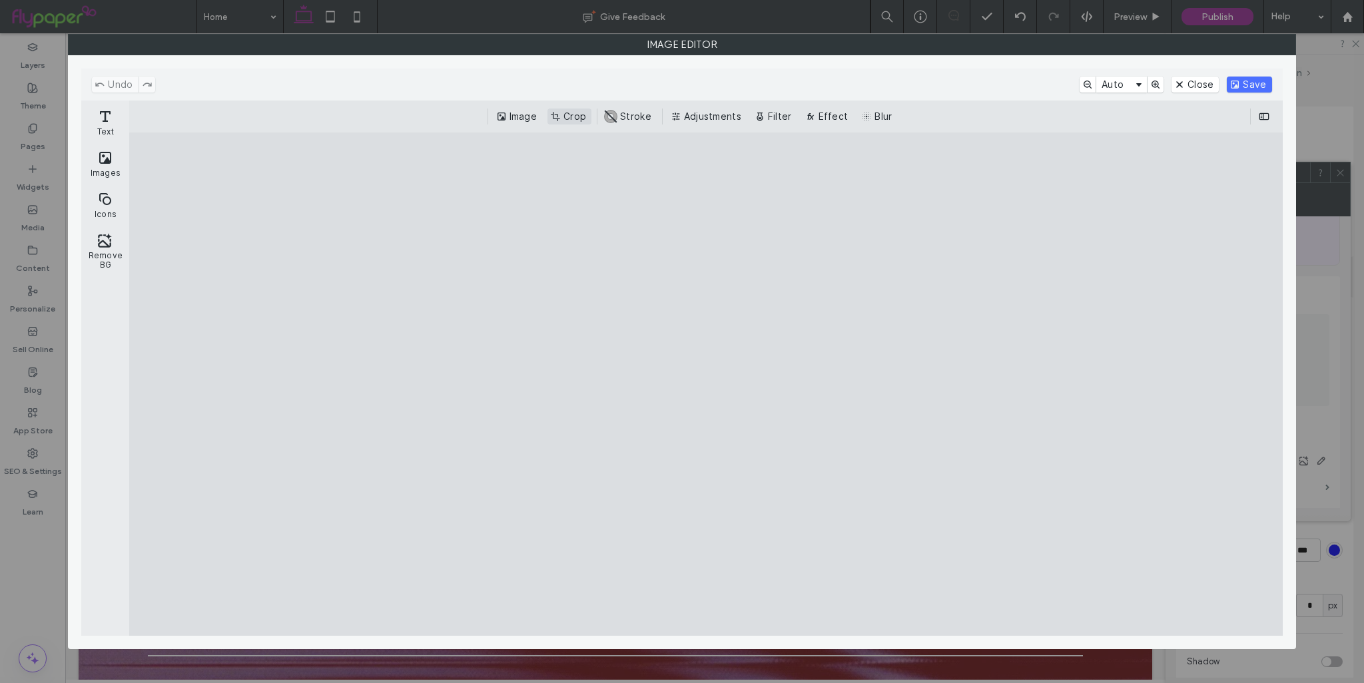
click at [556, 121] on button "Crop" at bounding box center [569, 117] width 44 height 16
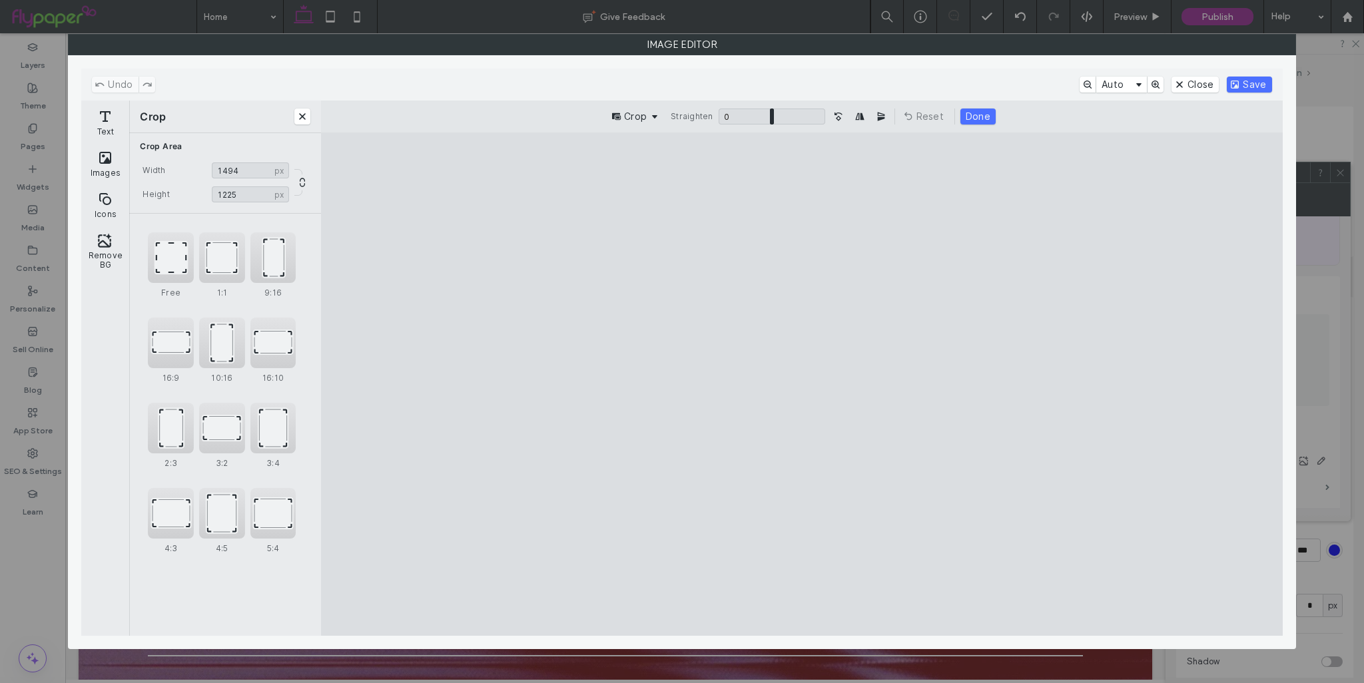
drag, startPoint x: 802, startPoint y: 583, endPoint x: 798, endPoint y: 511, distance: 72.7
click at [802, 384] on cesdk-canvas "Editor canvas" at bounding box center [802, 384] width 0 height 0
type input "***"
drag, startPoint x: 807, startPoint y: 183, endPoint x: 814, endPoint y: 272, distance: 89.5
click at [802, 384] on cesdk-canvas "Editor canvas" at bounding box center [802, 384] width 0 height 0
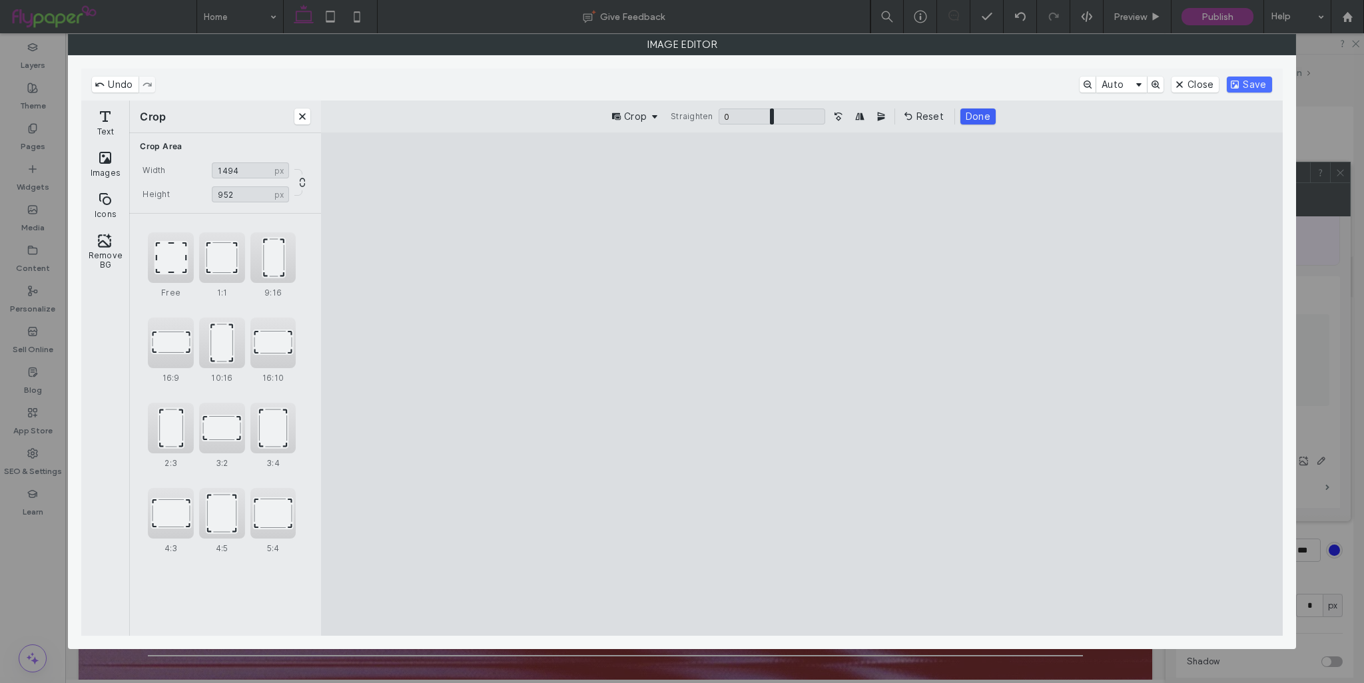
click at [982, 117] on button "Done" at bounding box center [977, 117] width 35 height 16
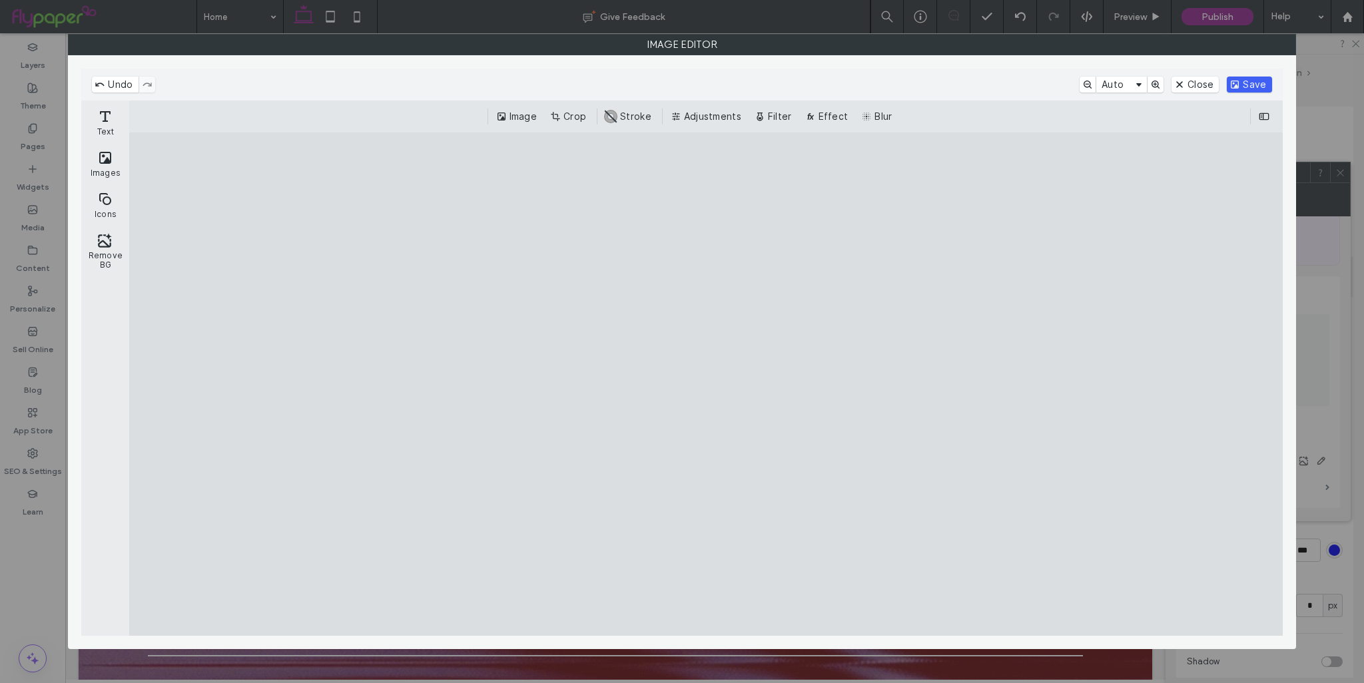
click at [1255, 89] on button "Save" at bounding box center [1249, 85] width 45 height 16
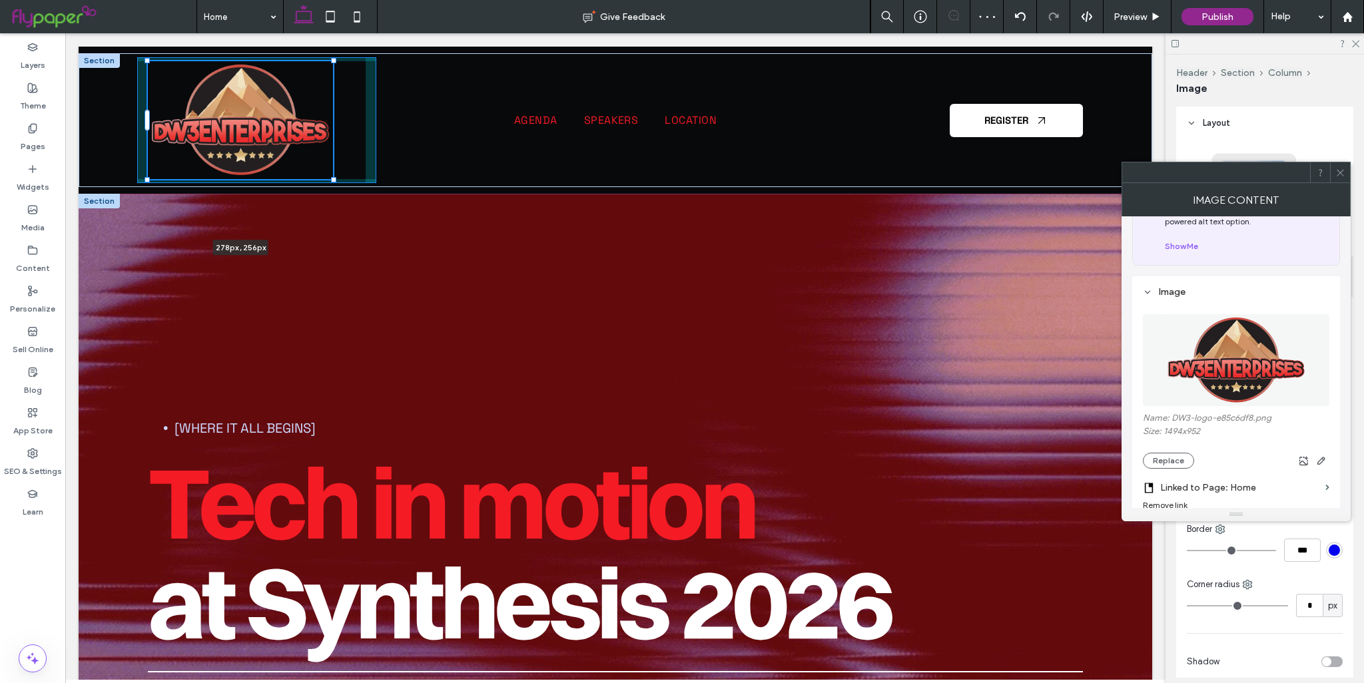
drag, startPoint x: 246, startPoint y: 127, endPoint x: 315, endPoint y: 196, distance: 97.9
type input "***"
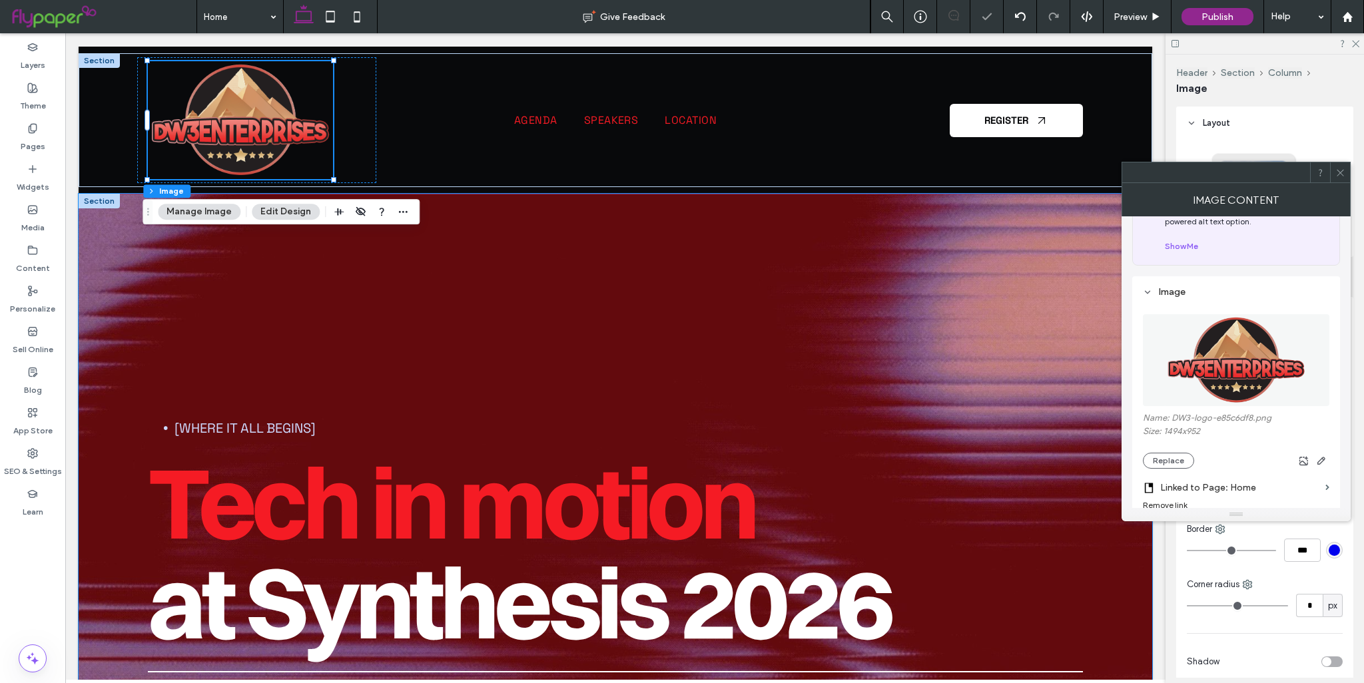
click at [597, 339] on div "[Where it all begins] Tech in motion at Synthesis [DATE]–[DATE] · [GEOGRAPHIC_D…" at bounding box center [615, 499] width 999 height 611
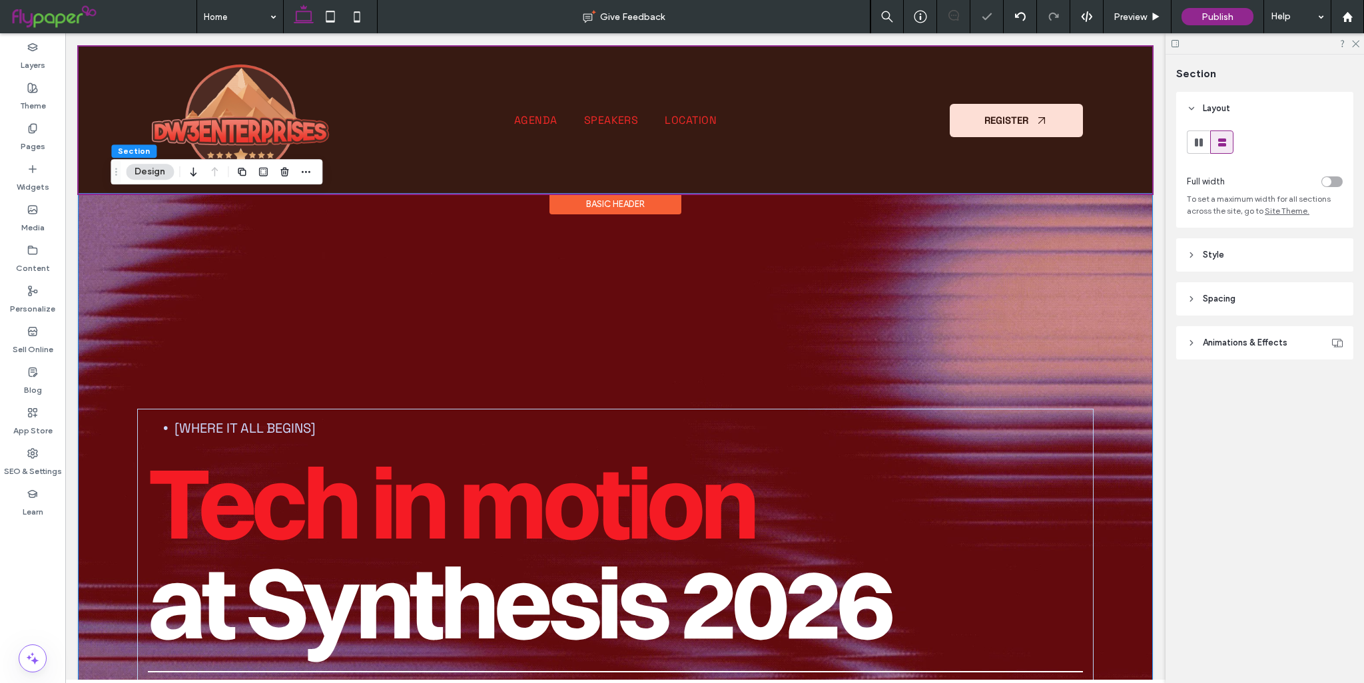
click at [643, 192] on div at bounding box center [615, 120] width 1073 height 147
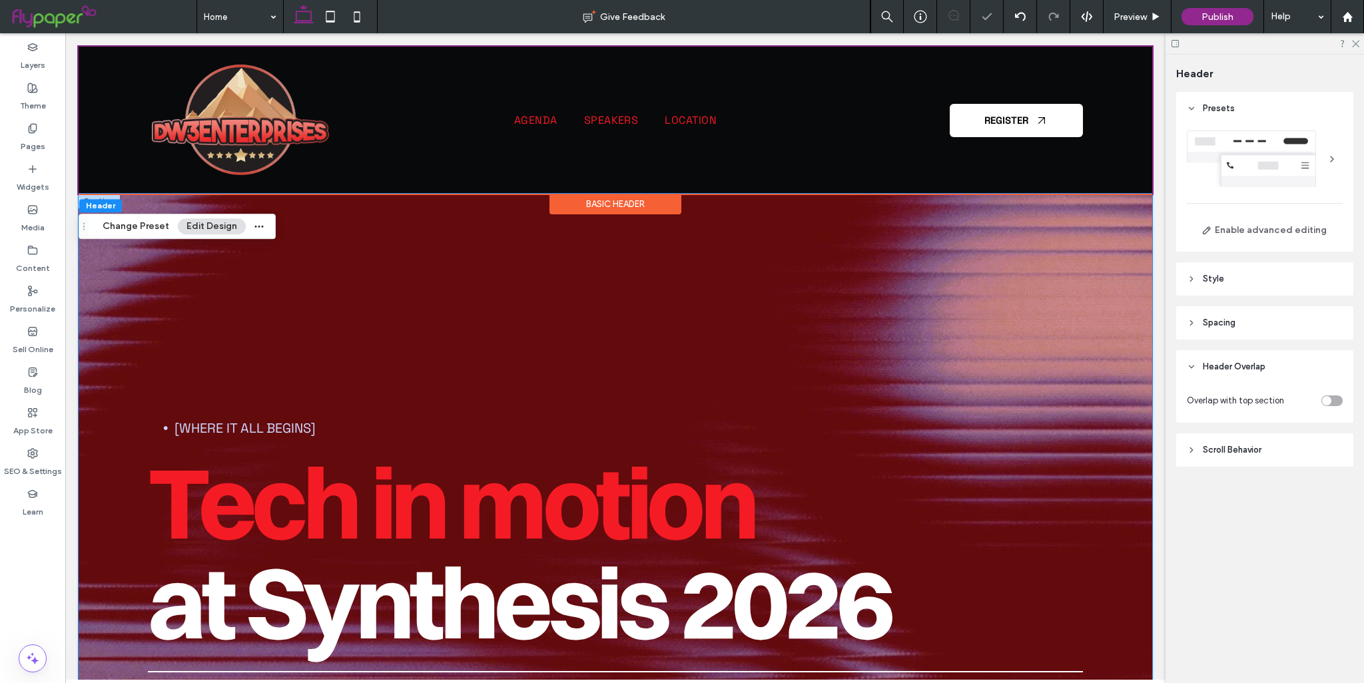
click at [644, 267] on div "[Where it all begins] Tech in motion at Synthesis [DATE]–[DATE] · [GEOGRAPHIC_D…" at bounding box center [615, 499] width 999 height 611
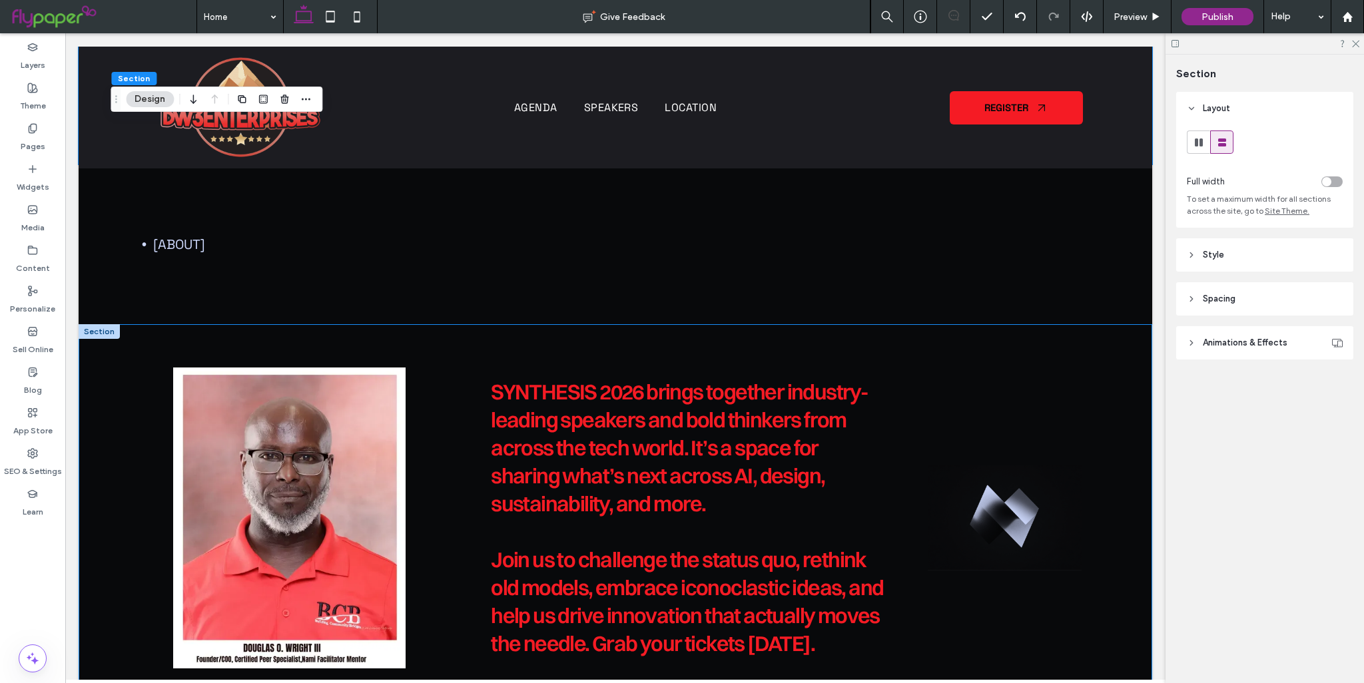
scroll to position [641, 0]
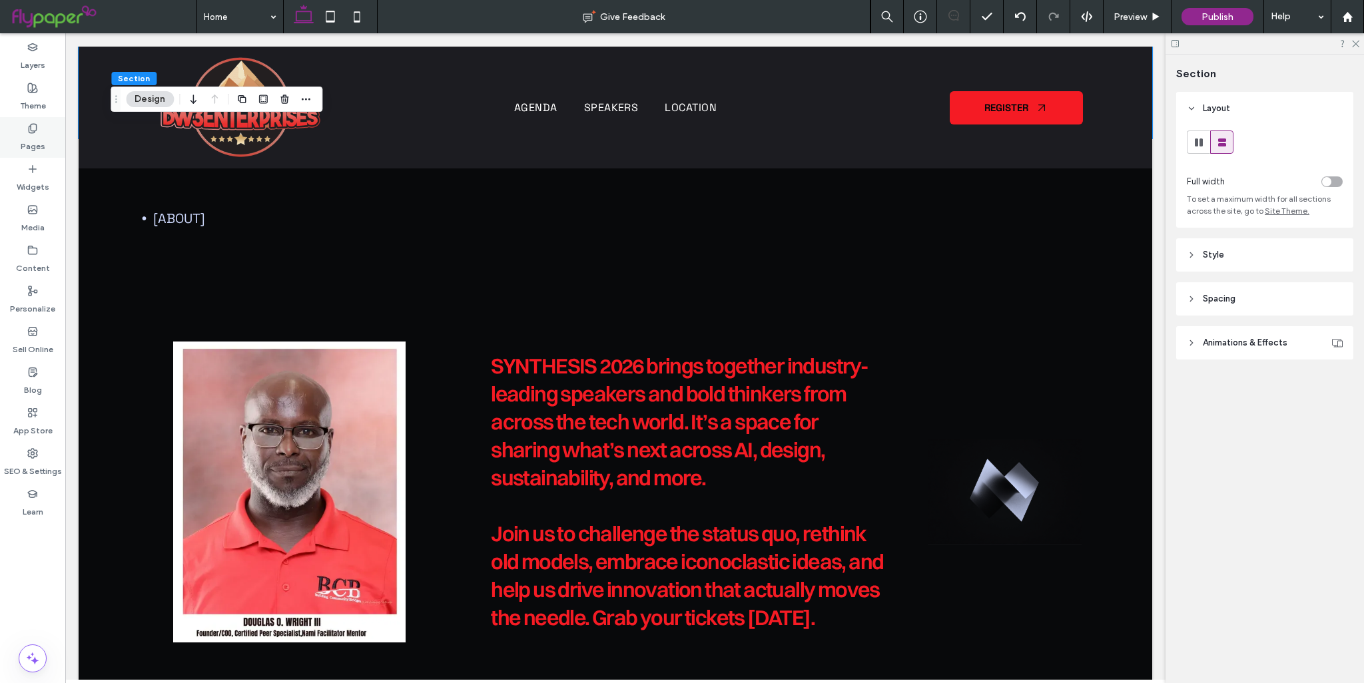
click at [39, 155] on div "Pages" at bounding box center [32, 137] width 65 height 41
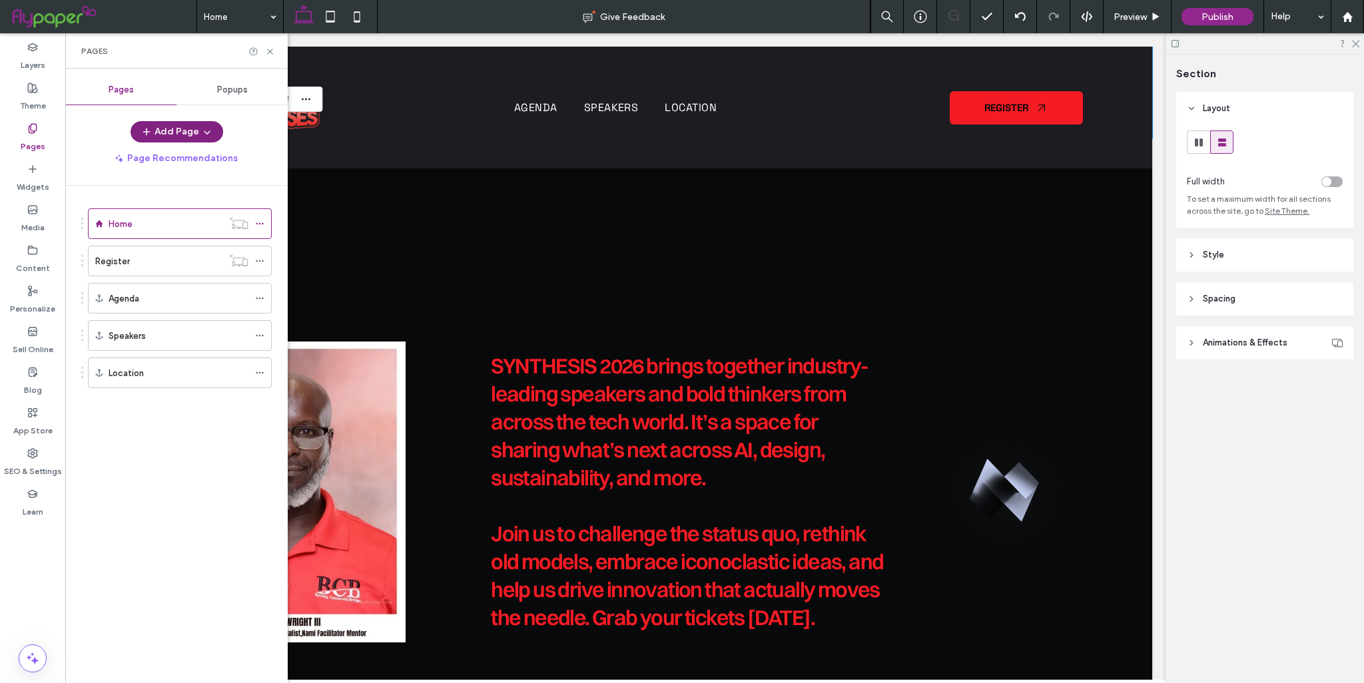
click at [176, 122] on button "Add Page" at bounding box center [177, 131] width 93 height 21
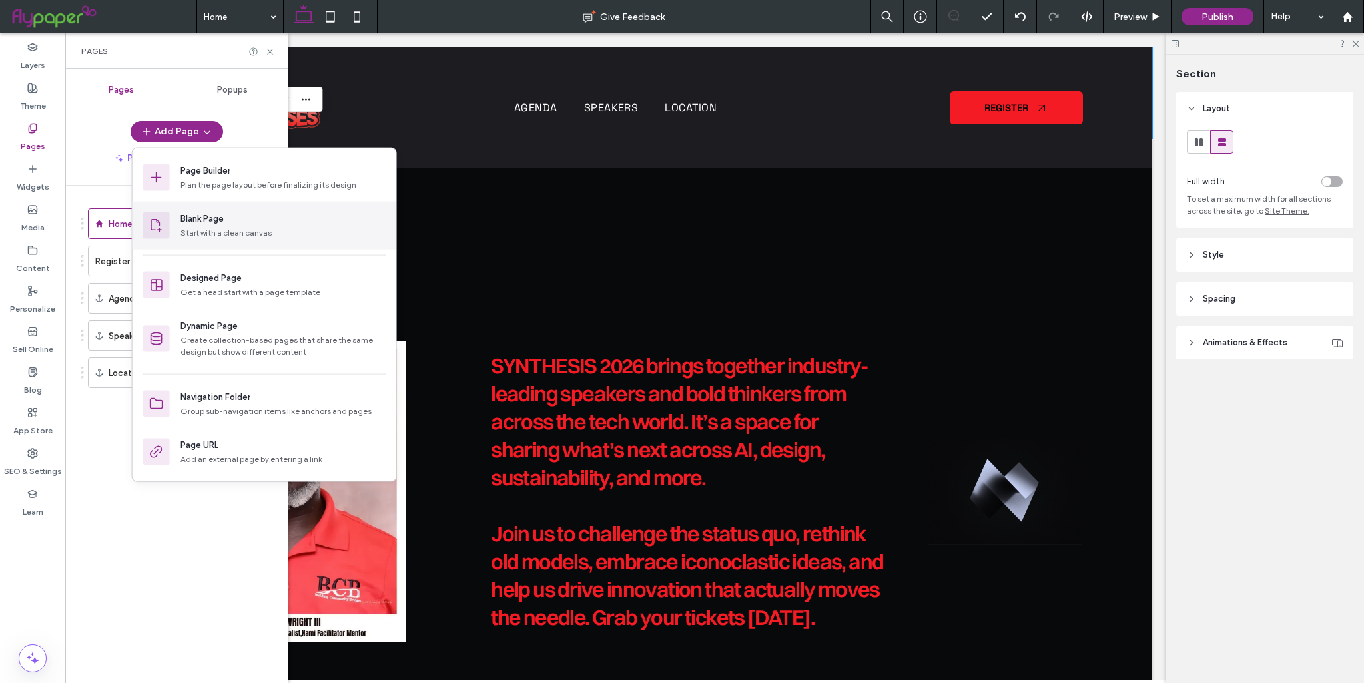
click at [224, 222] on div "Blank Page" at bounding box center [282, 218] width 205 height 13
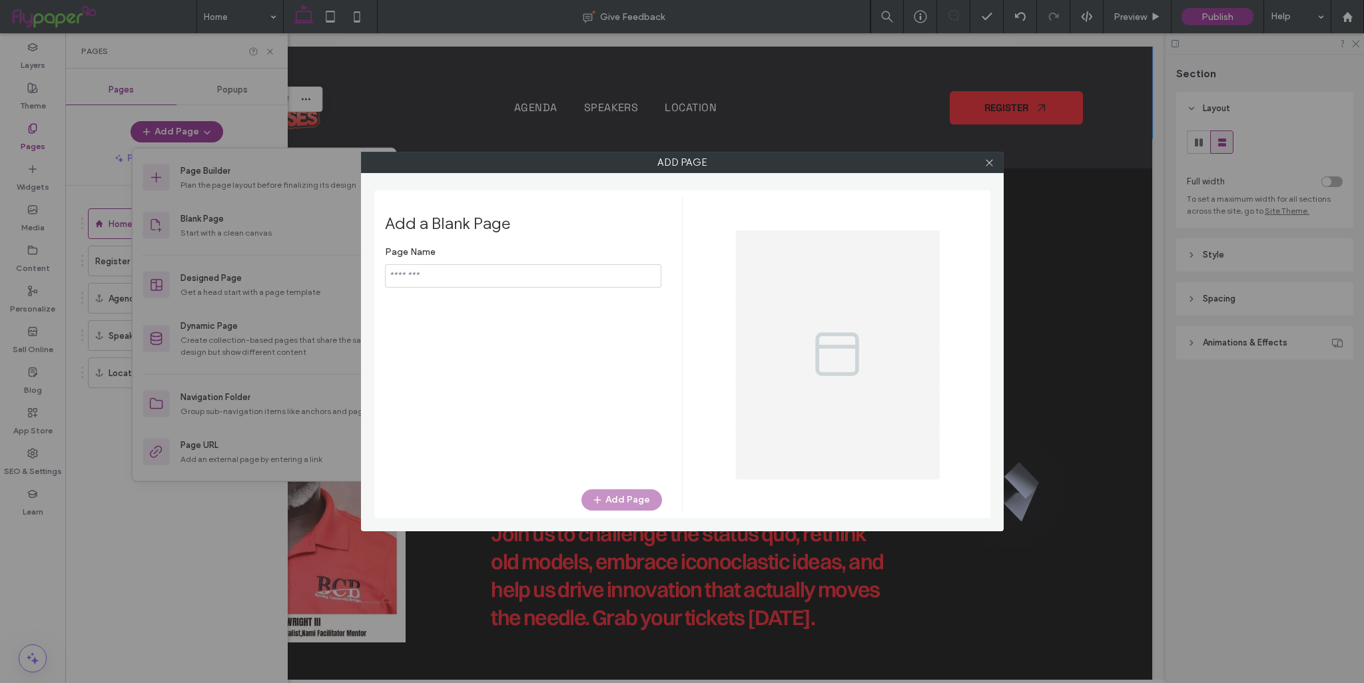
type input "*****"
click at [620, 498] on button "Add Page" at bounding box center [621, 499] width 81 height 21
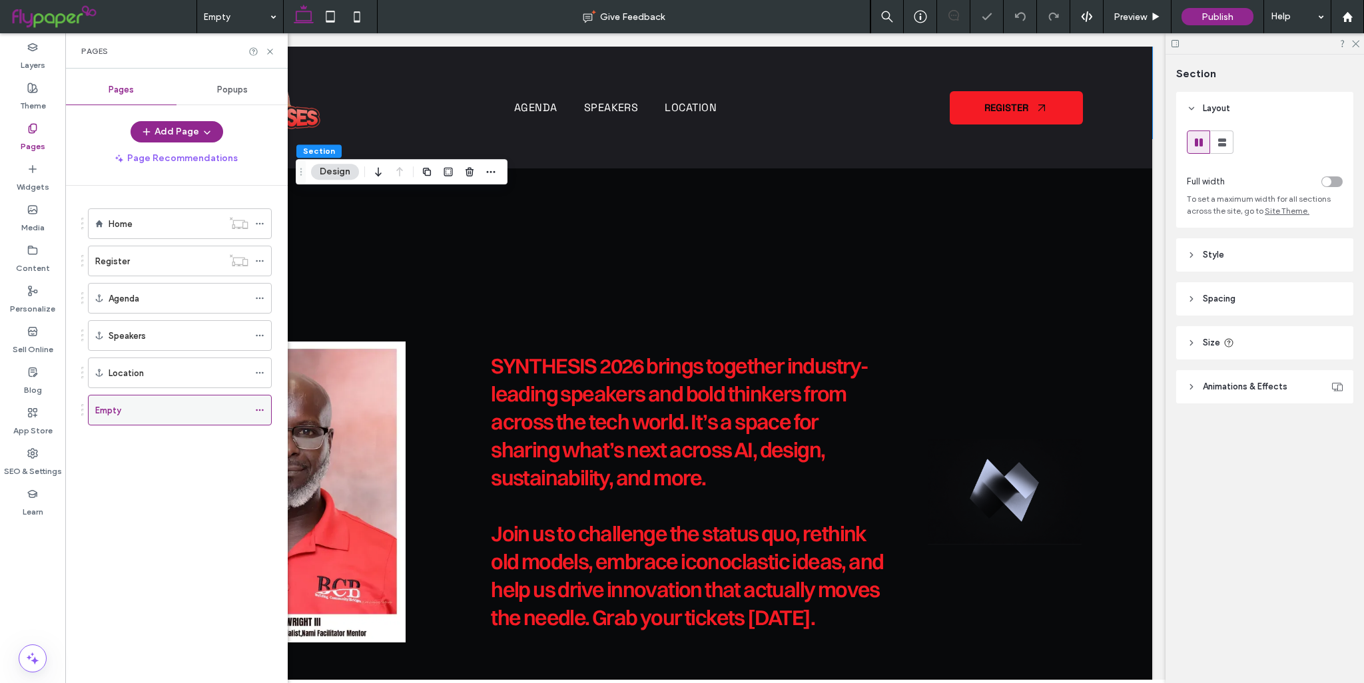
click at [256, 410] on icon at bounding box center [259, 410] width 9 height 9
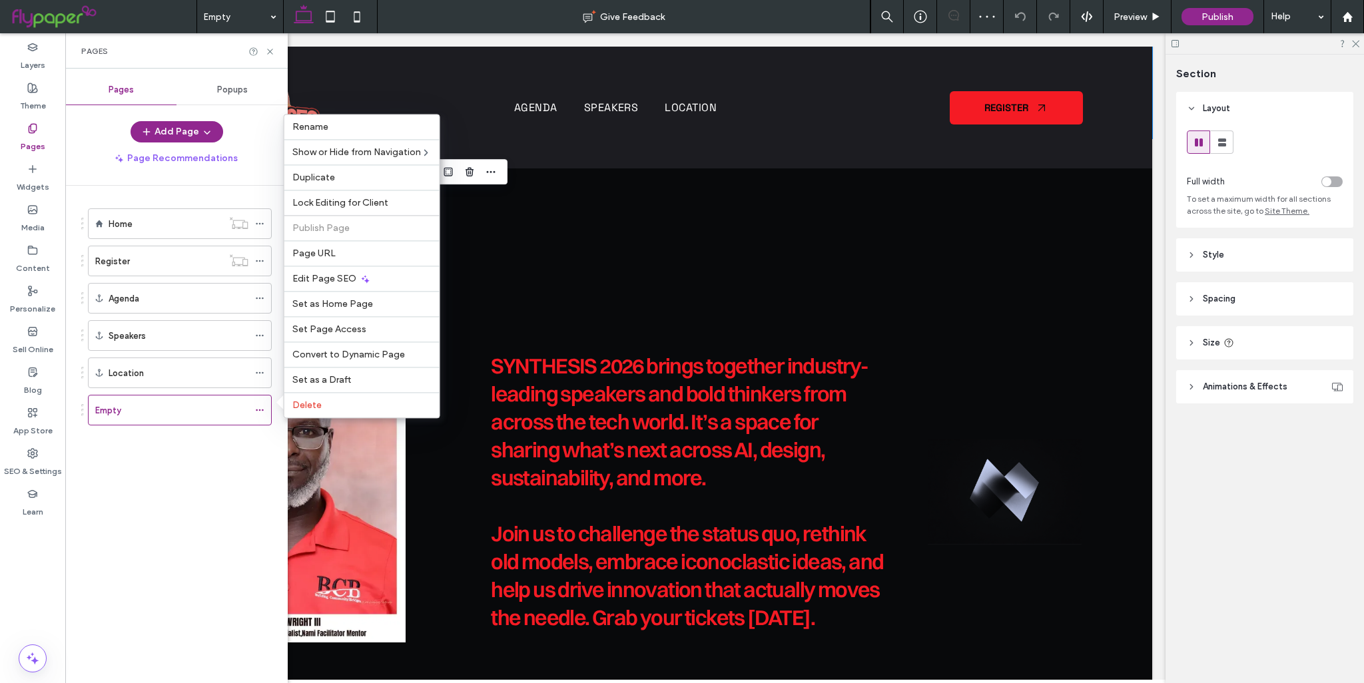
click at [197, 488] on div "Home Register Agenda Speakers Location Empty" at bounding box center [184, 431] width 206 height 491
